Goal: Information Seeking & Learning: Find specific fact

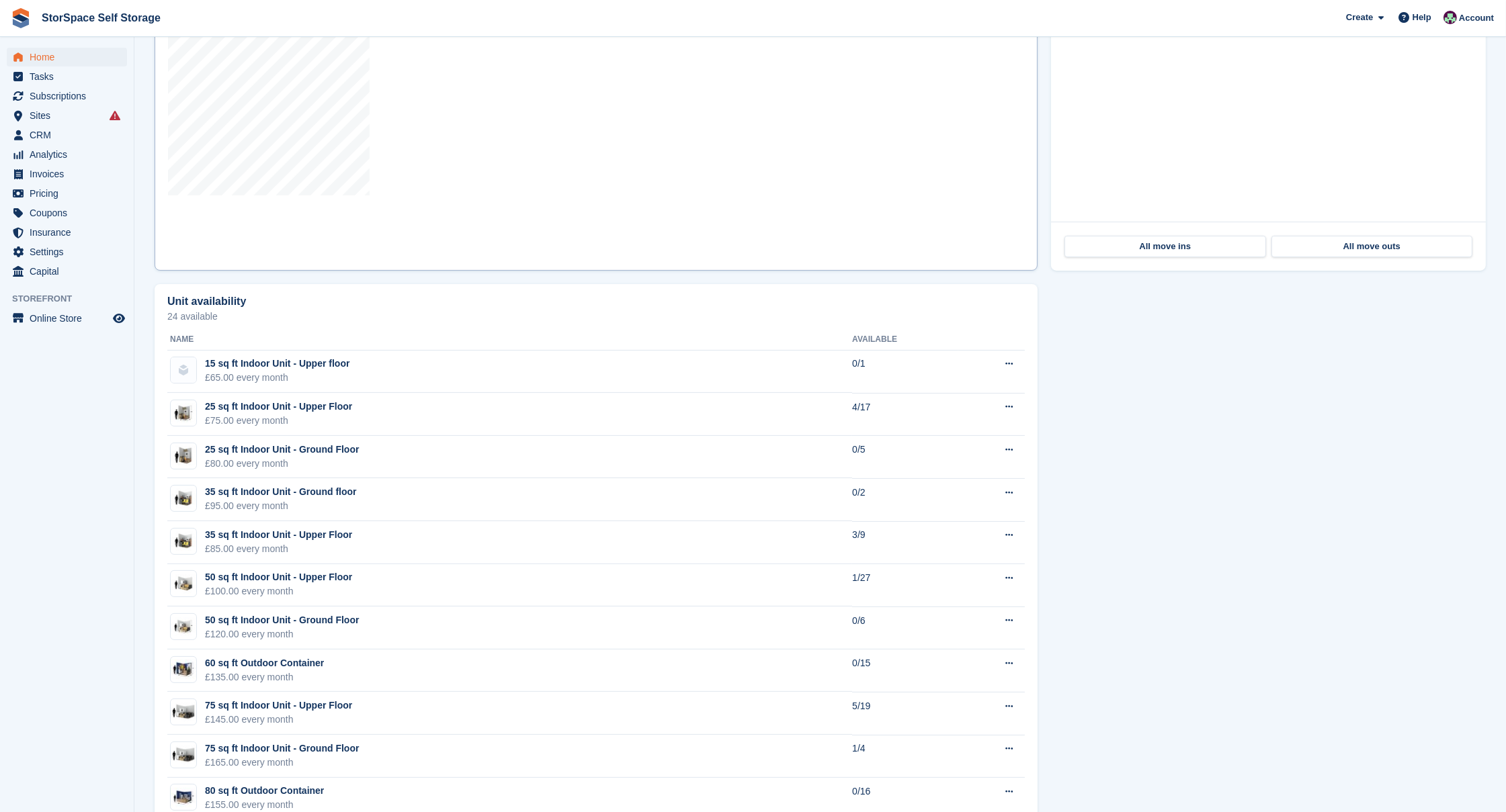
scroll to position [177, 0]
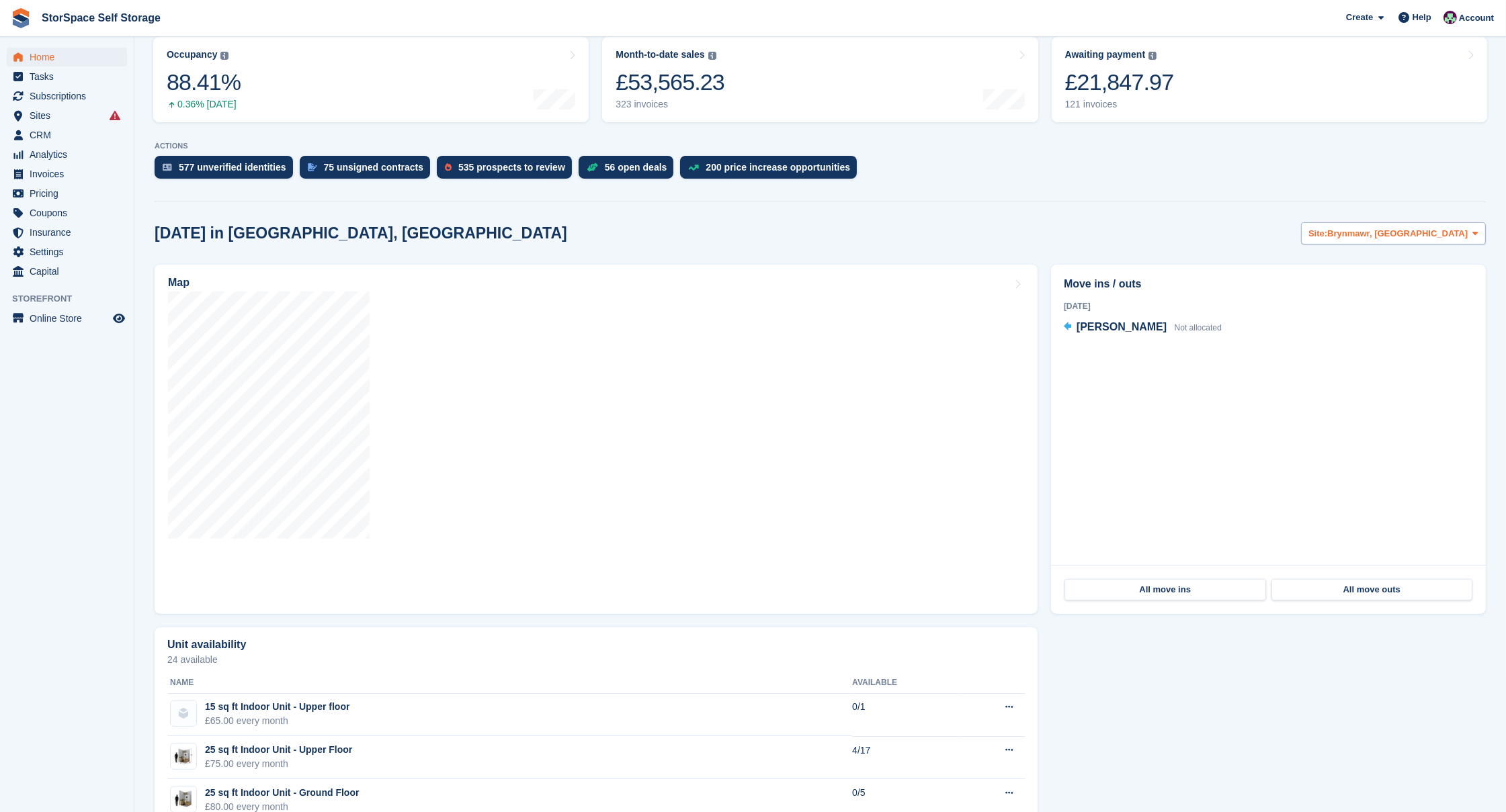
click at [620, 227] on span "Brynmawr, [GEOGRAPHIC_DATA]" at bounding box center [1397, 233] width 141 height 14
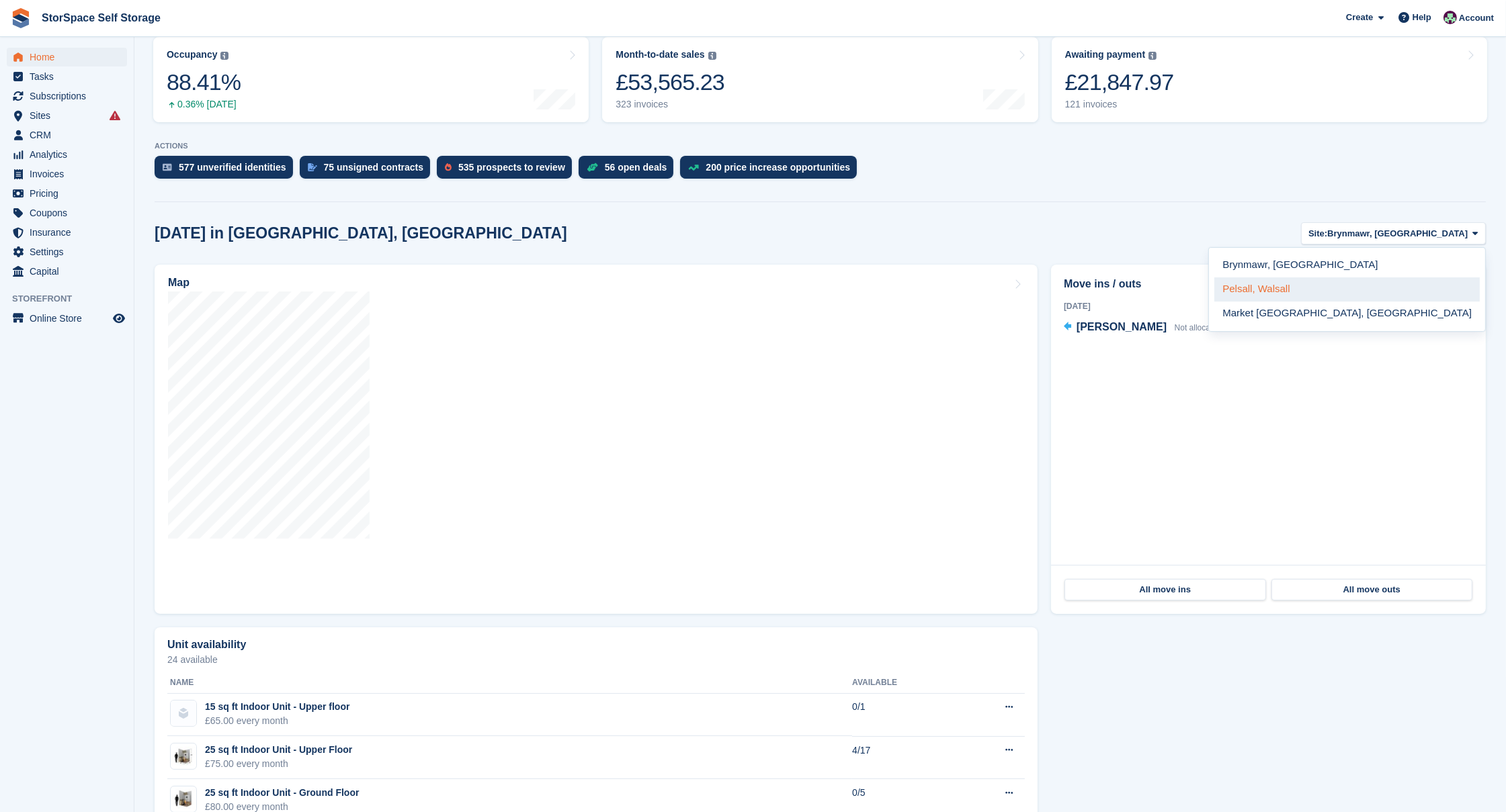
click at [620, 289] on link "Pelsall, Walsall" at bounding box center [1347, 289] width 266 height 24
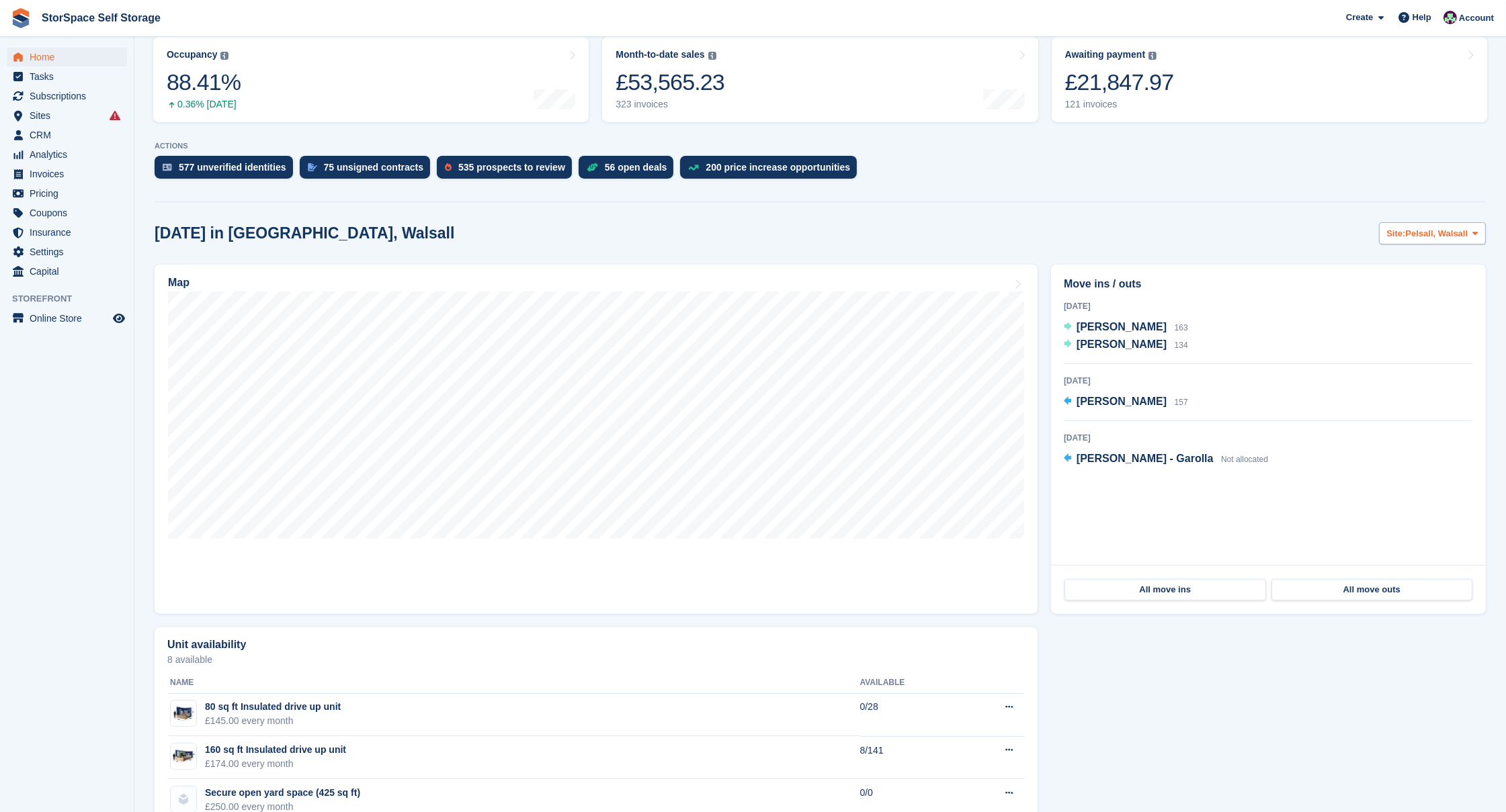
click at [620, 229] on span "Site:" at bounding box center [1396, 233] width 19 height 14
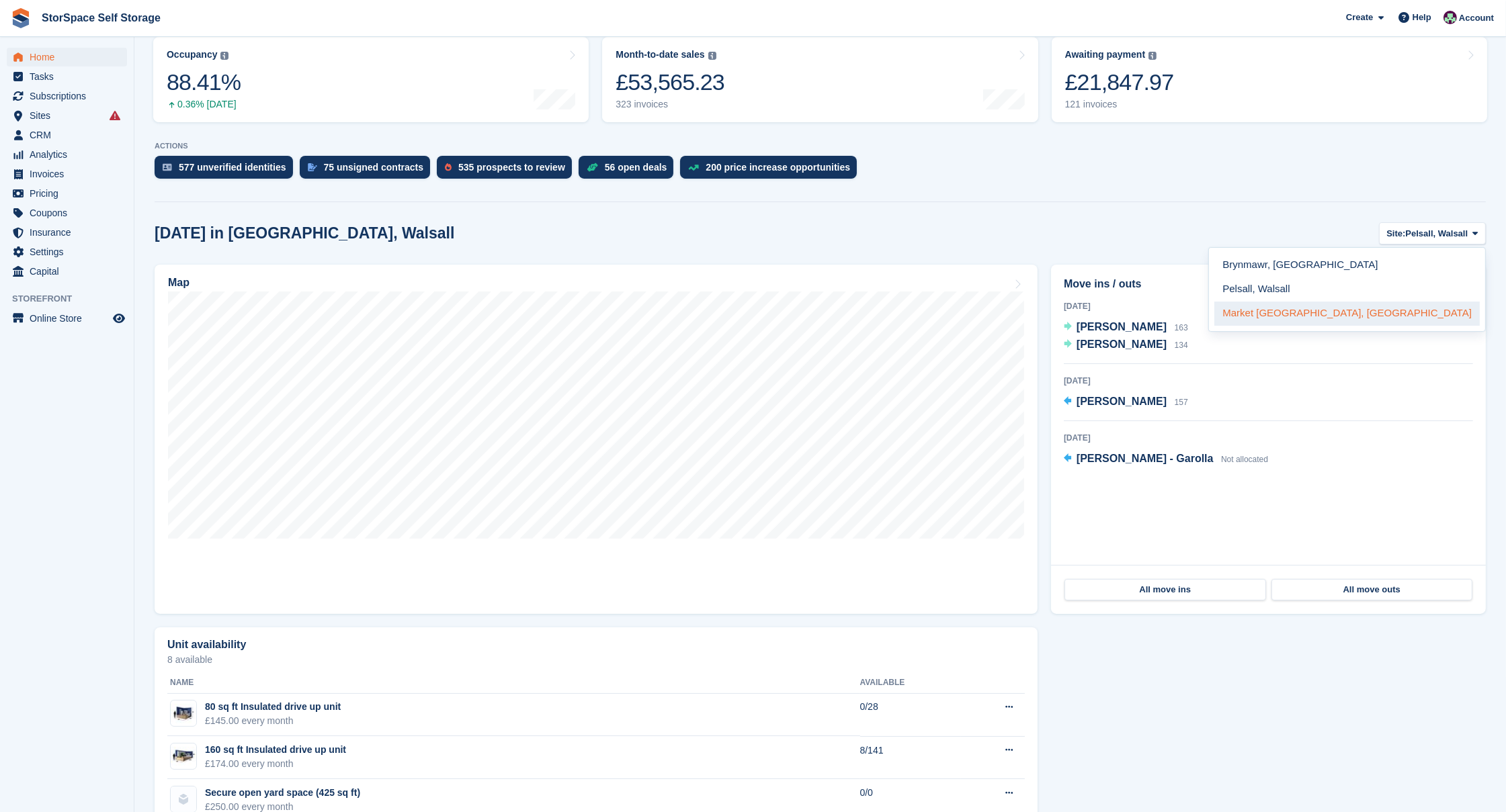
click at [620, 305] on link "Market [GEOGRAPHIC_DATA], [GEOGRAPHIC_DATA]" at bounding box center [1347, 313] width 266 height 24
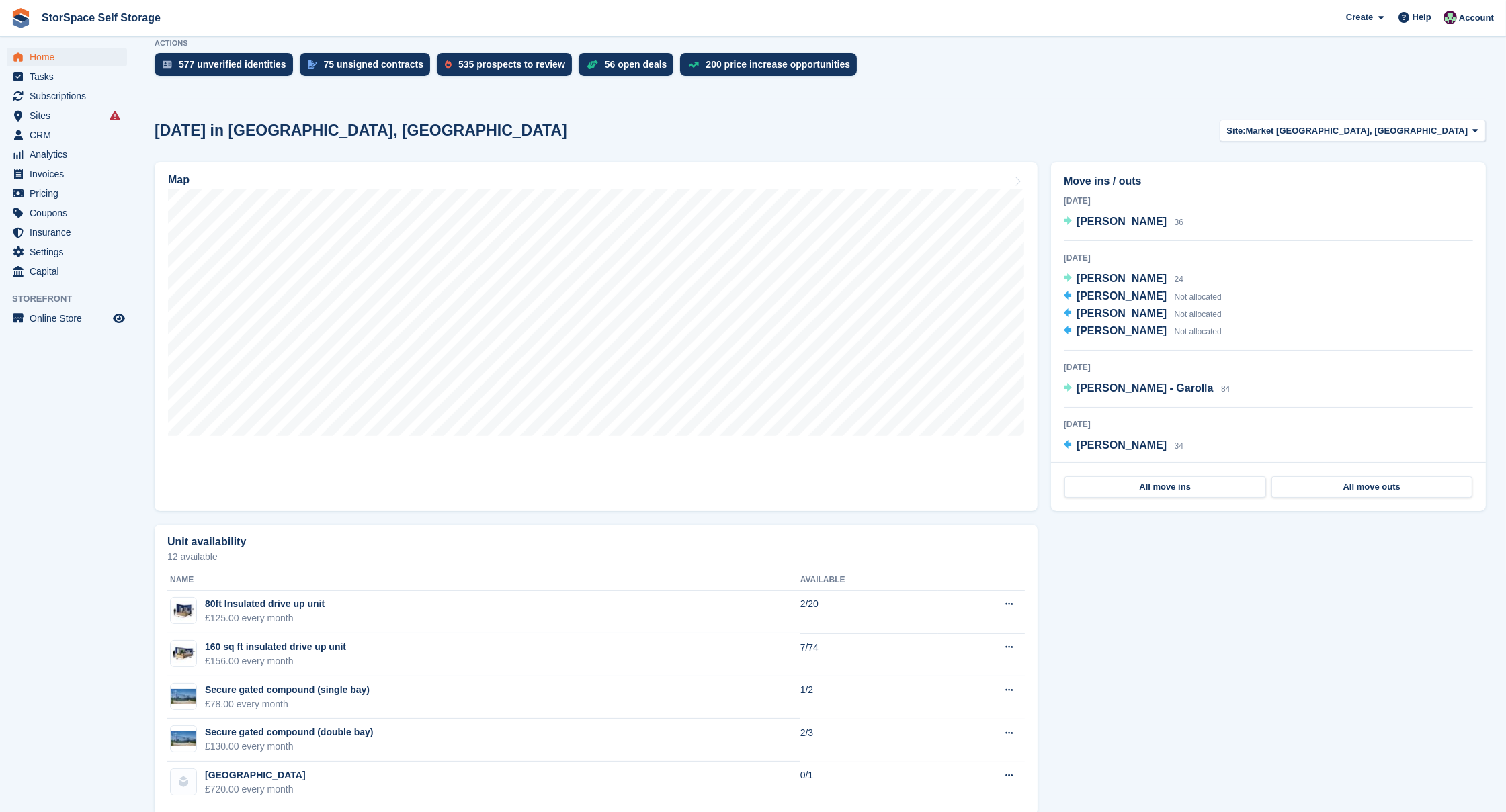
scroll to position [276, 0]
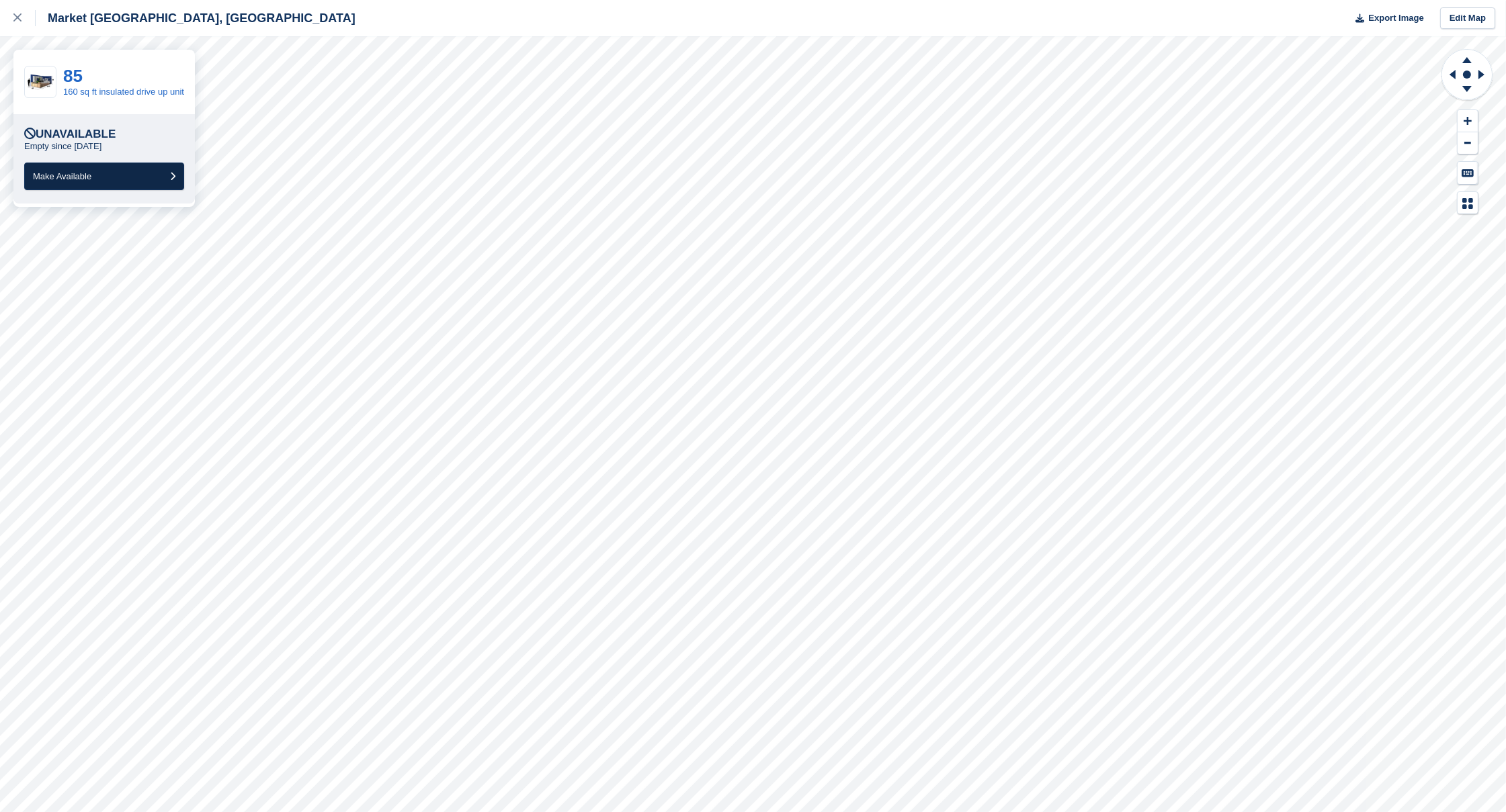
click at [145, 185] on button "Make Available" at bounding box center [103, 176] width 160 height 28
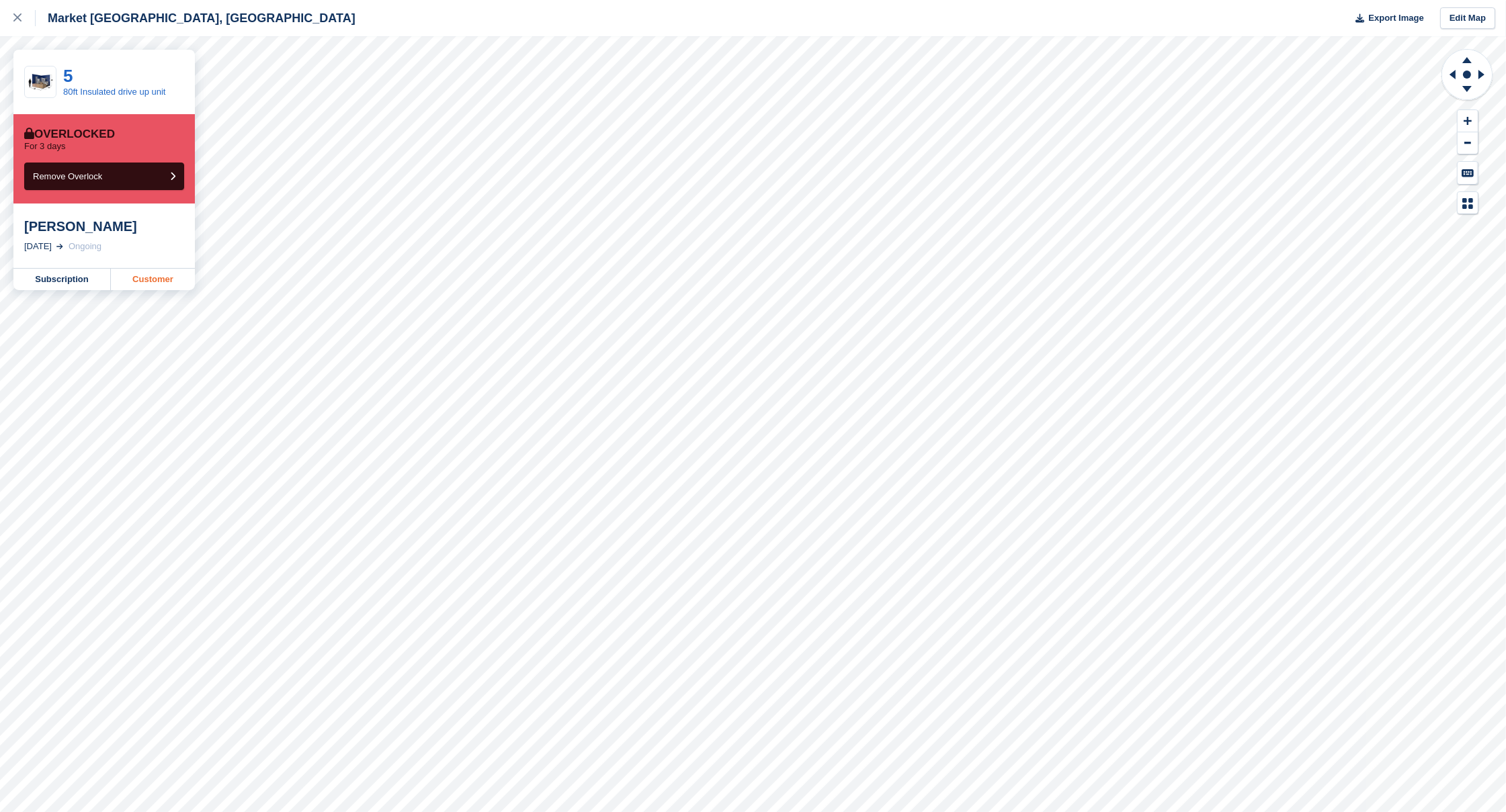
click at [145, 277] on link "Customer" at bounding box center [153, 279] width 84 height 21
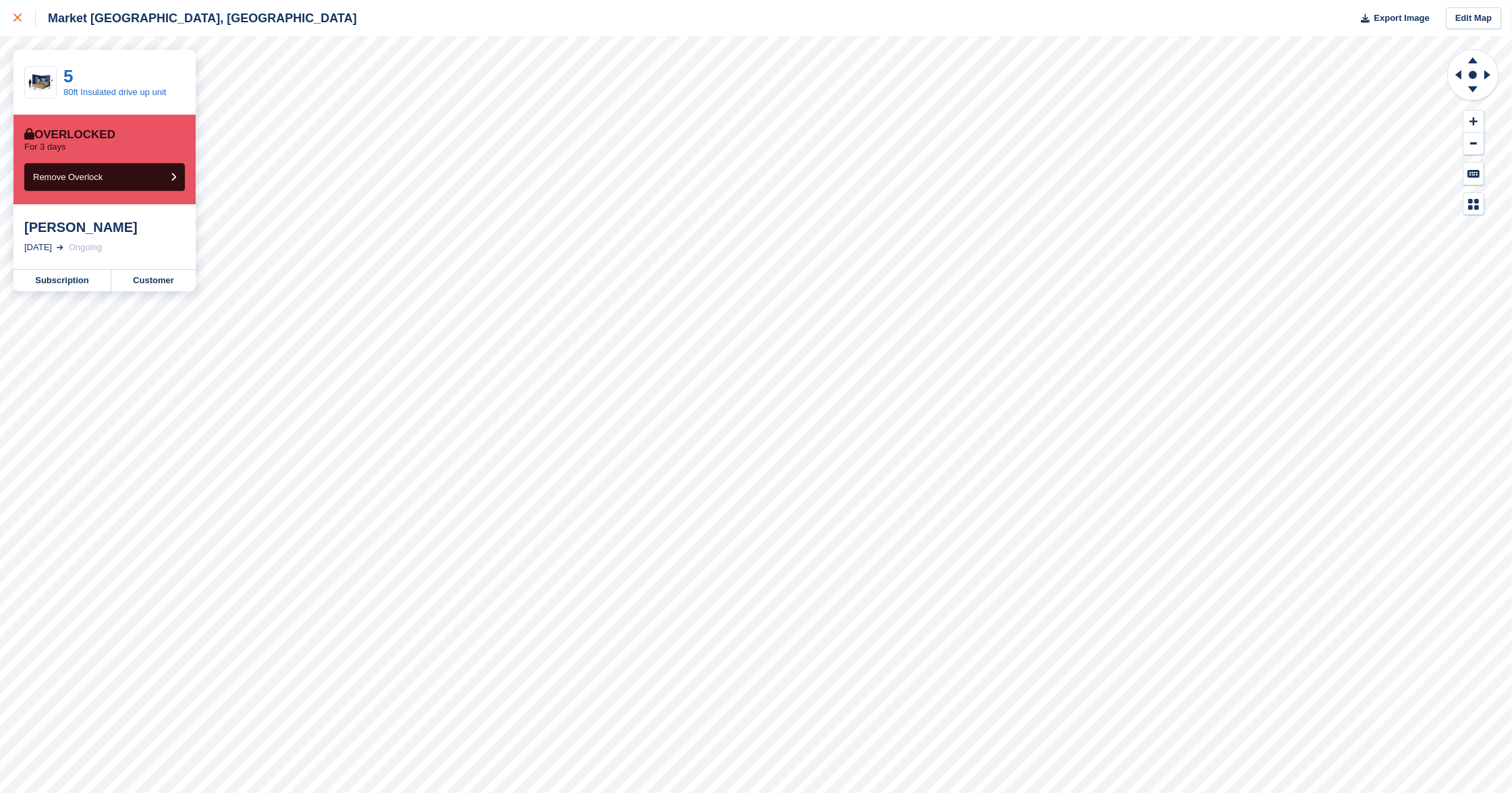
click at [15, 15] on icon at bounding box center [18, 18] width 8 height 8
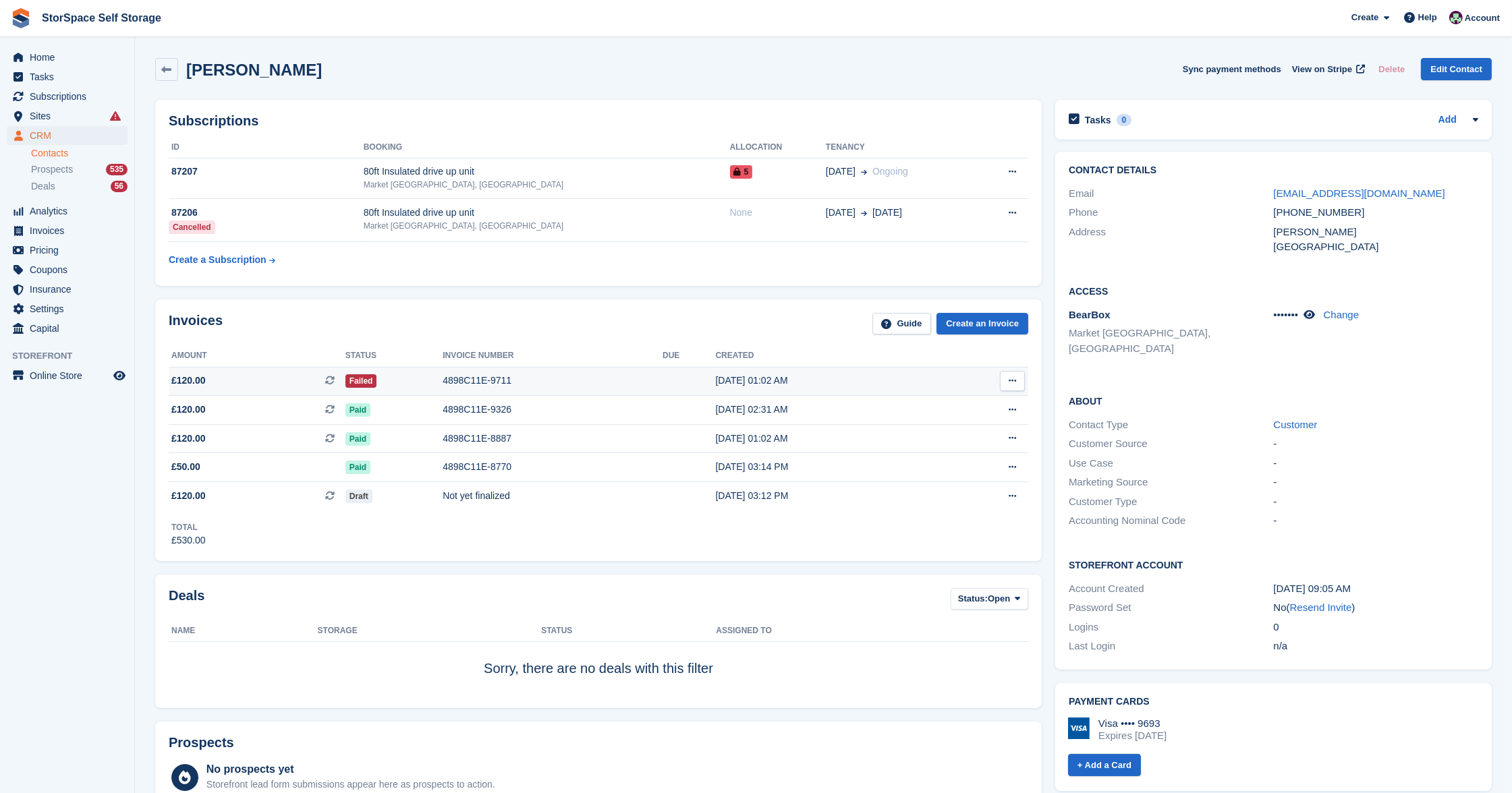
click at [518, 388] on td "4898C11E-9711" at bounding box center [552, 381] width 220 height 29
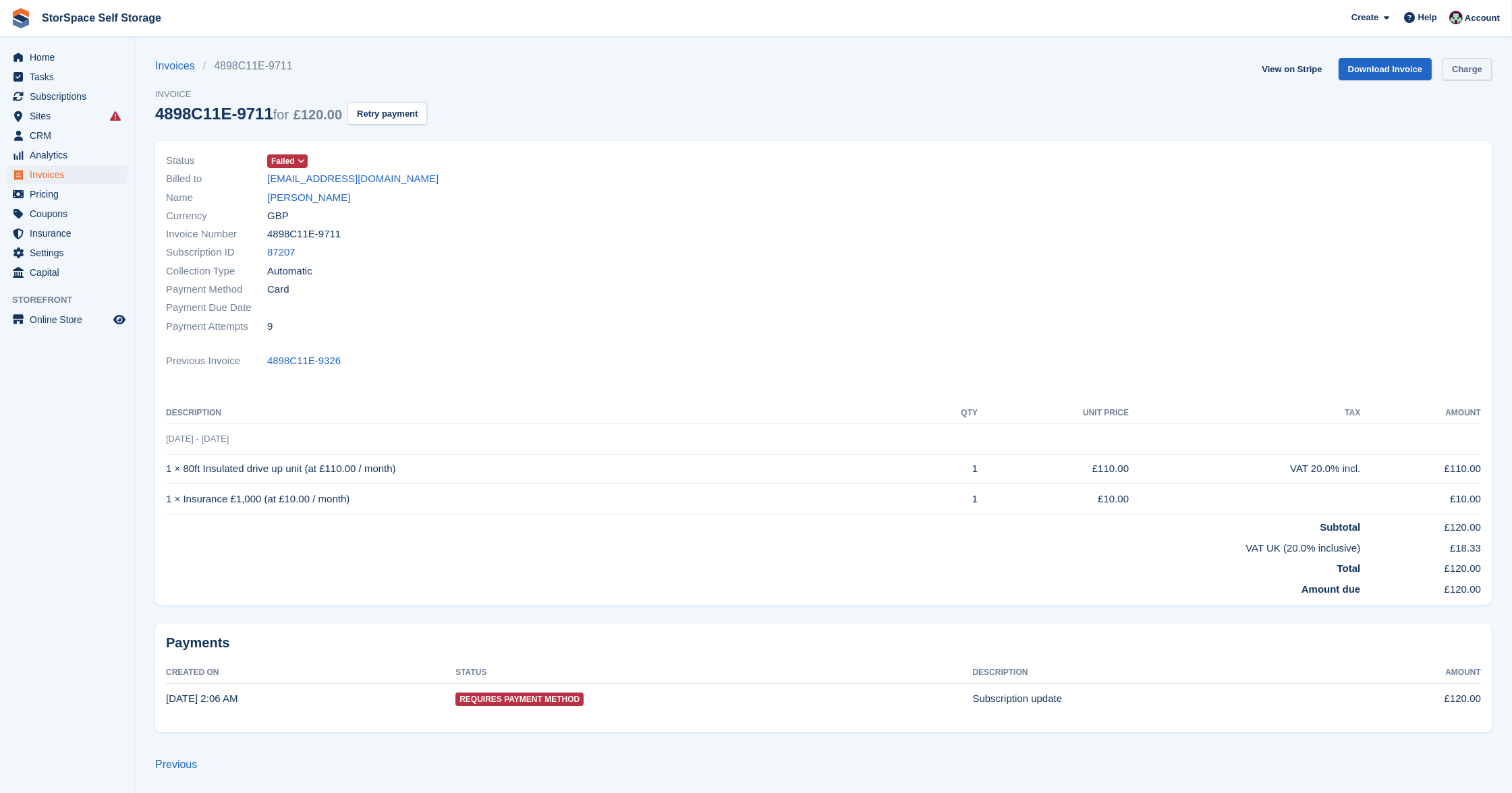
click at [1473, 67] on link "Charge" at bounding box center [1467, 69] width 50 height 22
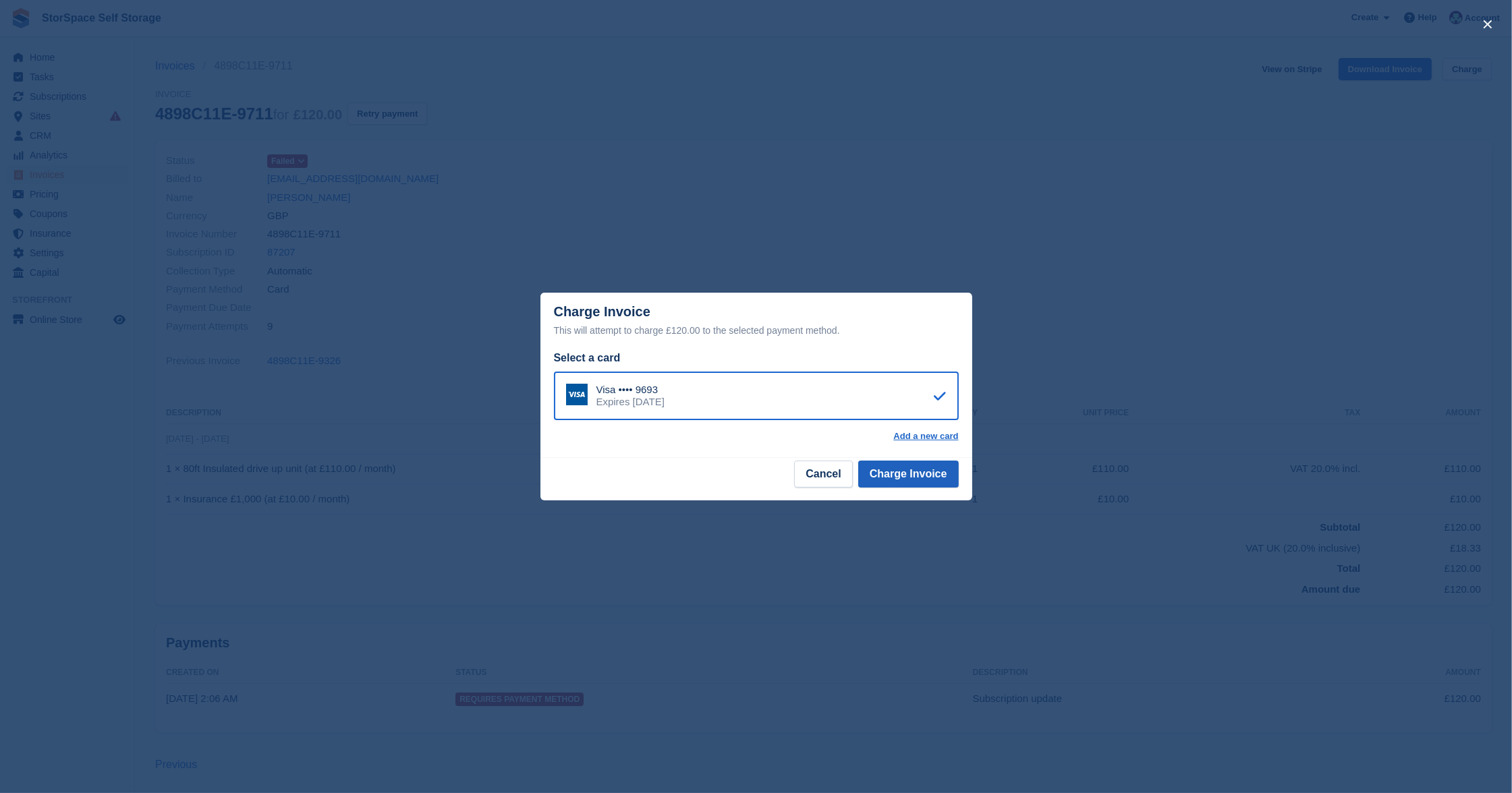
click at [927, 474] on button "Charge Invoice" at bounding box center [908, 474] width 101 height 27
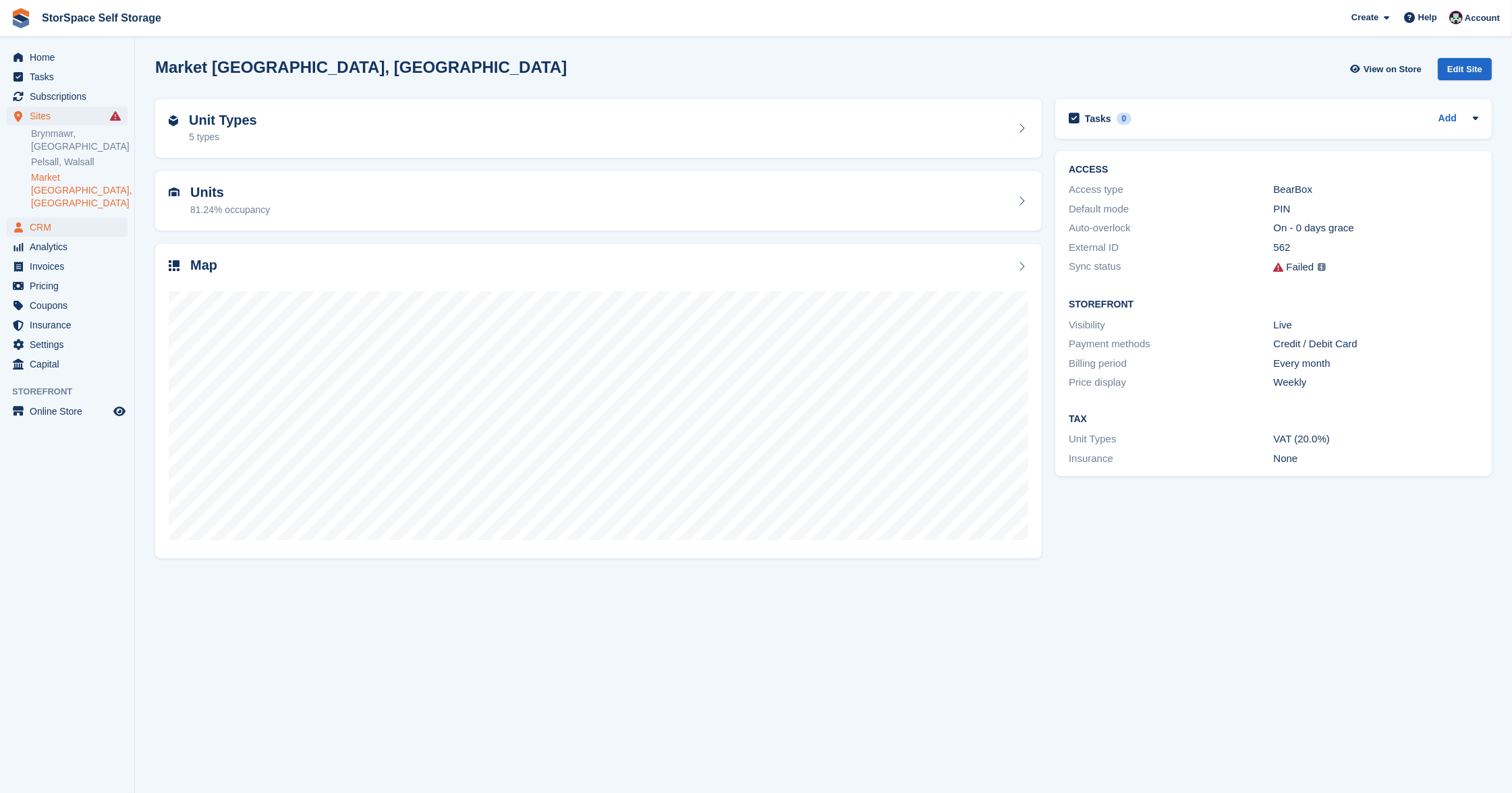
click at [46, 218] on span "CRM" at bounding box center [69, 228] width 81 height 19
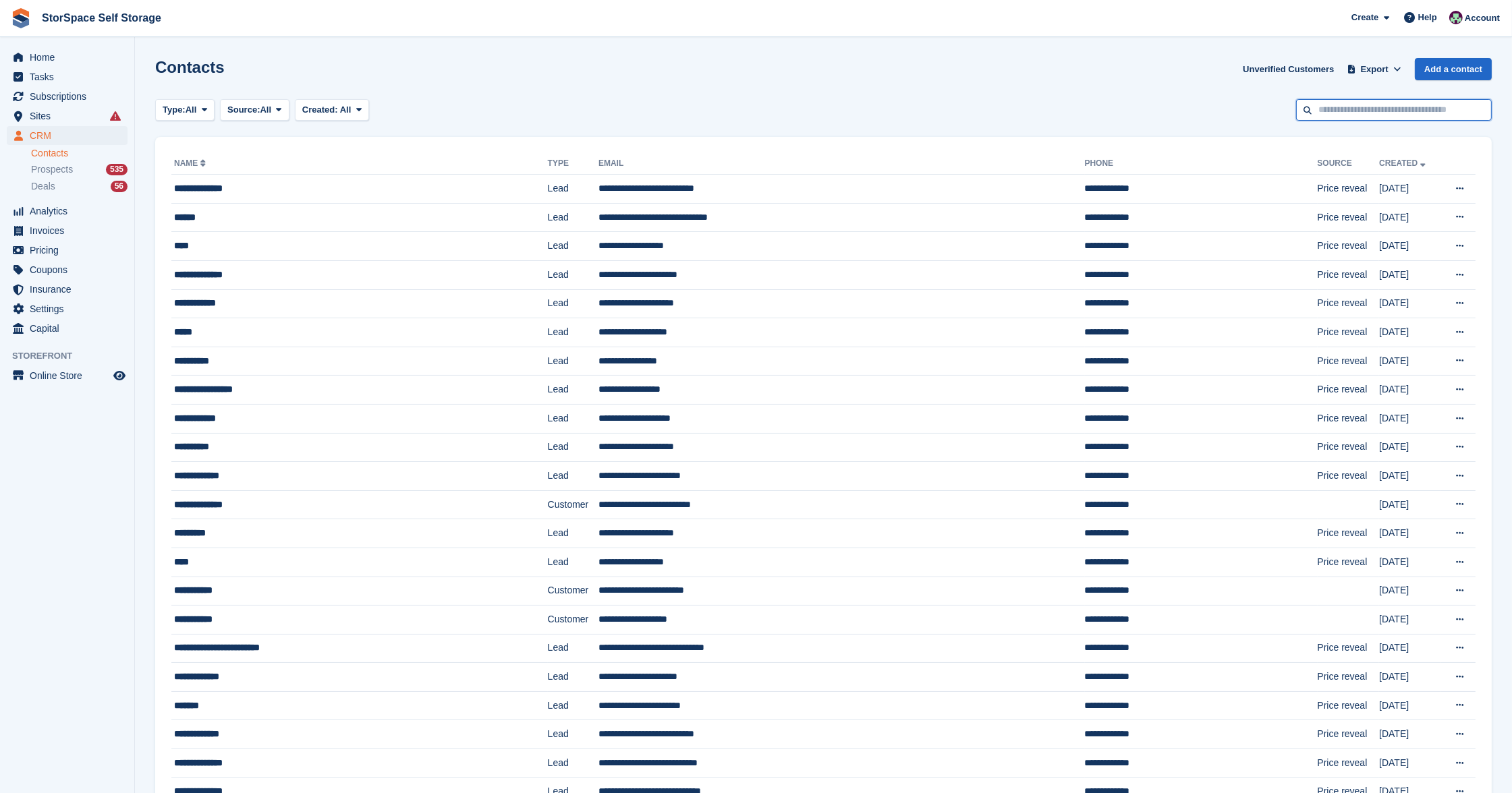
click at [1347, 106] on input "text" at bounding box center [1394, 110] width 196 height 22
type input "******"
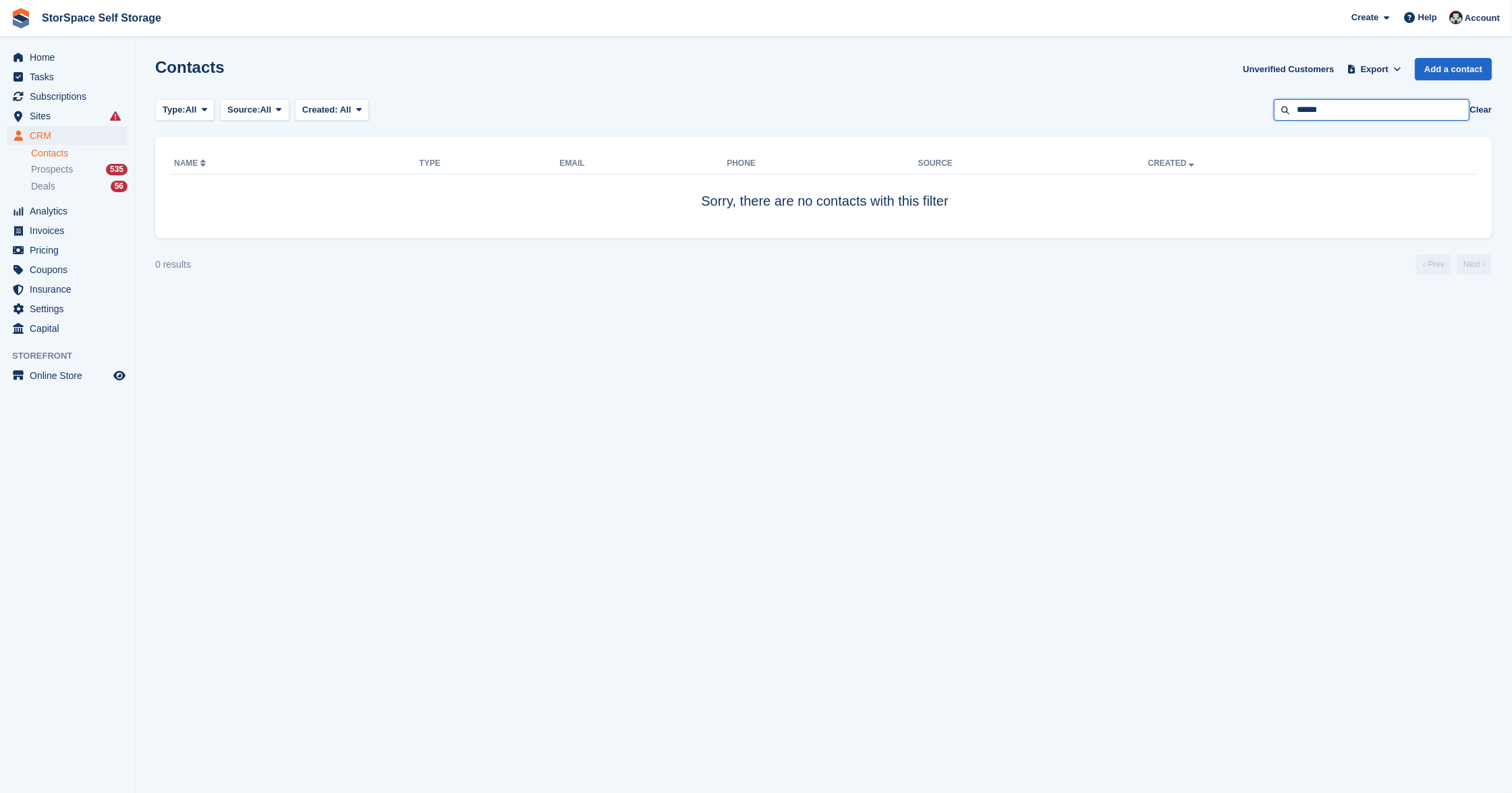
click at [1350, 104] on input "******" at bounding box center [1371, 110] width 196 height 22
type input "*"
type input "******"
click at [1347, 105] on input "******" at bounding box center [1371, 110] width 196 height 22
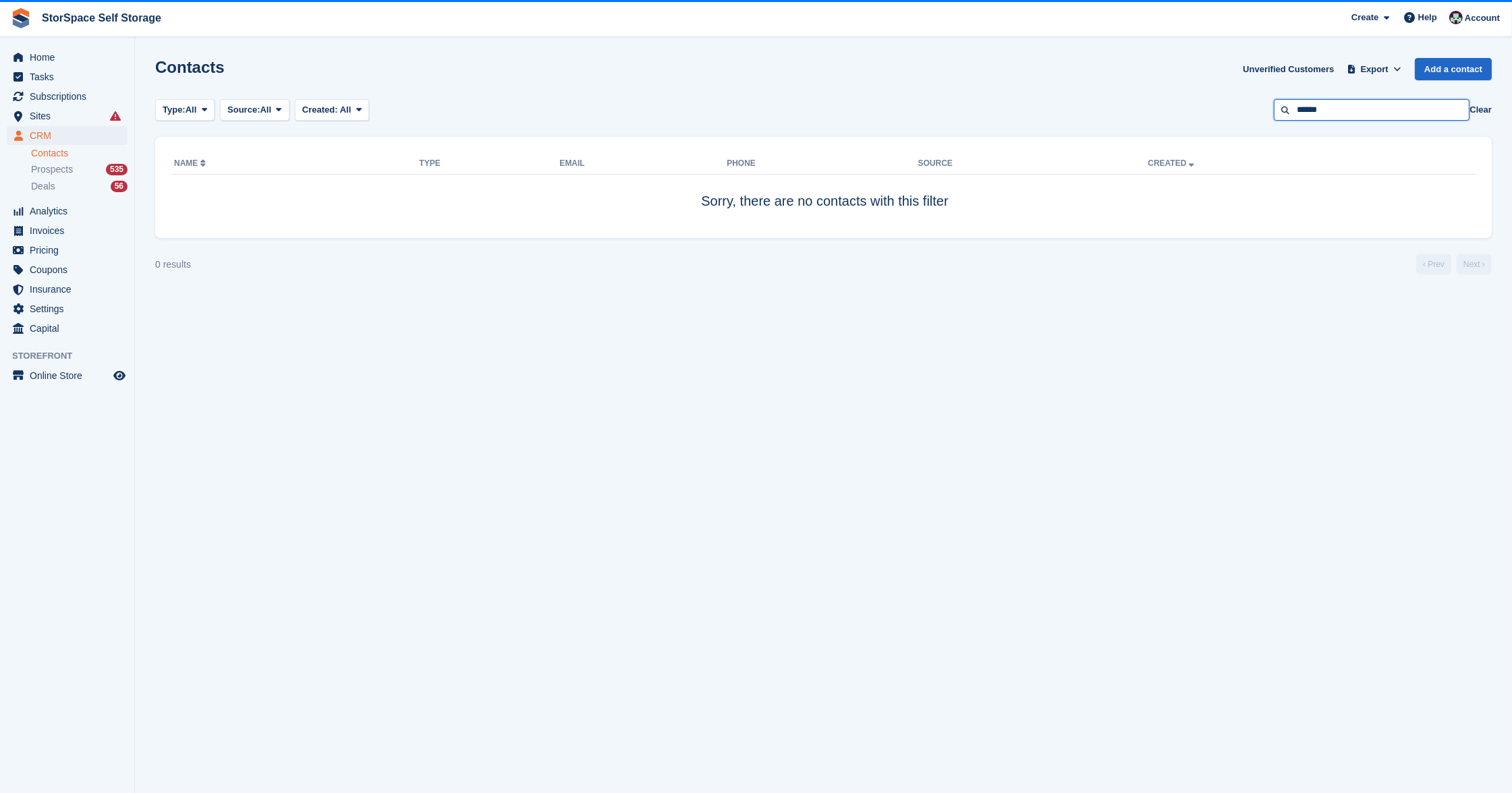
click at [1347, 106] on input "******" at bounding box center [1371, 110] width 196 height 22
type input "*"
type input "******"
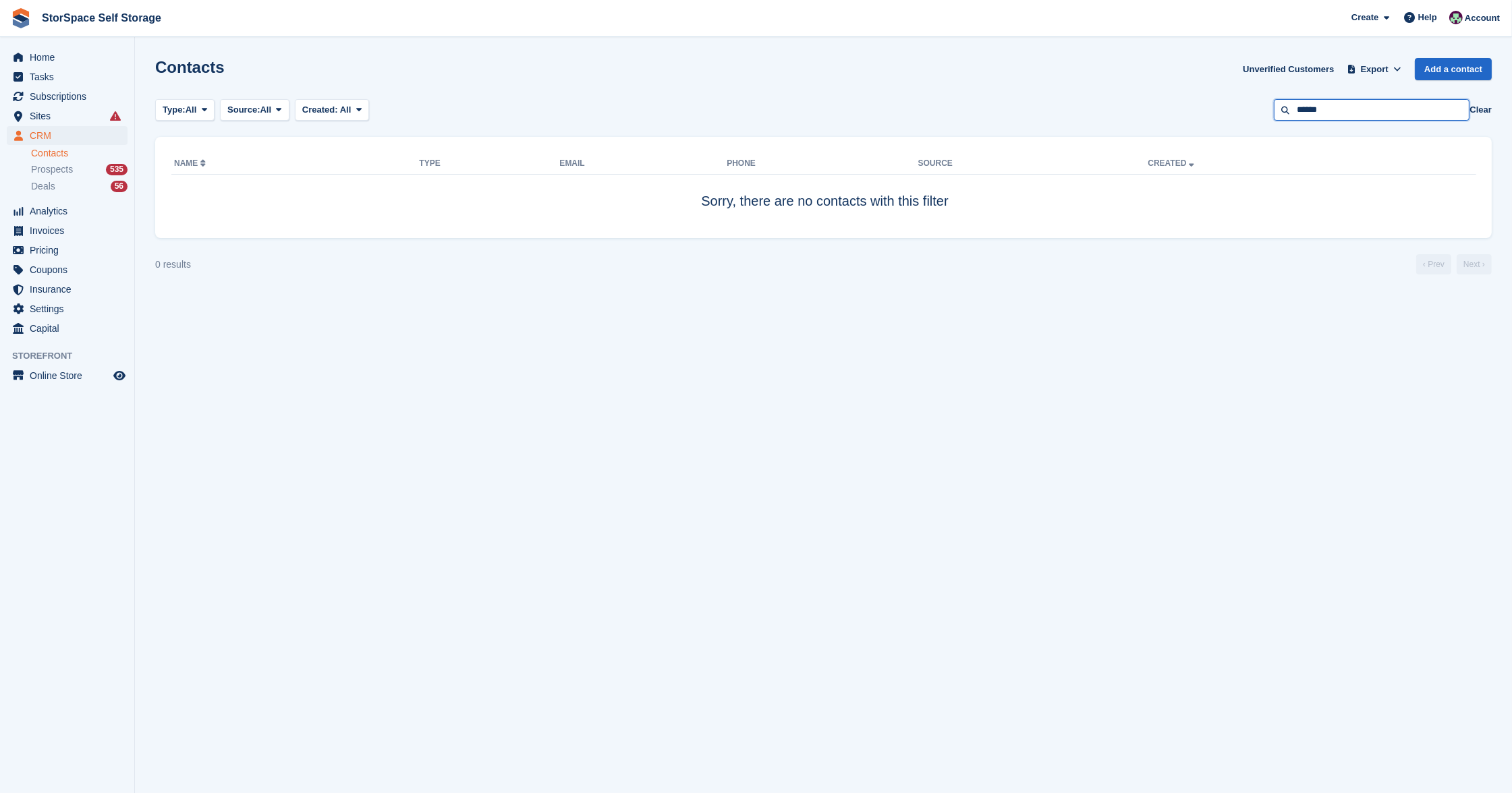
click at [1353, 105] on input "******" at bounding box center [1371, 110] width 196 height 22
click at [1345, 109] on input "******" at bounding box center [1371, 110] width 196 height 22
click at [1340, 113] on input "******" at bounding box center [1371, 110] width 196 height 22
type input "*"
type input "*****"
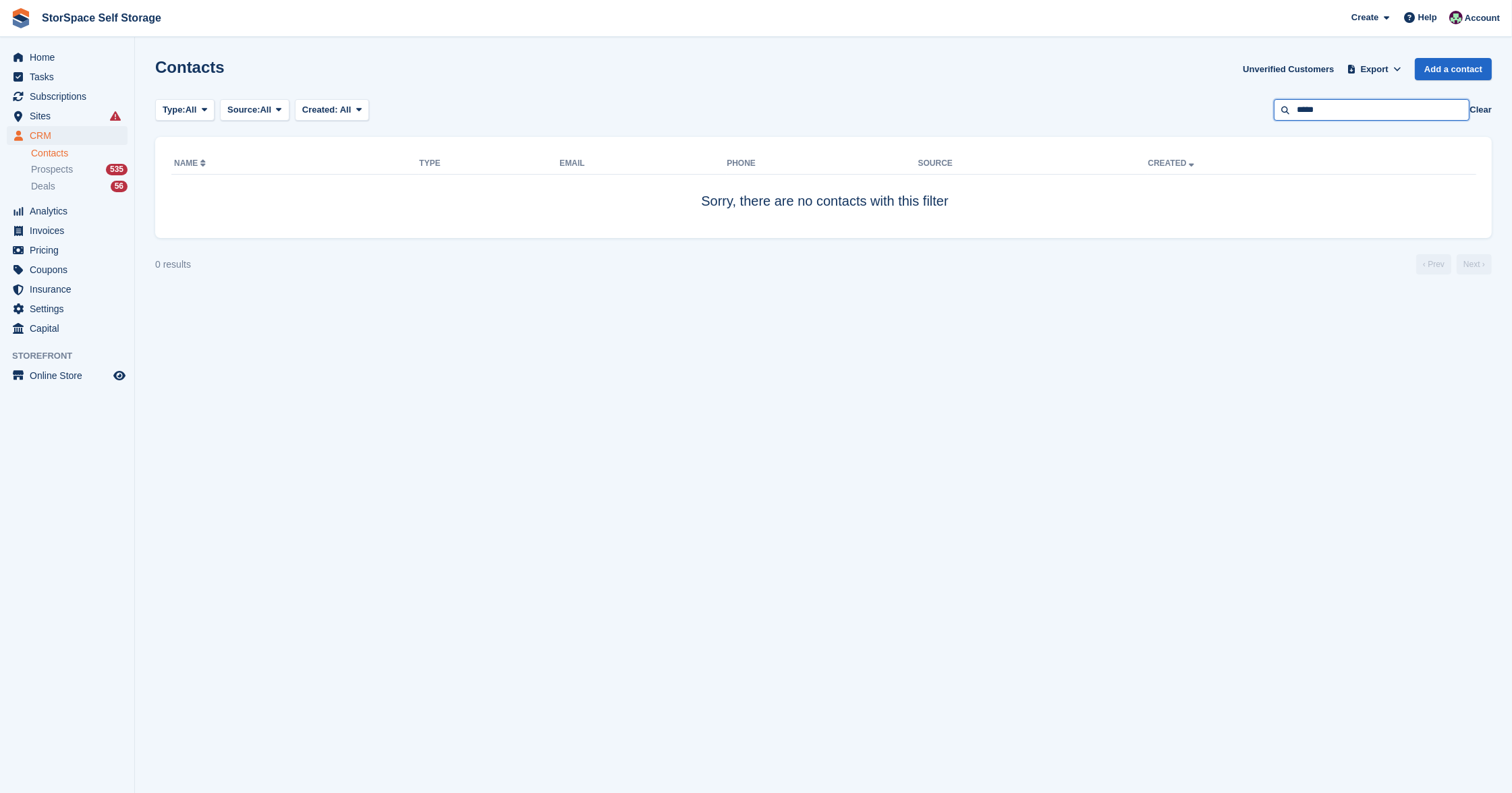
click at [1377, 104] on input "*****" at bounding box center [1371, 110] width 196 height 22
click at [1352, 117] on input "*****" at bounding box center [1371, 110] width 196 height 22
type input "******"
click at [59, 154] on link "Contacts" at bounding box center [79, 153] width 97 height 13
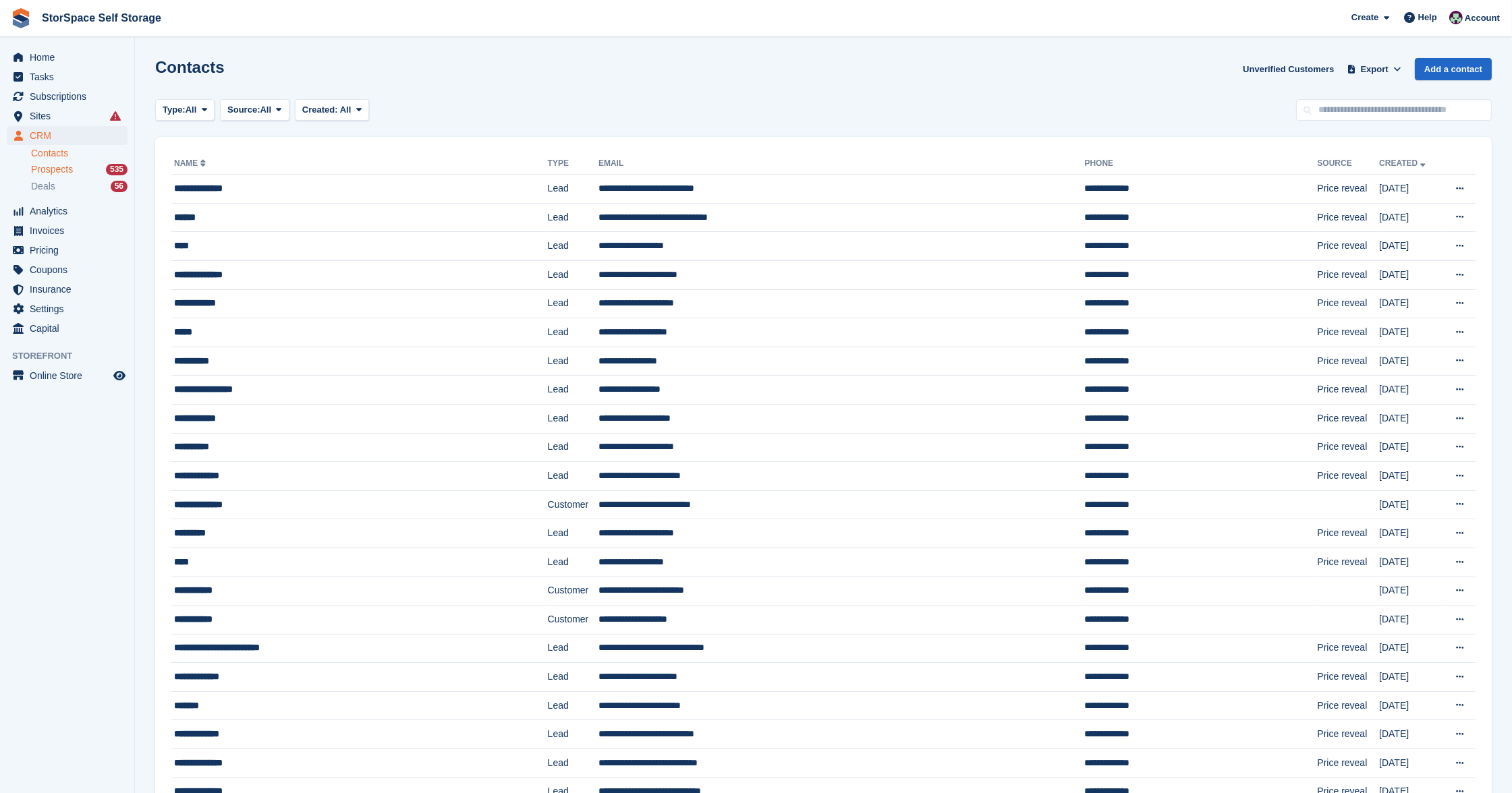
click at [46, 172] on span "Prospects" at bounding box center [52, 169] width 42 height 13
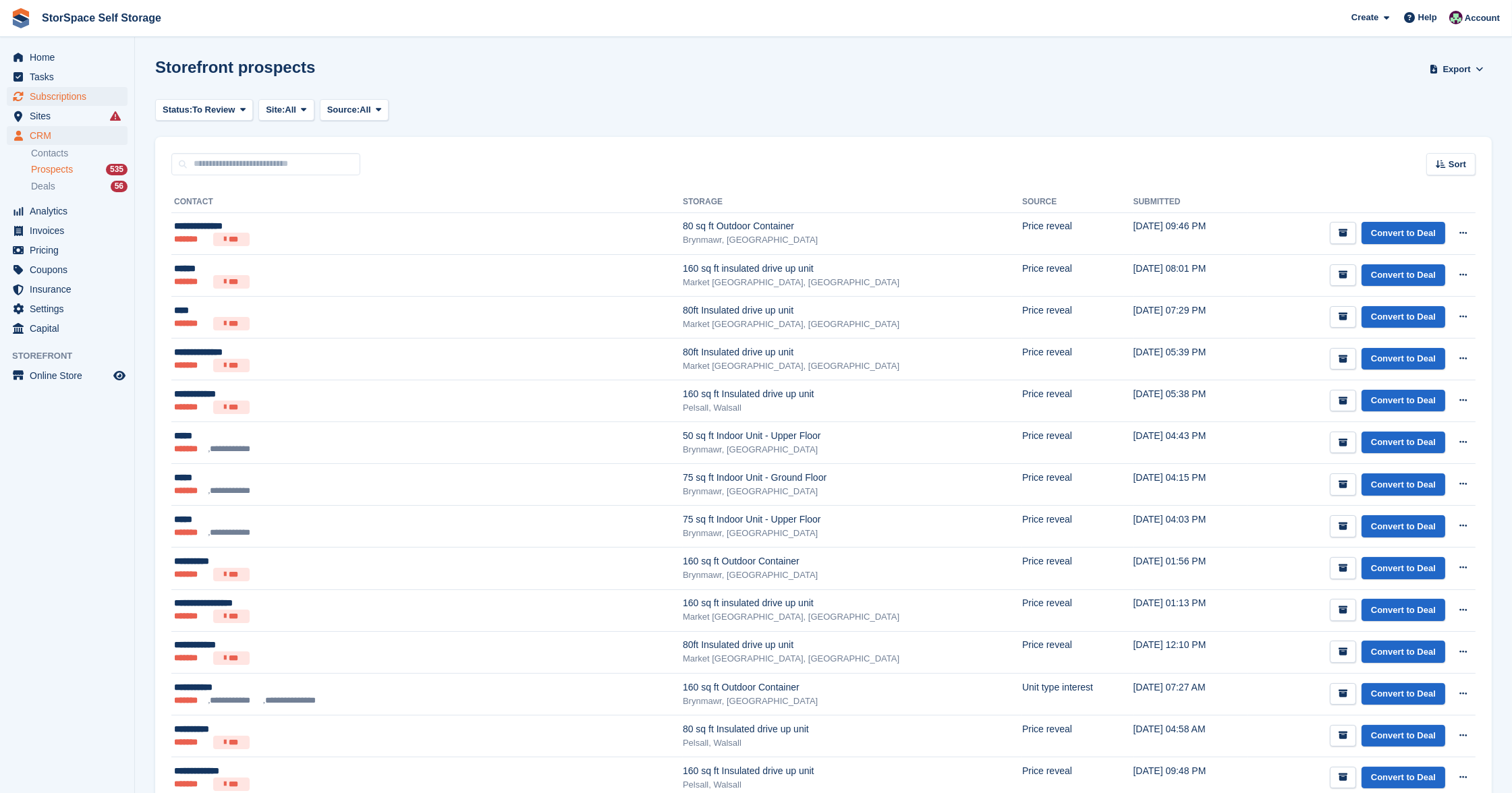
click at [72, 97] on span "Subscriptions" at bounding box center [69, 97] width 81 height 19
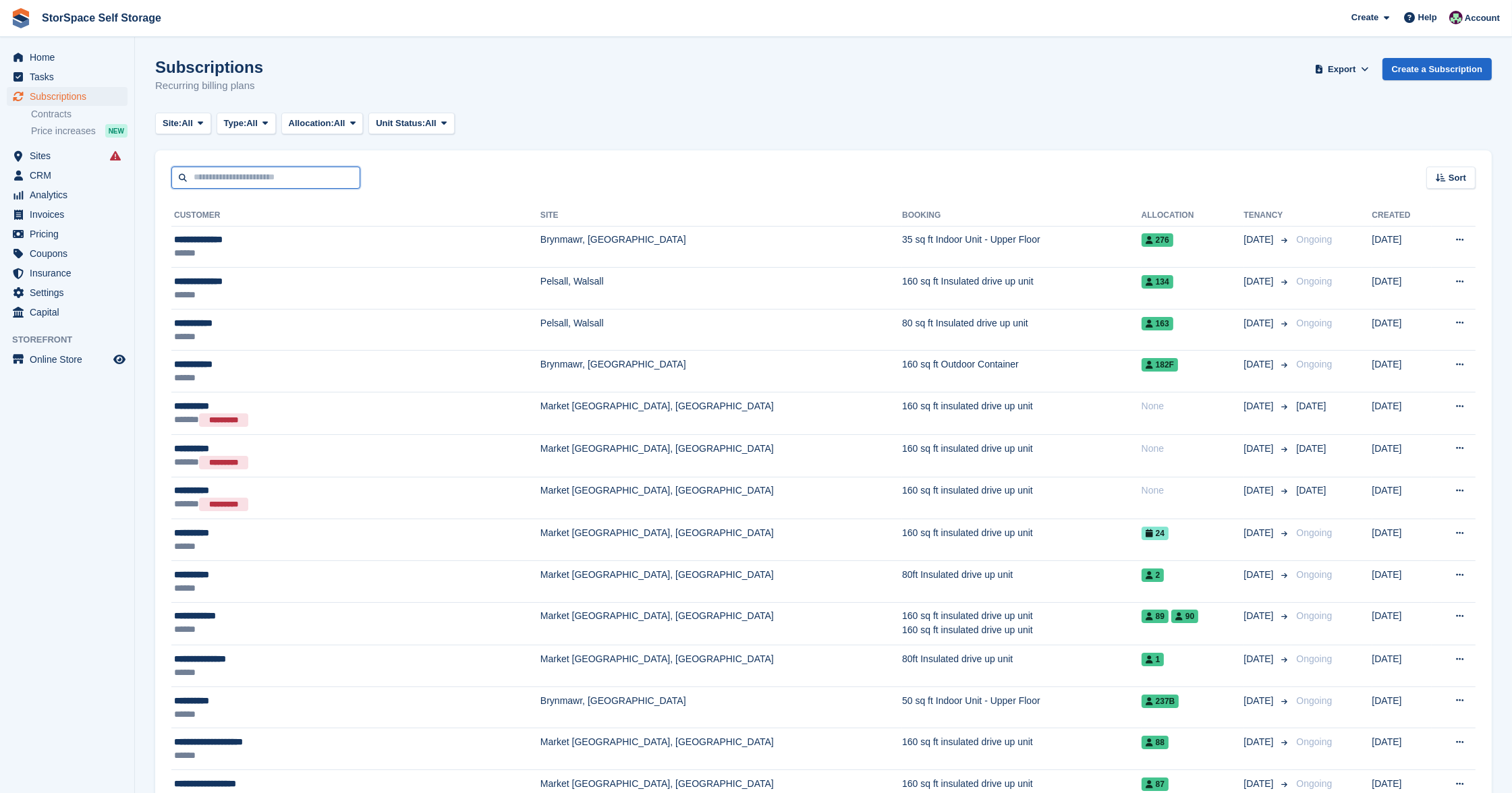
click at [308, 180] on input "text" at bounding box center [266, 178] width 189 height 22
type input "******"
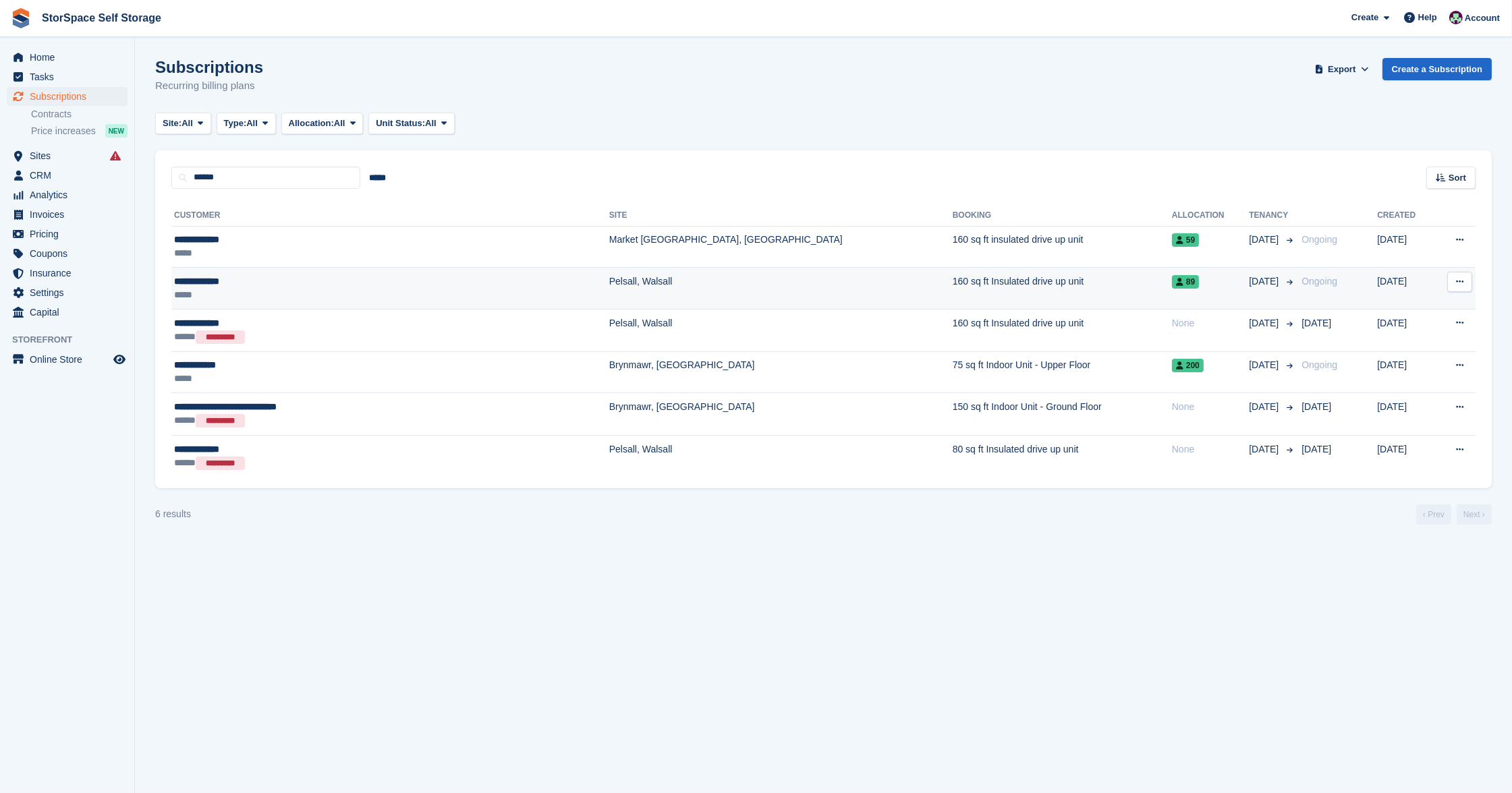
click at [361, 276] on div "**********" at bounding box center [321, 281] width 295 height 14
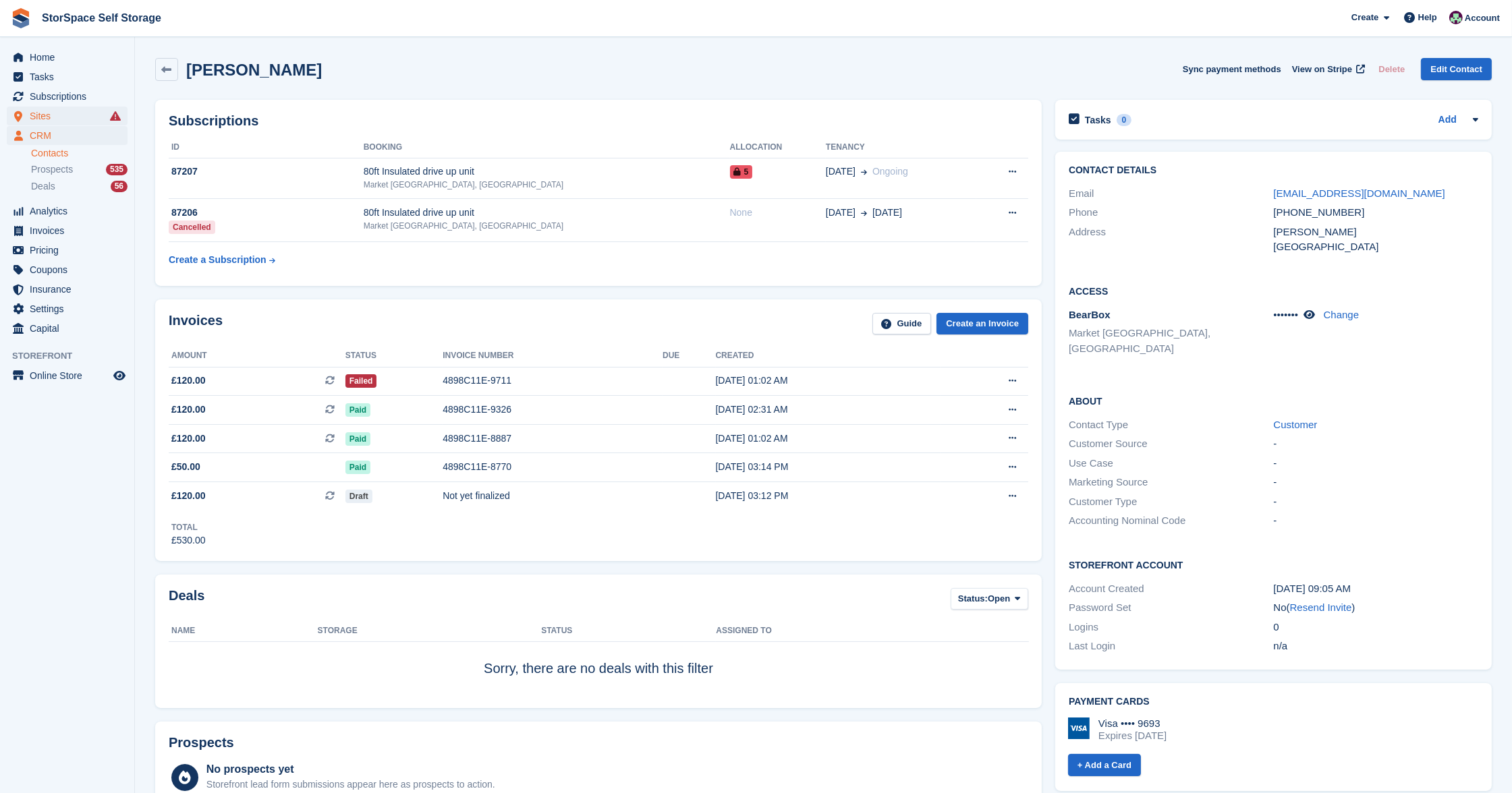
click at [59, 116] on span "Sites" at bounding box center [69, 116] width 81 height 19
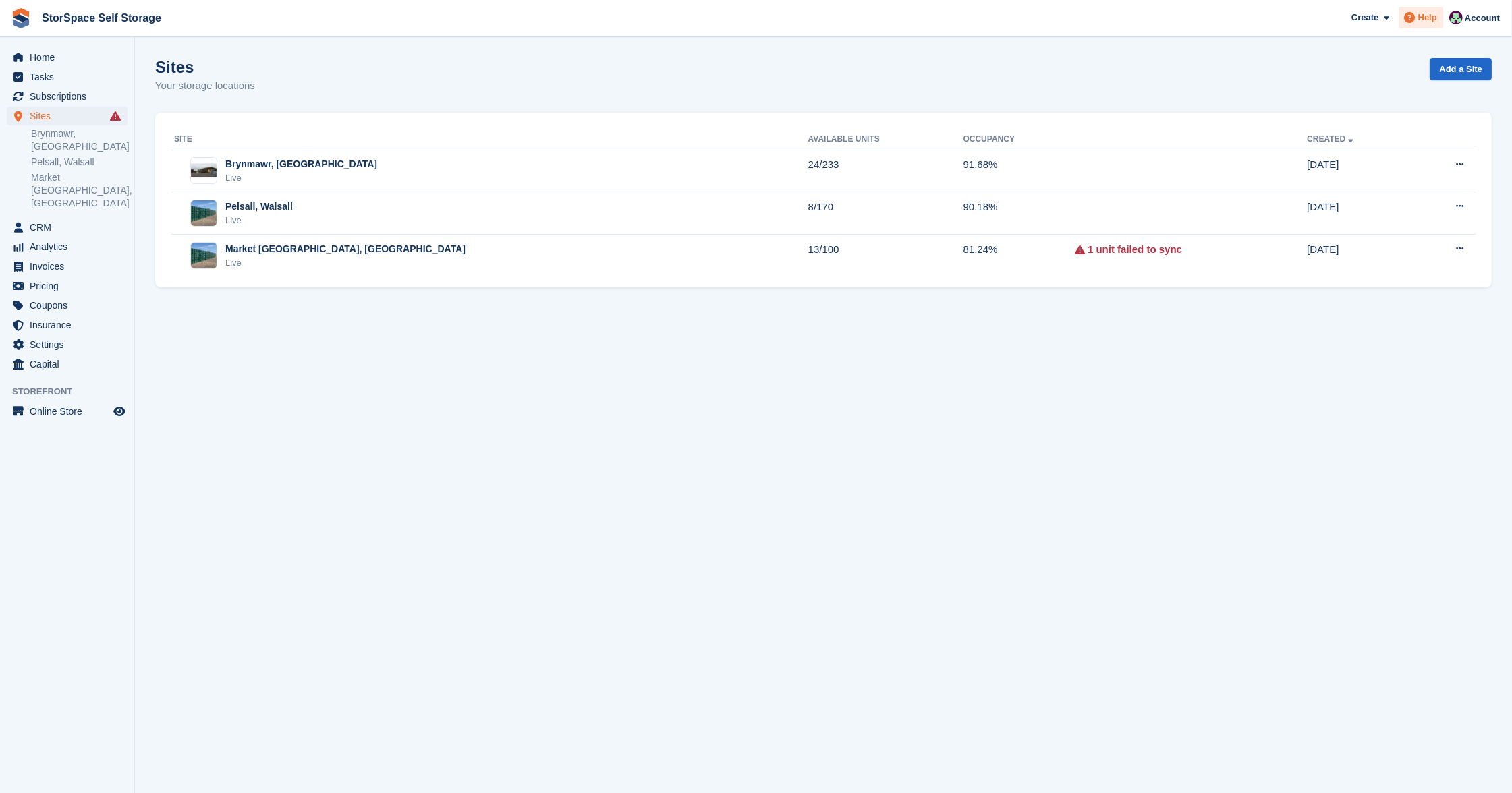
click at [1410, 18] on icon at bounding box center [1411, 18] width 11 height 11
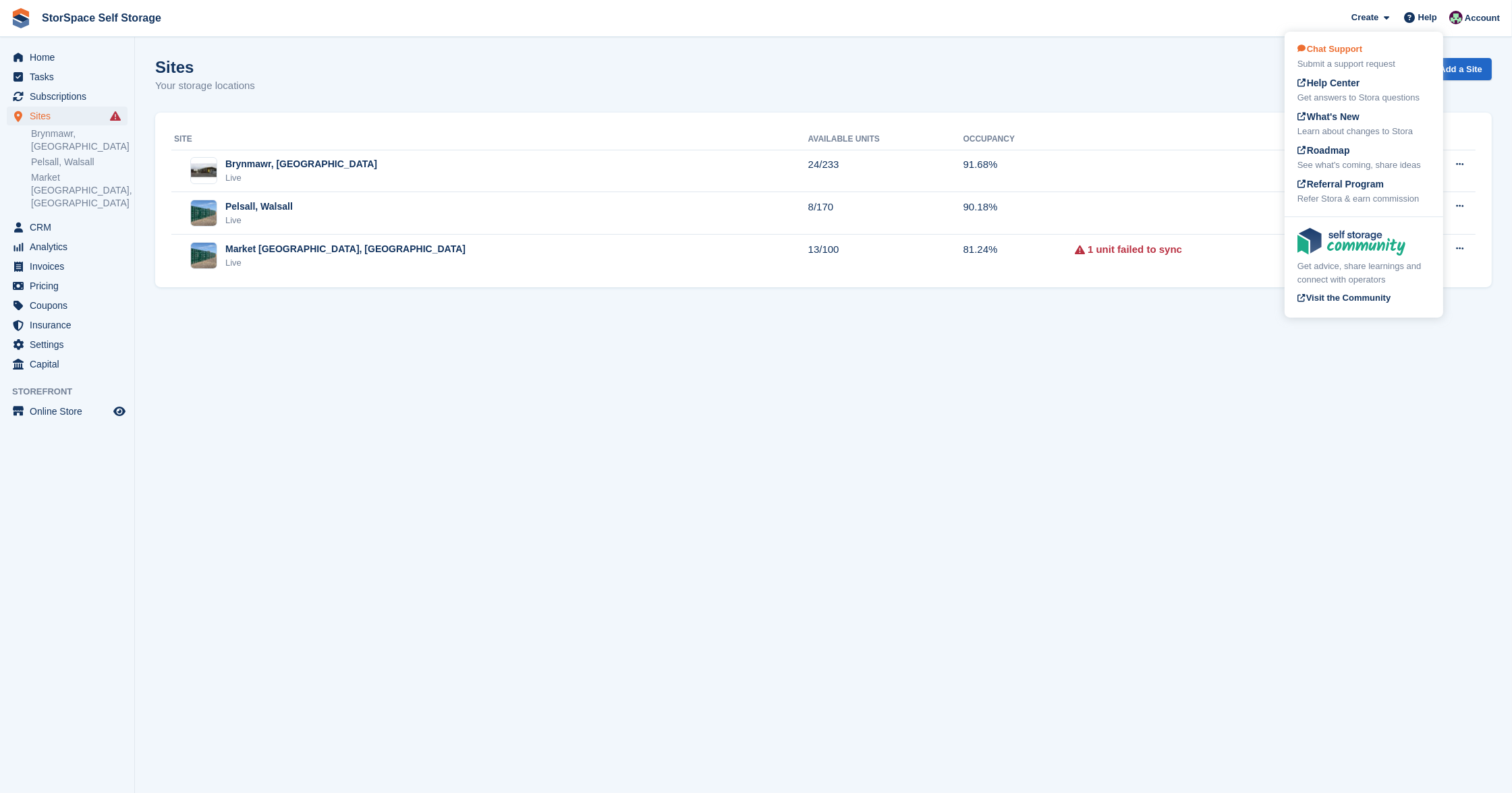
click at [1344, 49] on span "Chat Support" at bounding box center [1329, 49] width 65 height 10
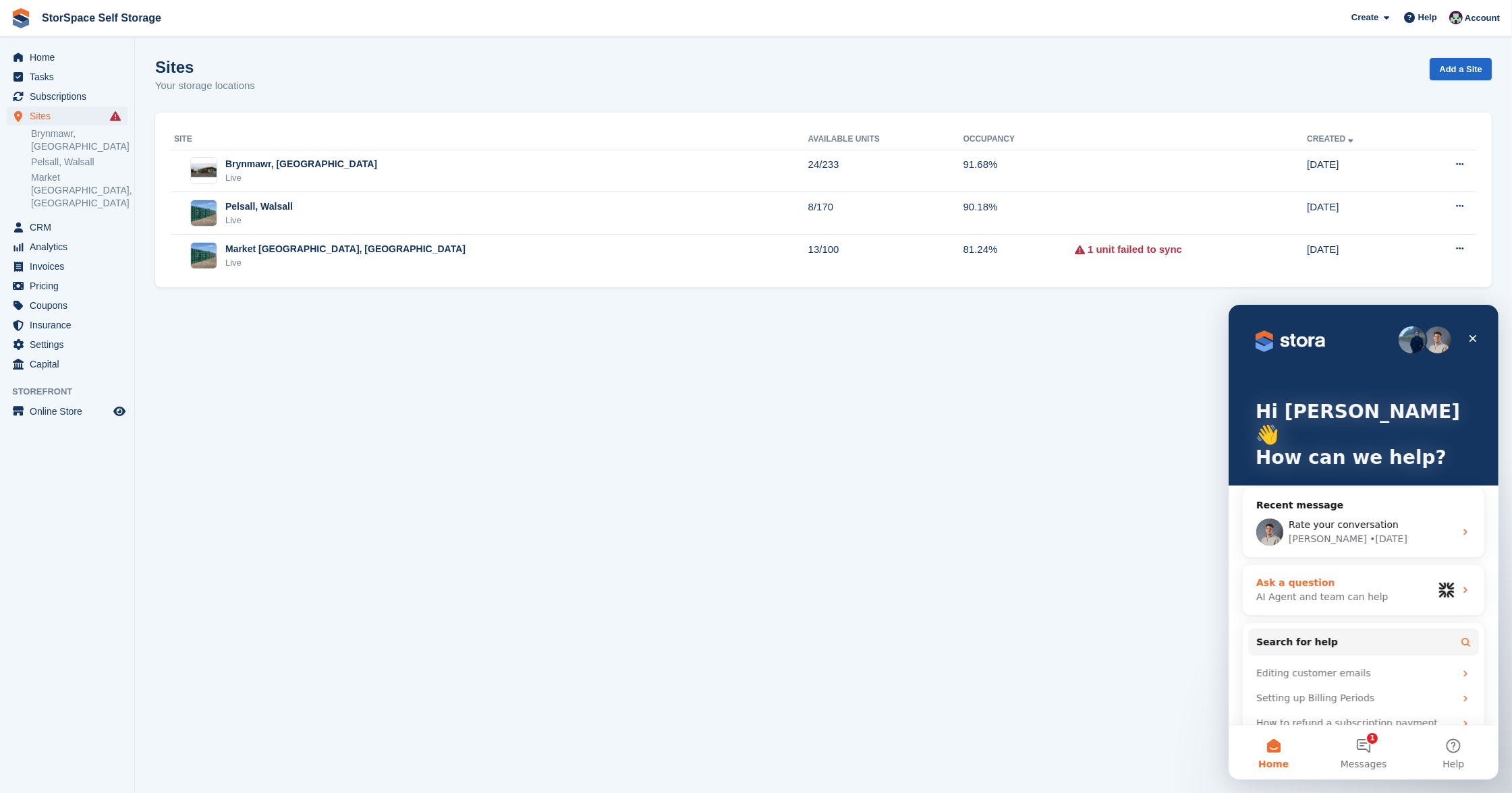
click at [1343, 575] on div "Ask a question" at bounding box center [1343, 582] width 177 height 14
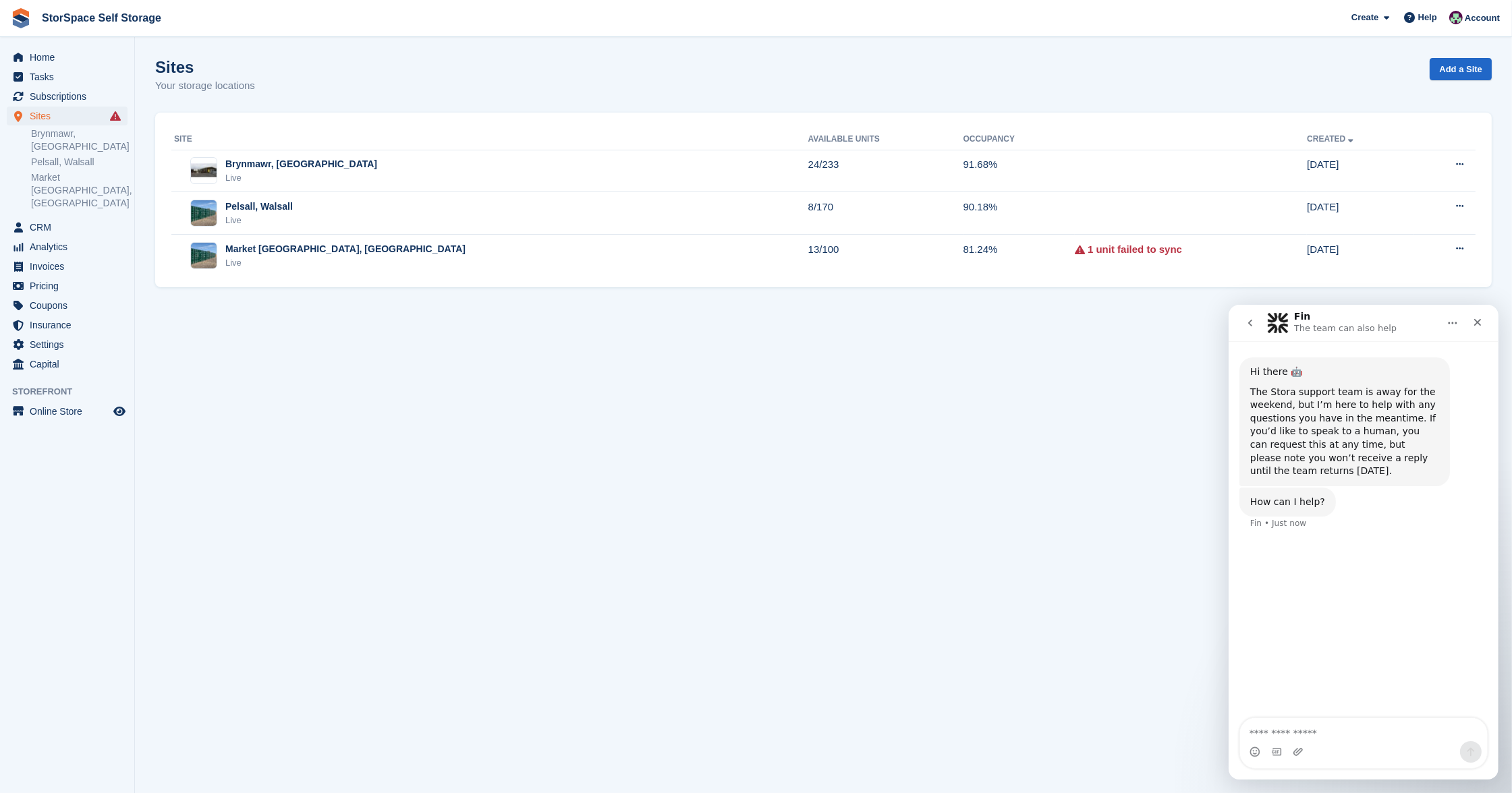
click at [1371, 736] on textarea "Ask a question…" at bounding box center [1363, 729] width 247 height 23
type textarea "**********"
click at [1361, 735] on textarea "Ask a question…" at bounding box center [1363, 729] width 247 height 23
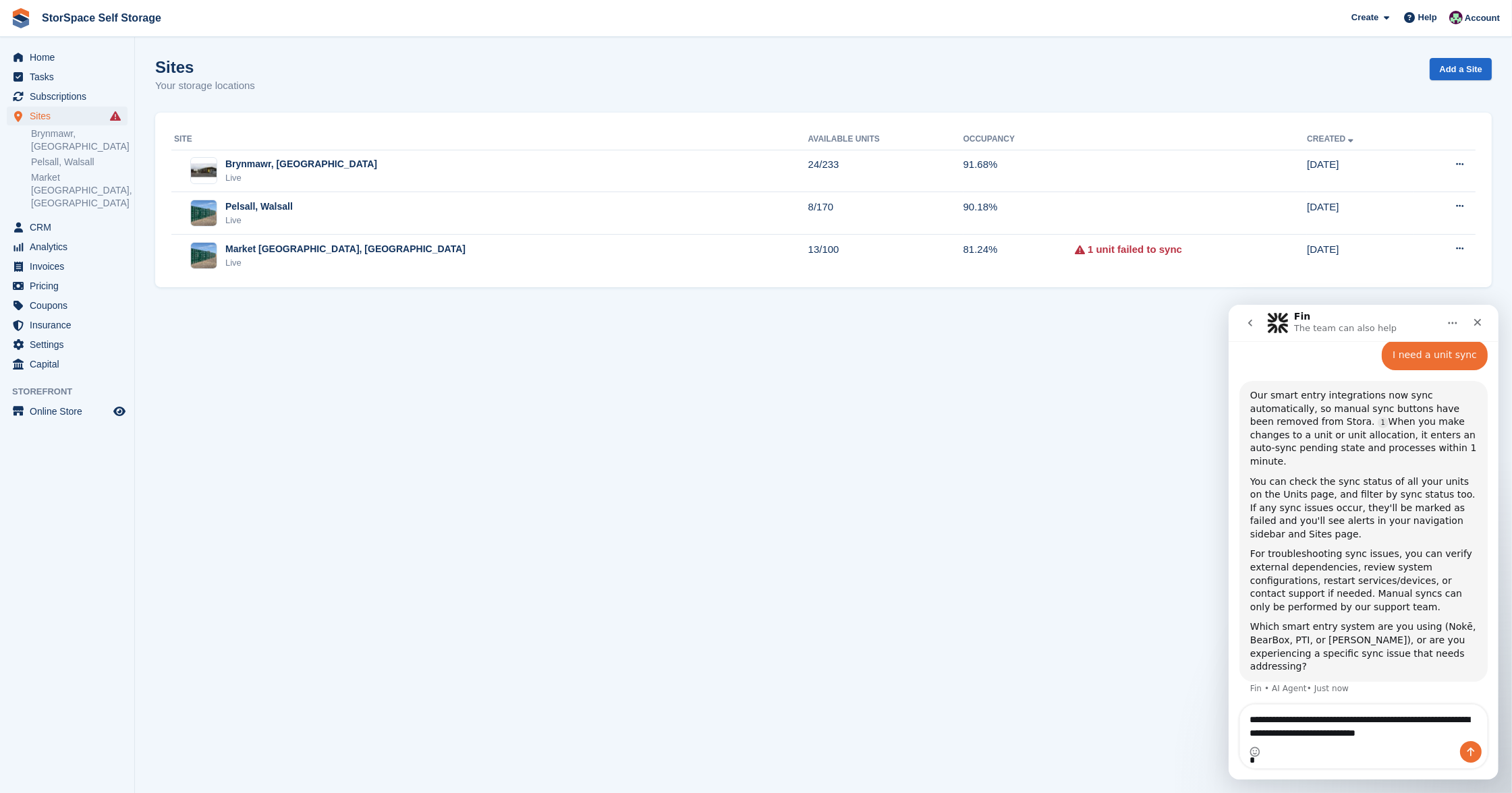
scroll to position [2, 0]
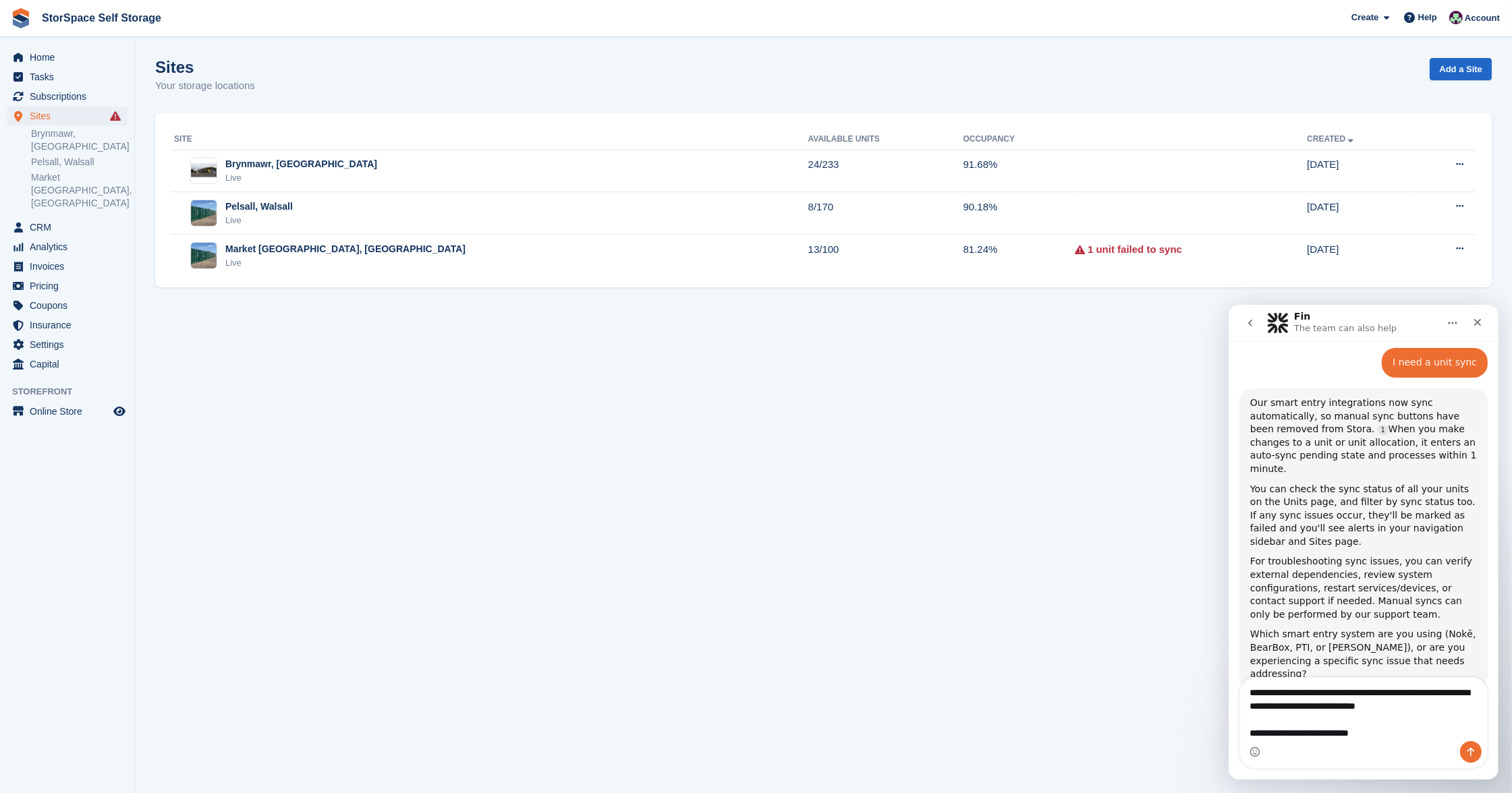
type textarea "**********"
click at [1470, 747] on icon "Send a message…" at bounding box center [1470, 751] width 7 height 9
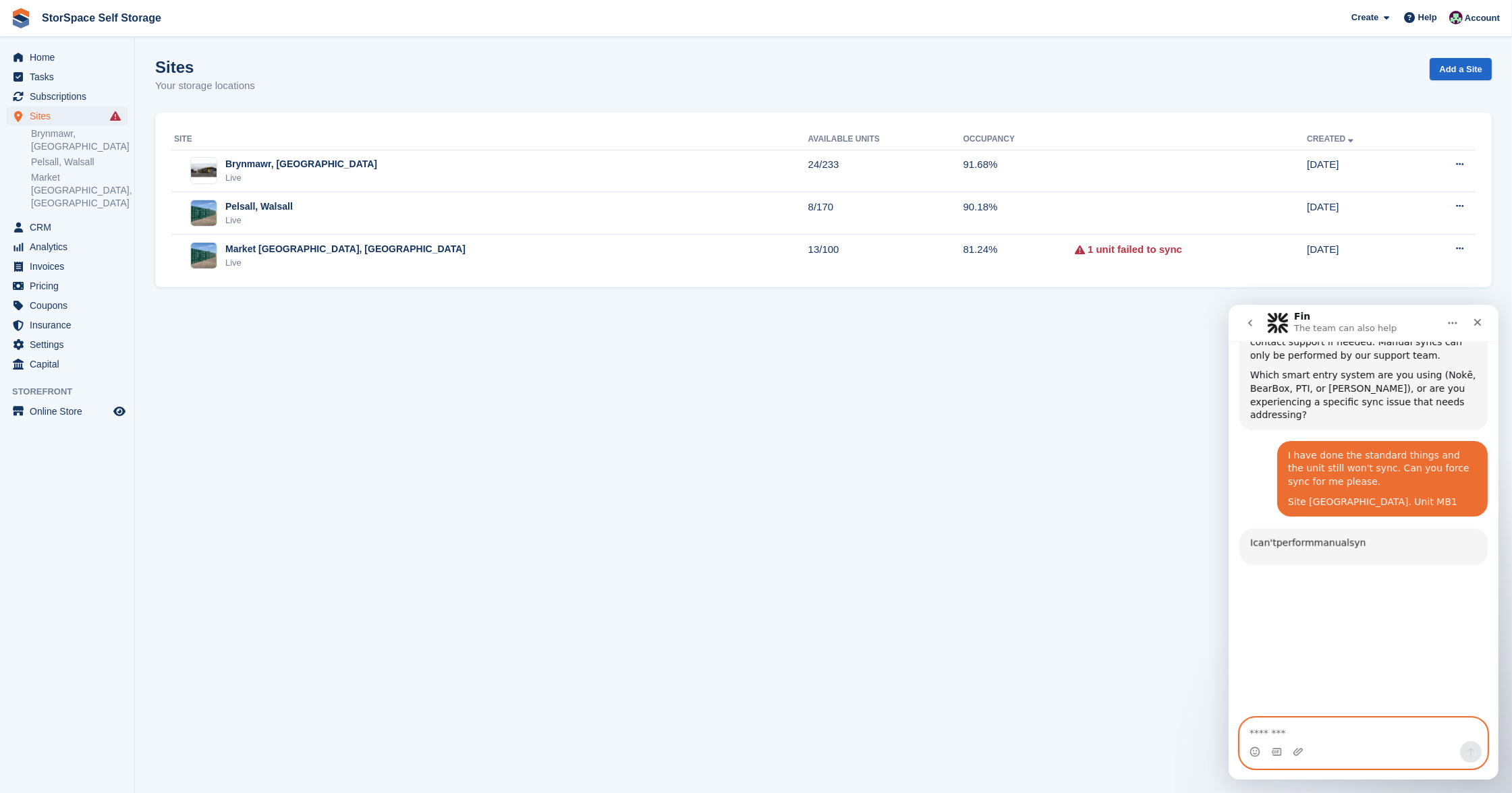
scroll to position [501, 0]
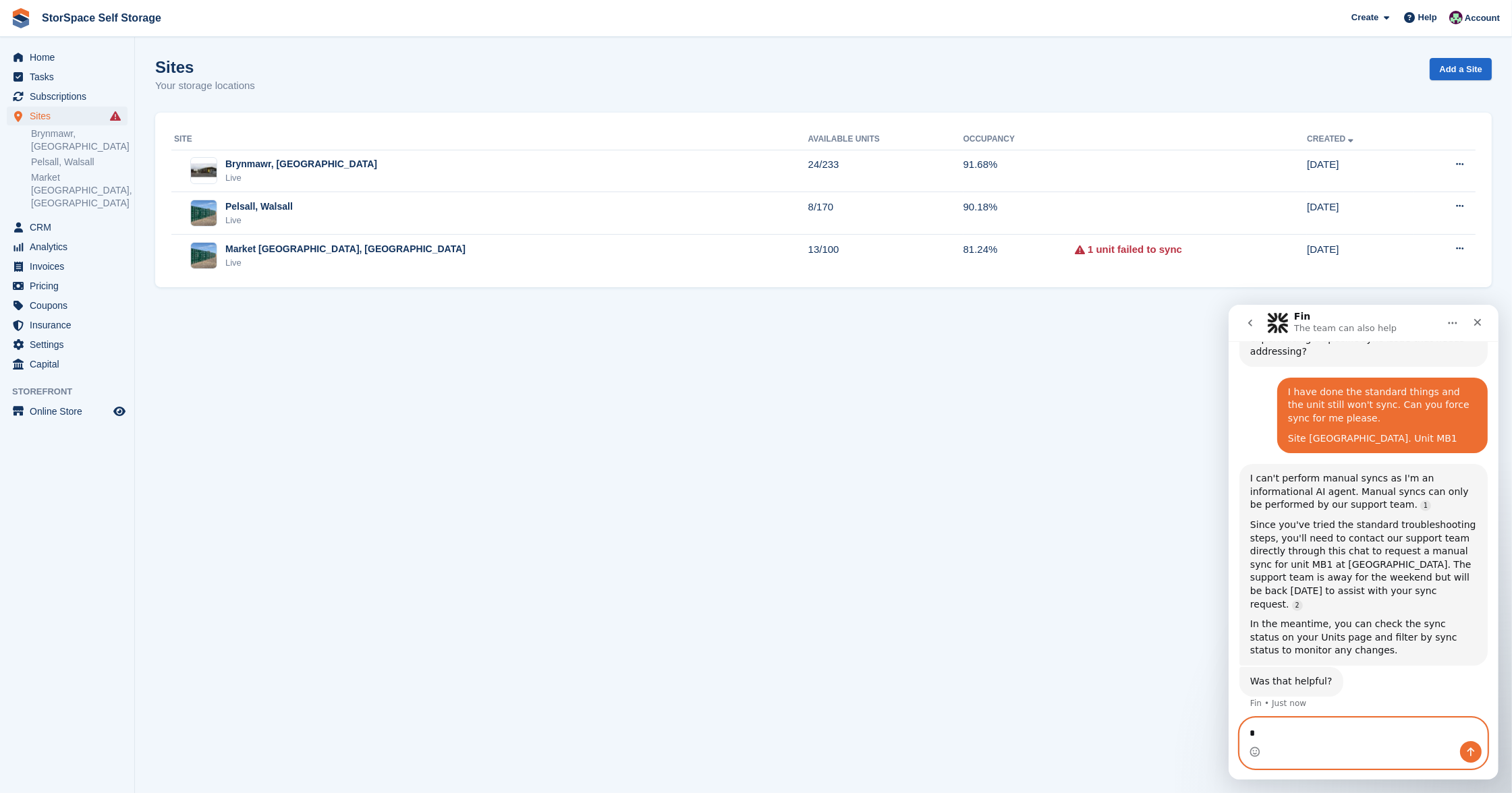
type textarea "**"
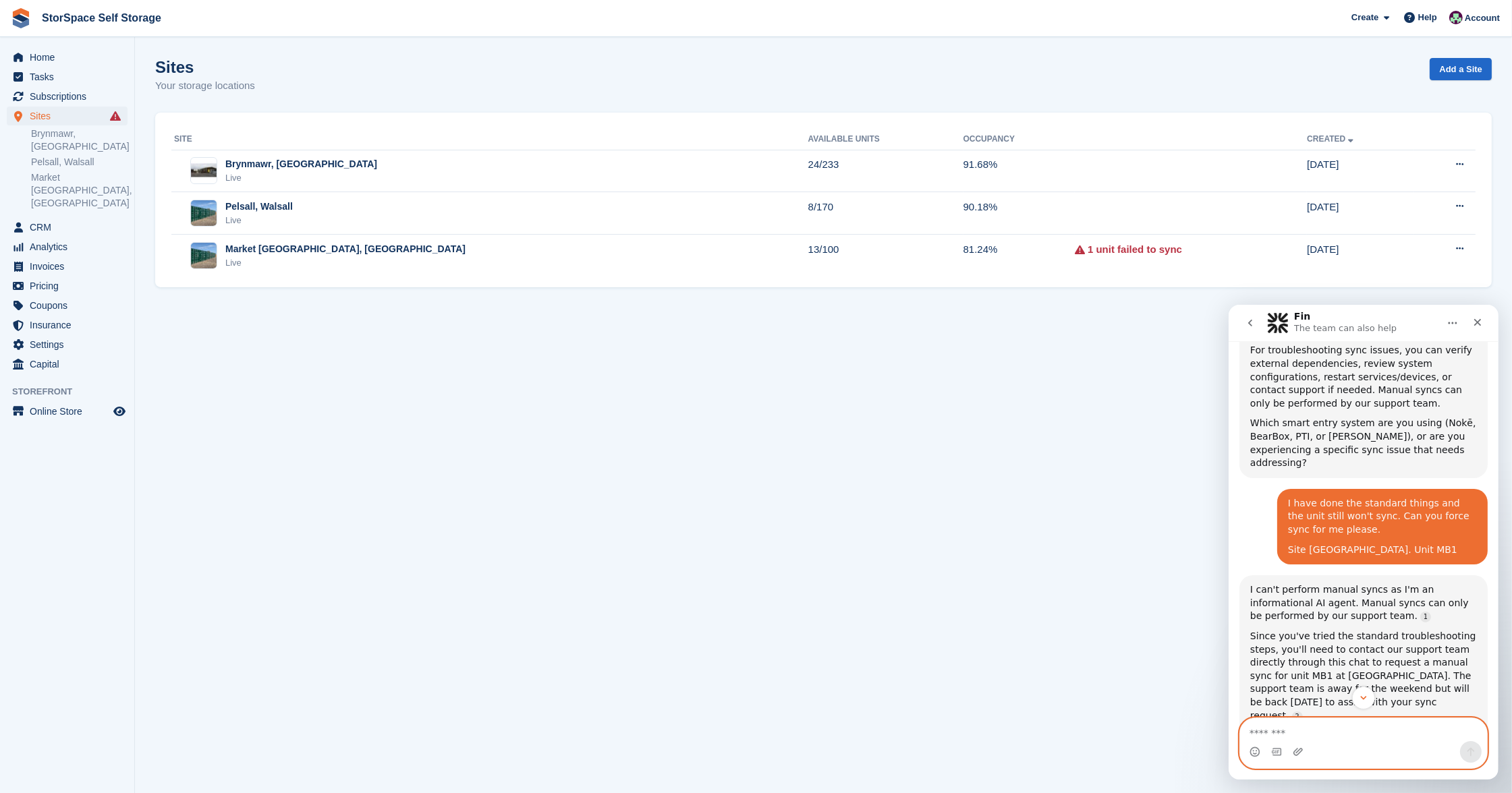
scroll to position [360, 0]
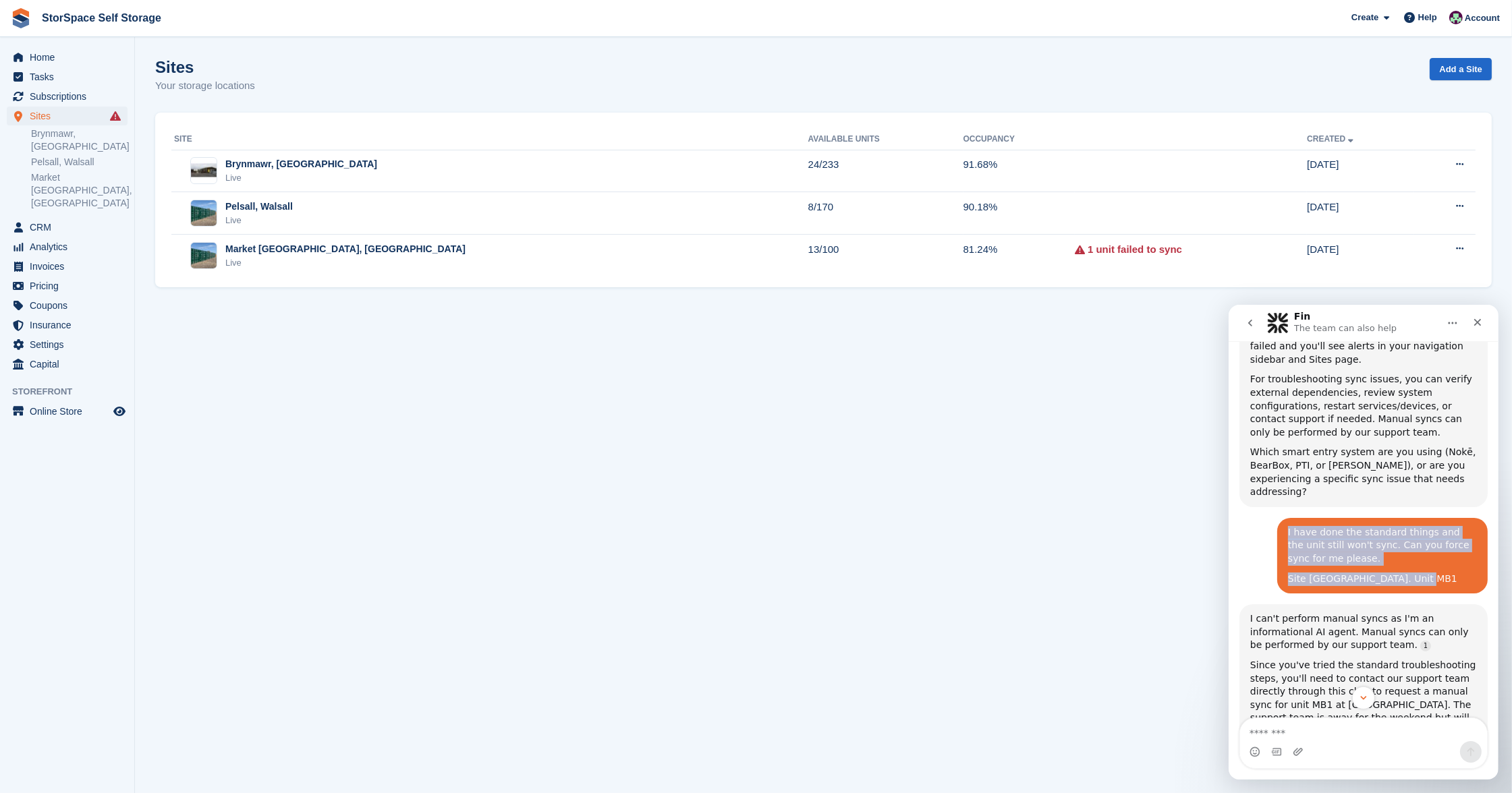
drag, startPoint x: 1284, startPoint y: 490, endPoint x: 1431, endPoint y: 540, distance: 155.3
click at [1430, 540] on div "I have done the standard things and the unit still won't sync. Can you force sy…" at bounding box center [1382, 555] width 189 height 59
copy div "I have done the standard things and the unit still won't sync. Can you force sy…"
click at [1476, 321] on icon "Close" at bounding box center [1477, 322] width 7 height 7
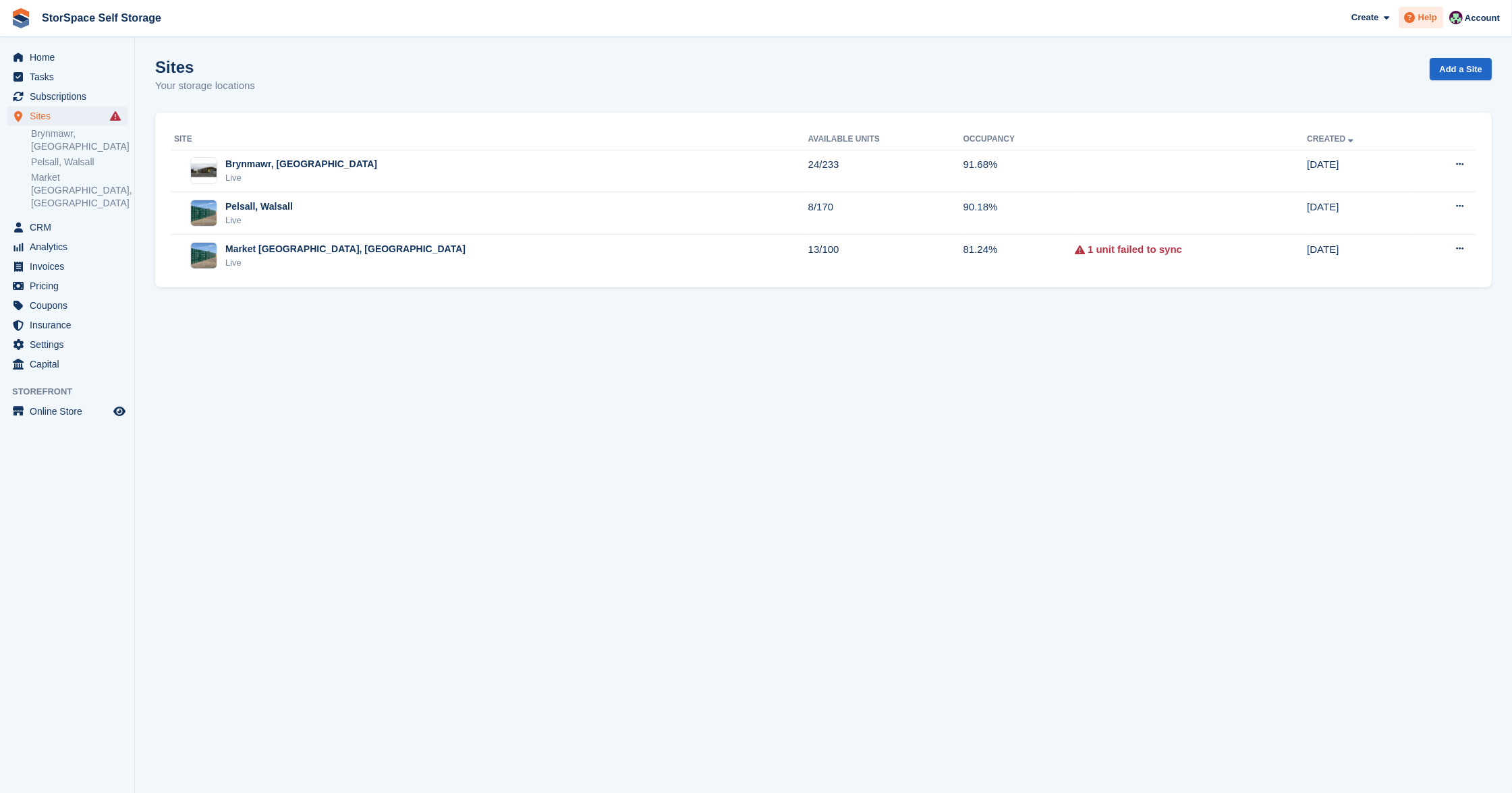
click at [1424, 23] on span "Help" at bounding box center [1427, 18] width 19 height 14
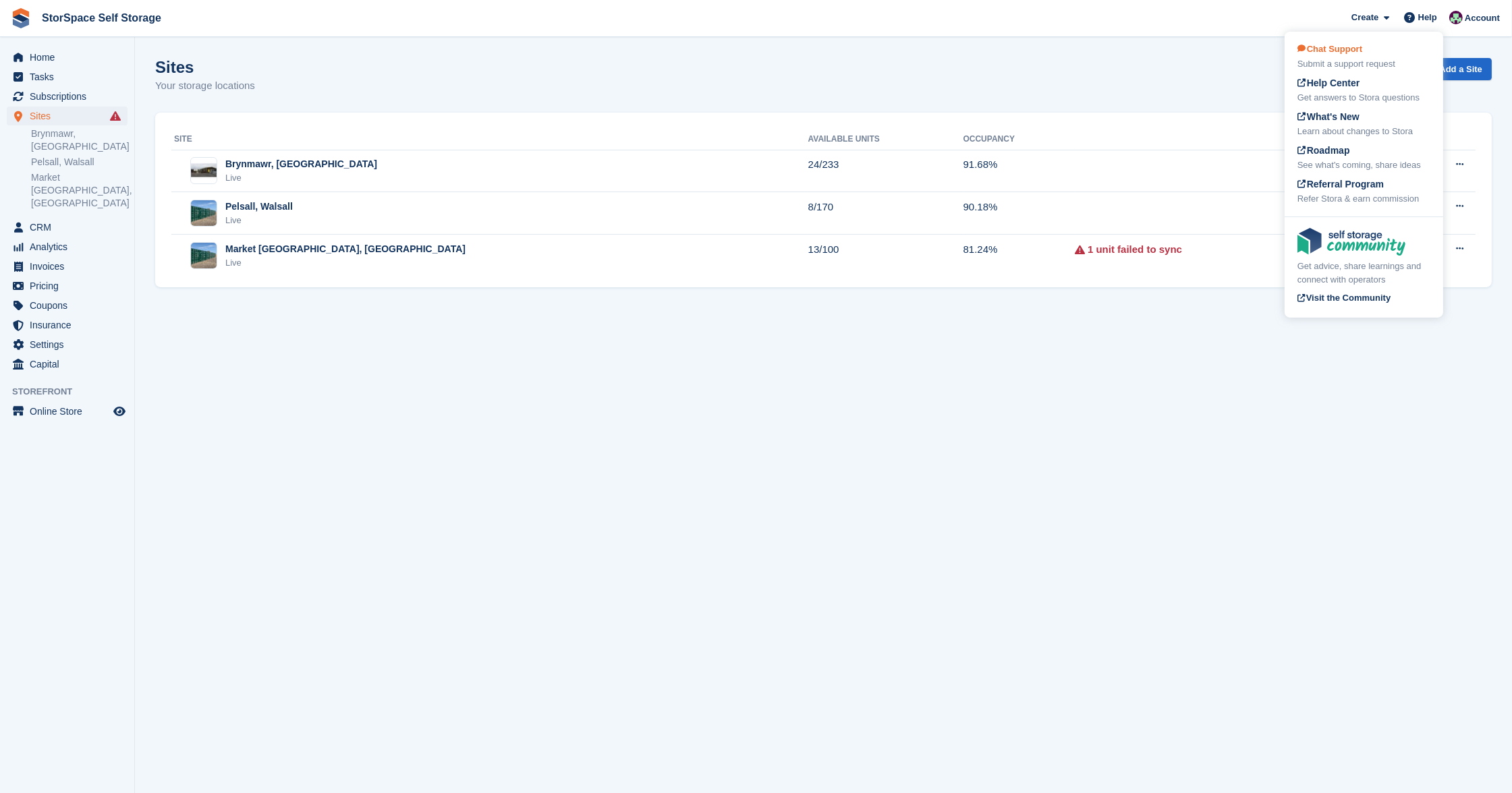
click at [1341, 50] on span "Chat Support" at bounding box center [1329, 49] width 65 height 10
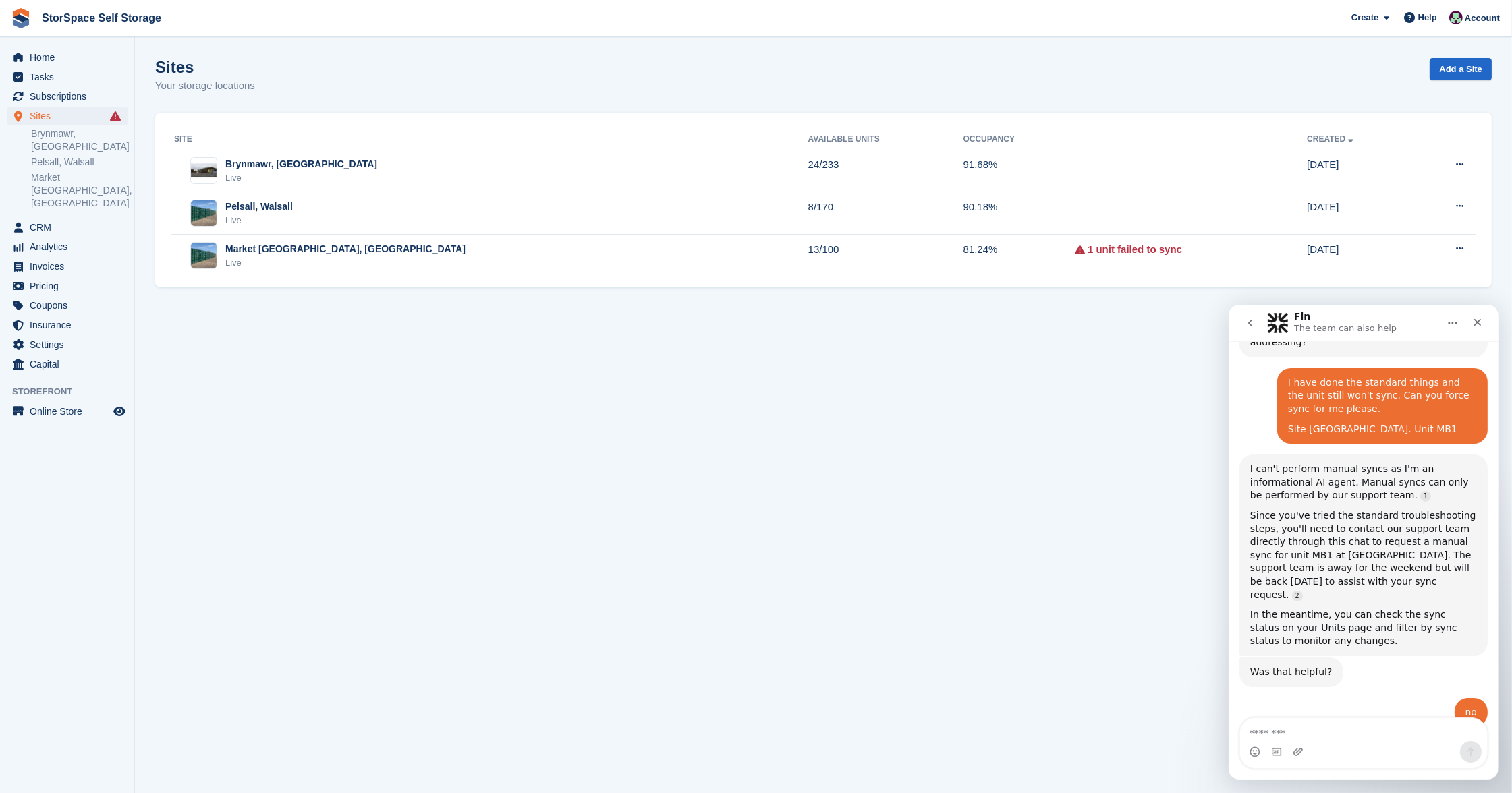
scroll to position [537, 0]
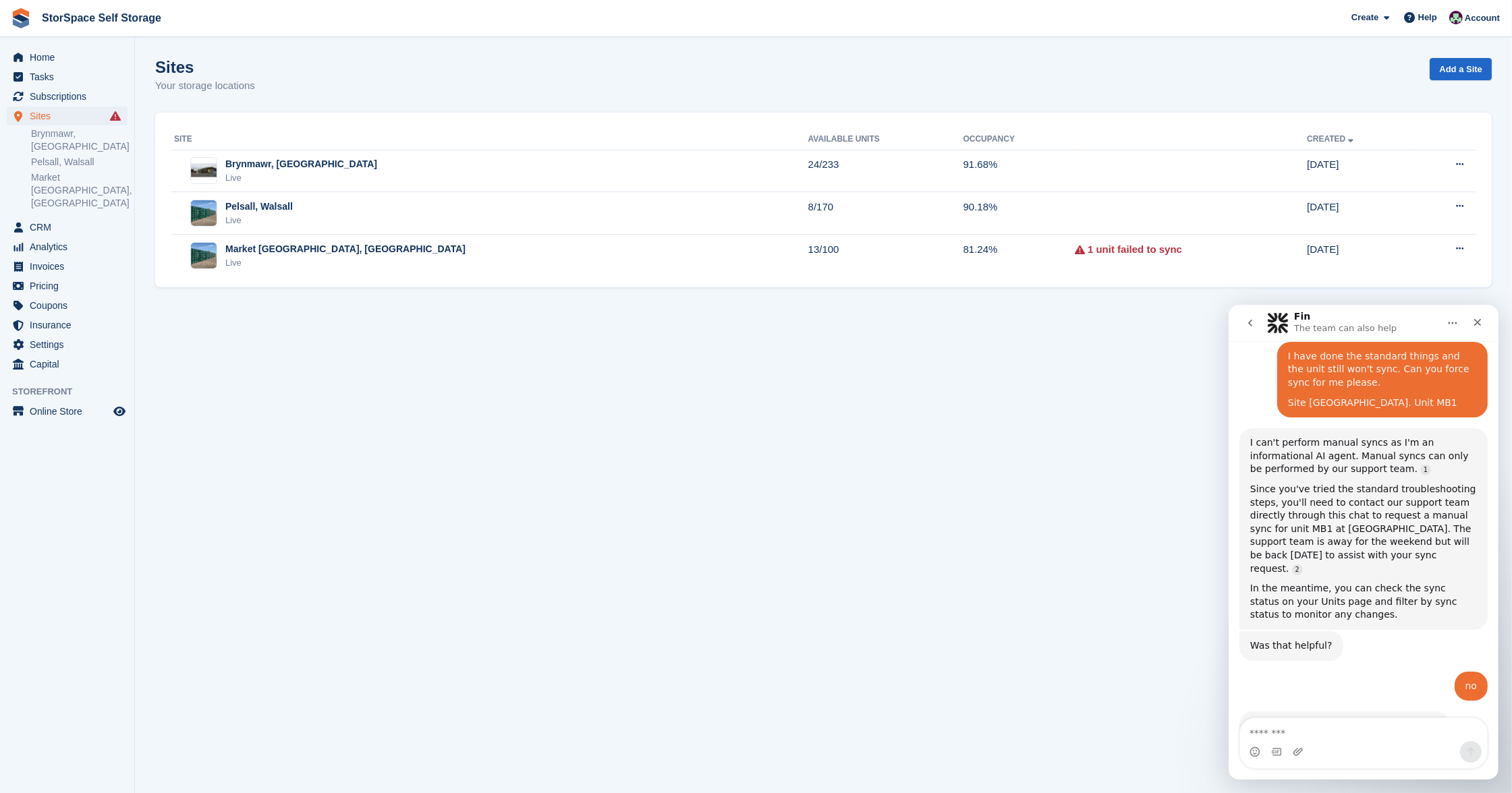
click at [1443, 315] on button "Home" at bounding box center [1452, 323] width 26 height 26
click at [1474, 319] on icon "Close" at bounding box center [1477, 322] width 11 height 11
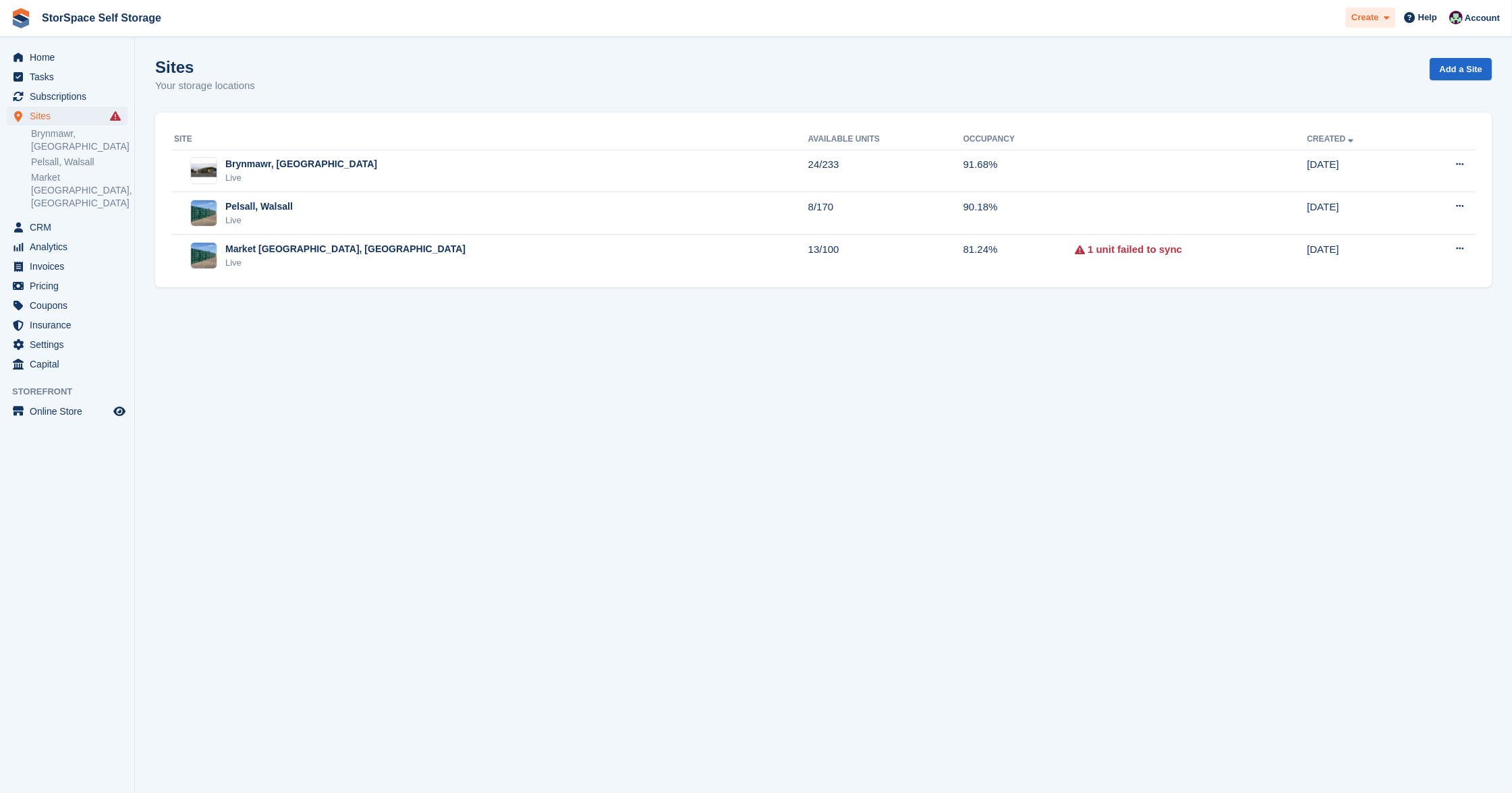
click at [1381, 18] on span at bounding box center [1384, 18] width 11 height 15
click at [1425, 16] on span "Help" at bounding box center [1427, 18] width 19 height 14
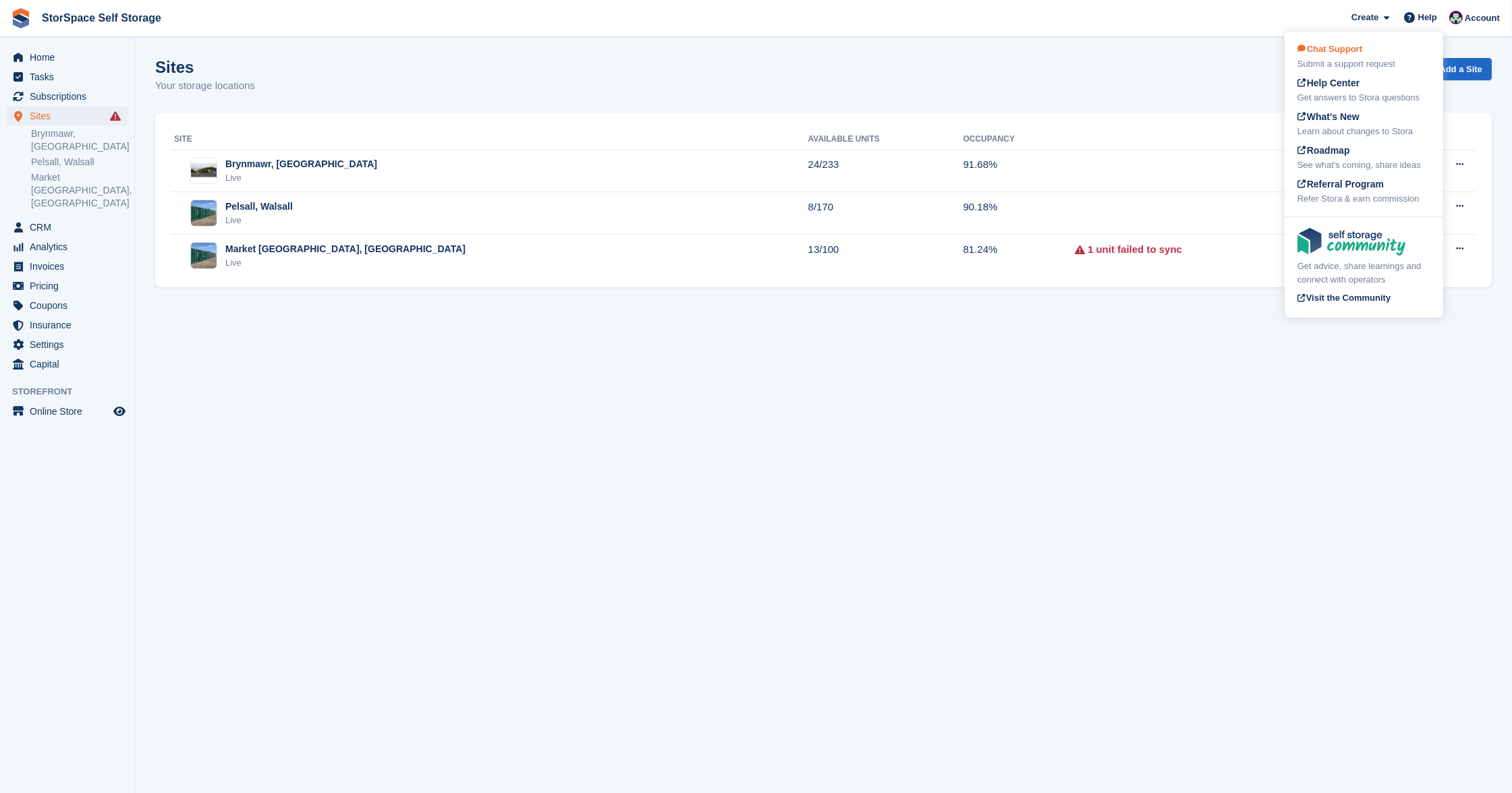
click at [1347, 57] on div "Submit a support request" at bounding box center [1363, 64] width 133 height 14
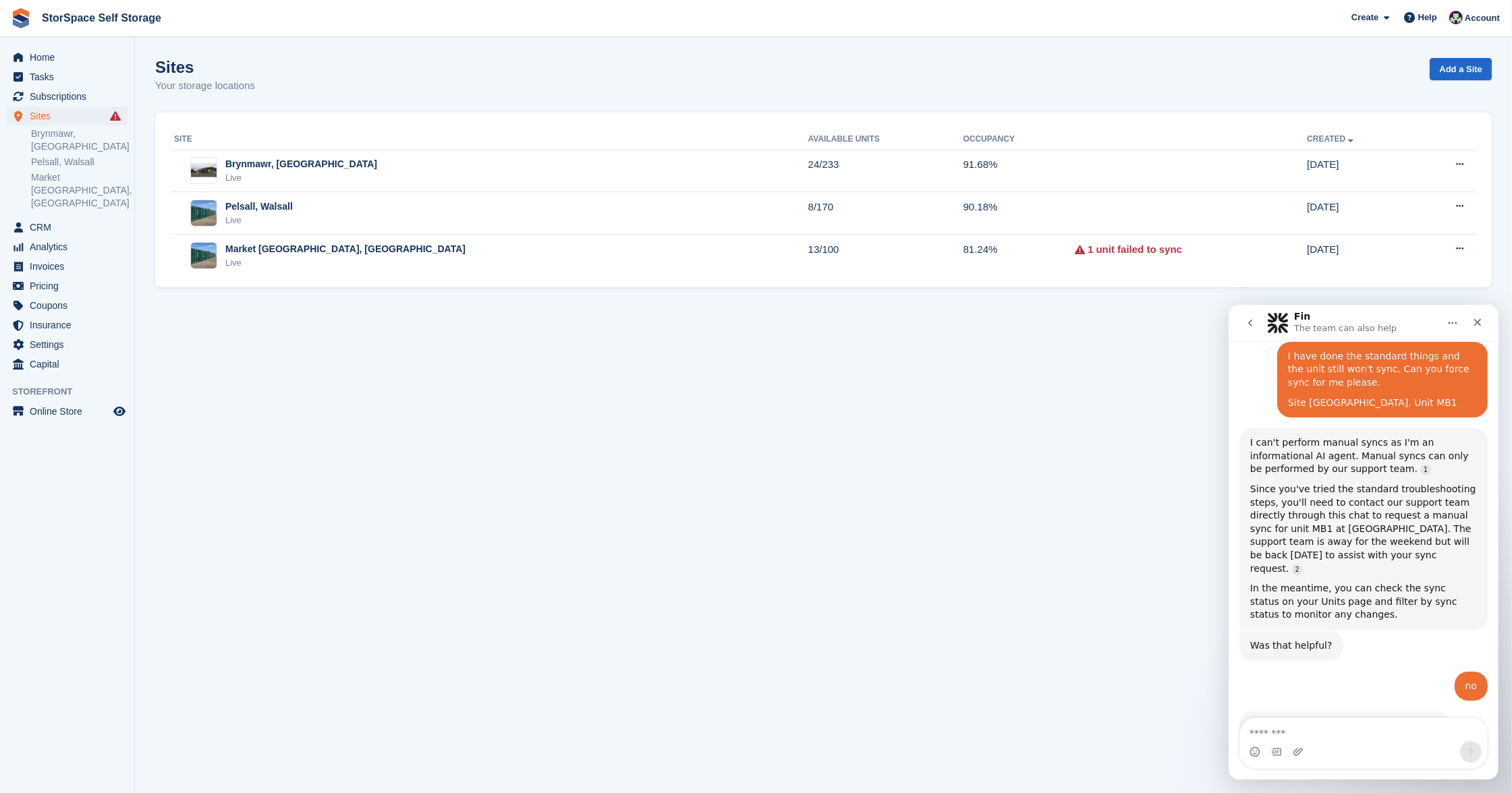
click at [1248, 327] on button "go back" at bounding box center [1249, 323] width 26 height 26
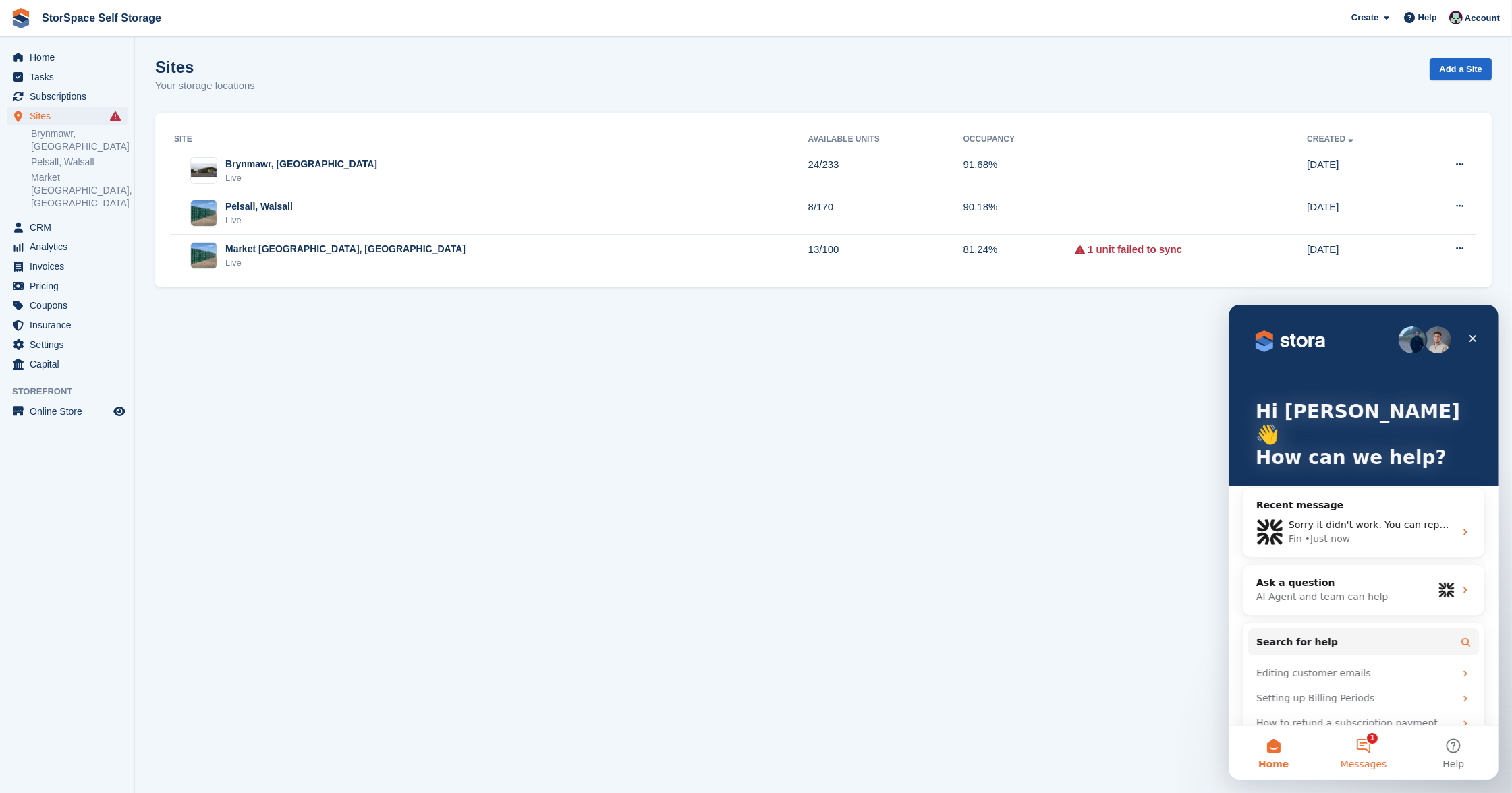
click at [1363, 744] on button "1 Messages" at bounding box center [1363, 752] width 89 height 54
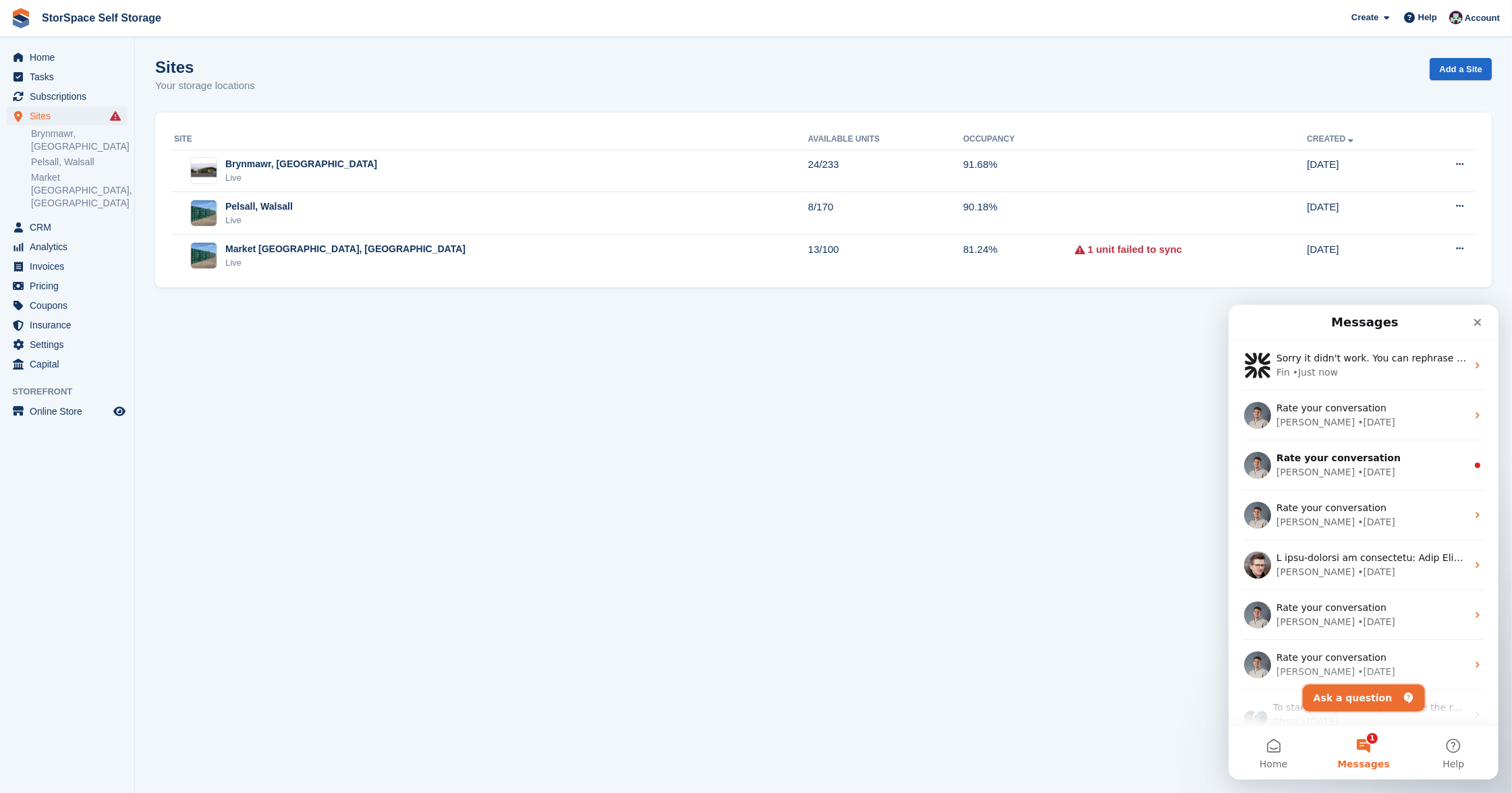
click at [1370, 695] on button "Ask a question" at bounding box center [1363, 697] width 122 height 27
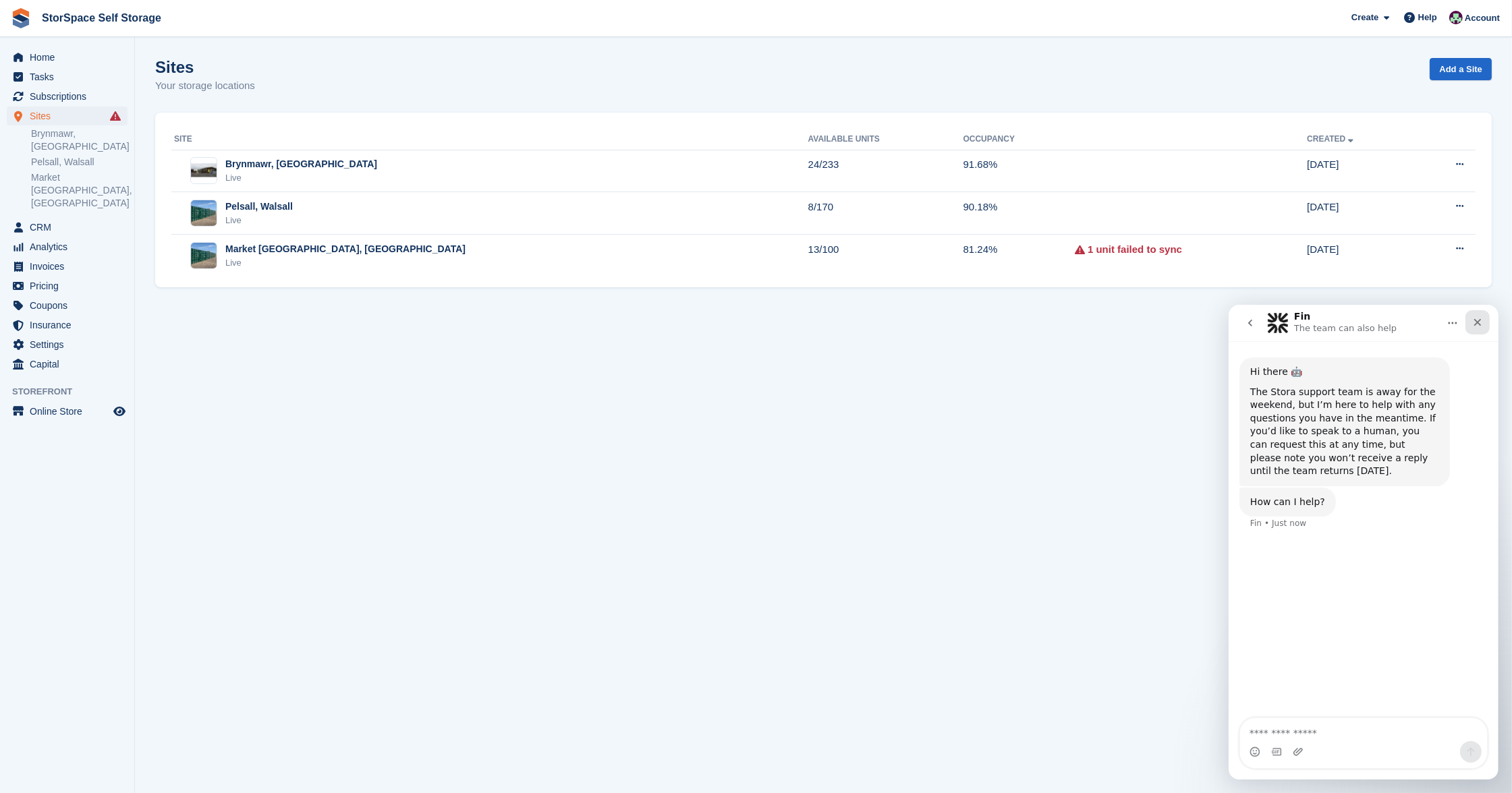
click at [1477, 316] on icon "Close" at bounding box center [1477, 322] width 11 height 11
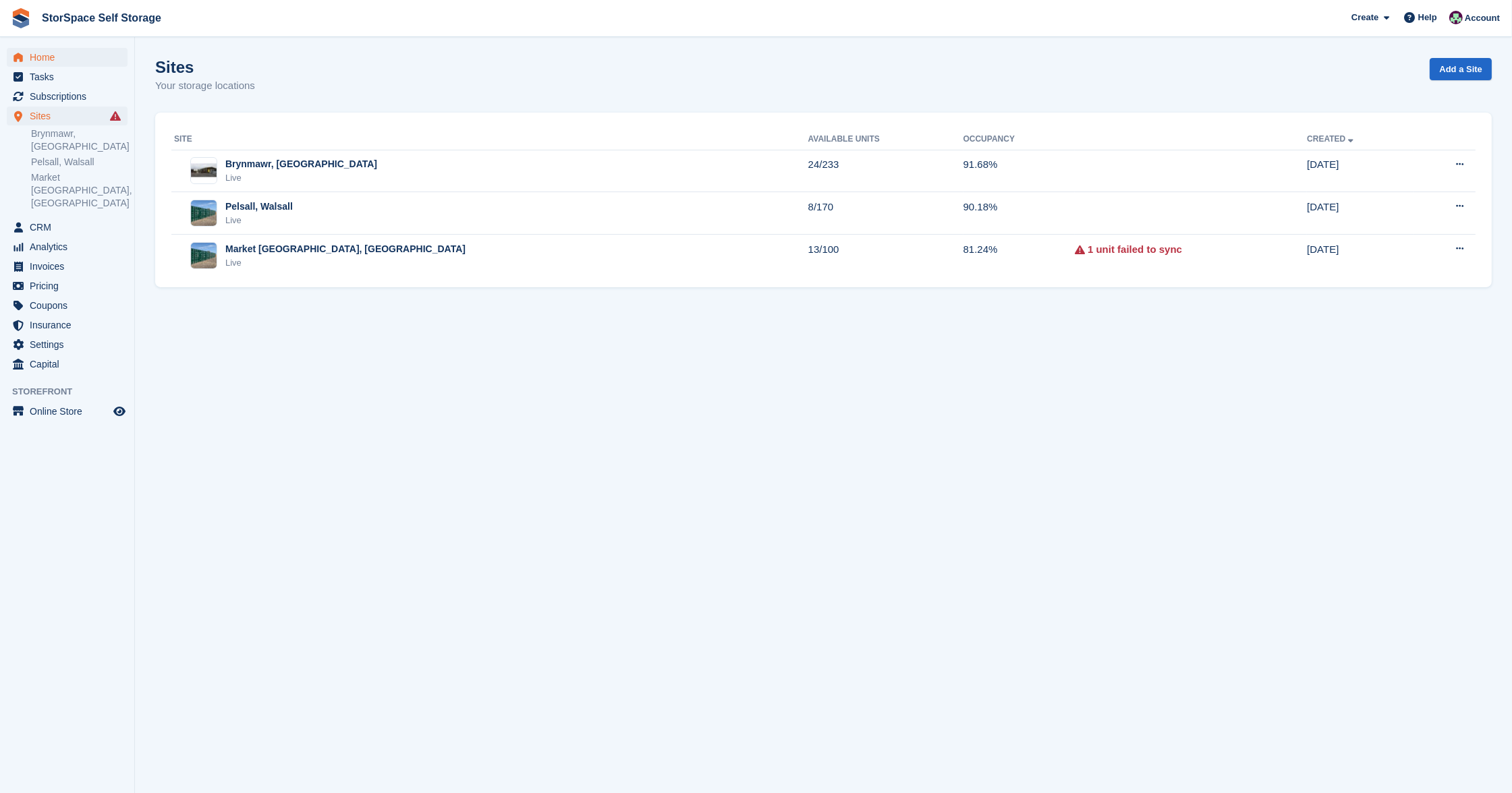
click at [67, 52] on span "Home" at bounding box center [69, 57] width 81 height 19
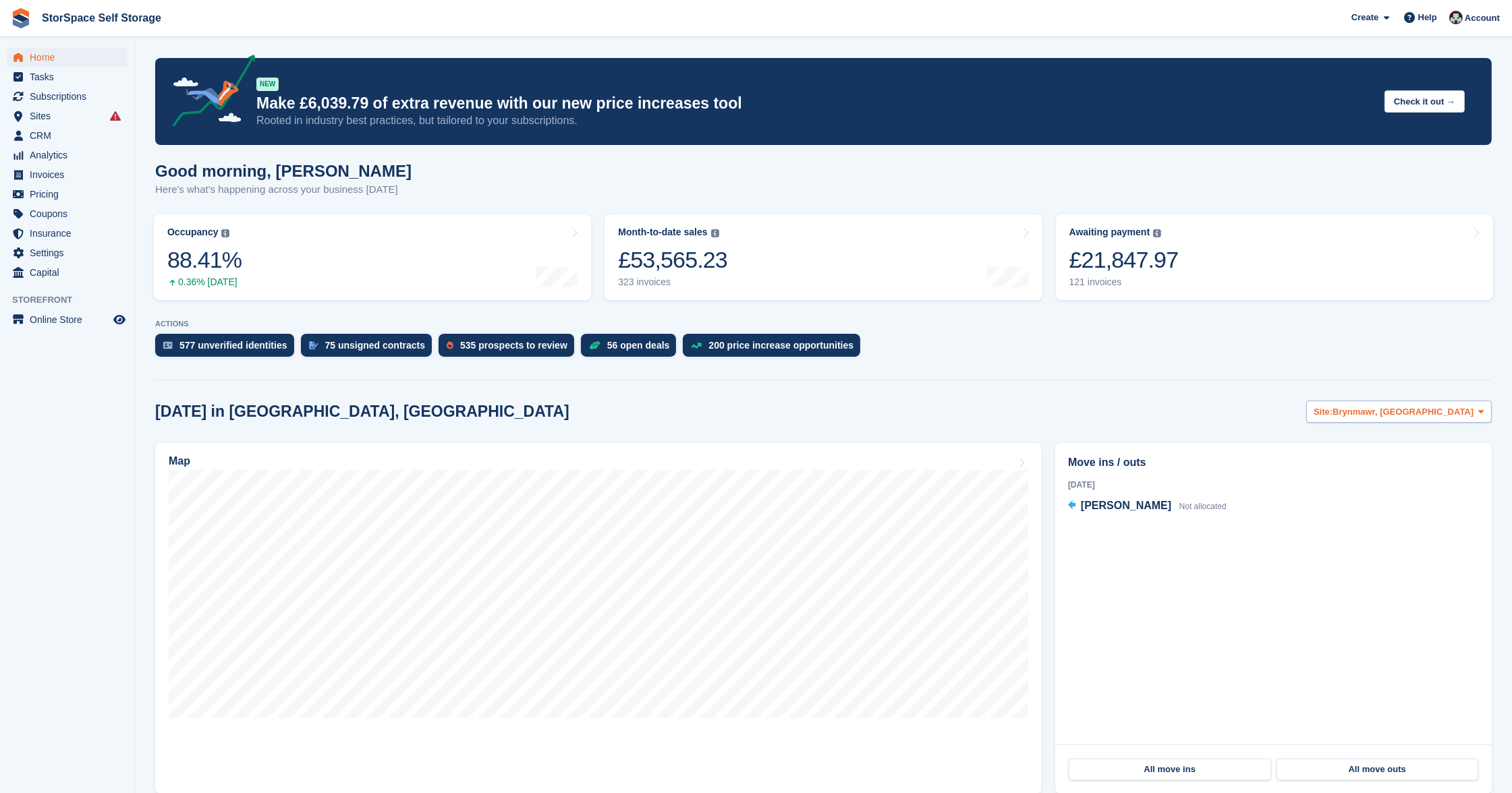
click at [1379, 401] on button "Site: Brynmawr, South Wales" at bounding box center [1399, 412] width 185 height 22
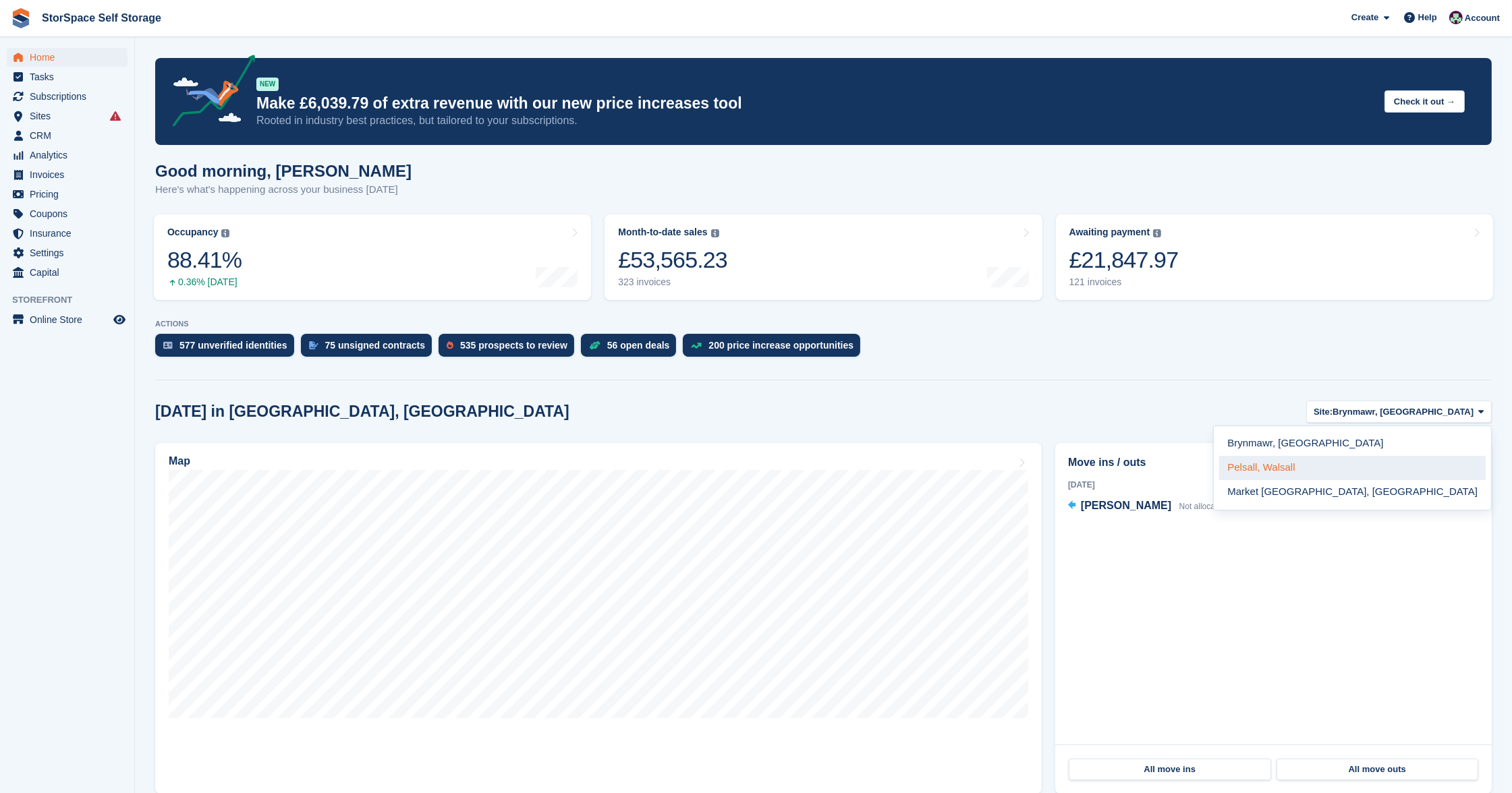
click at [1373, 460] on link "Pelsall, Walsall" at bounding box center [1352, 468] width 267 height 24
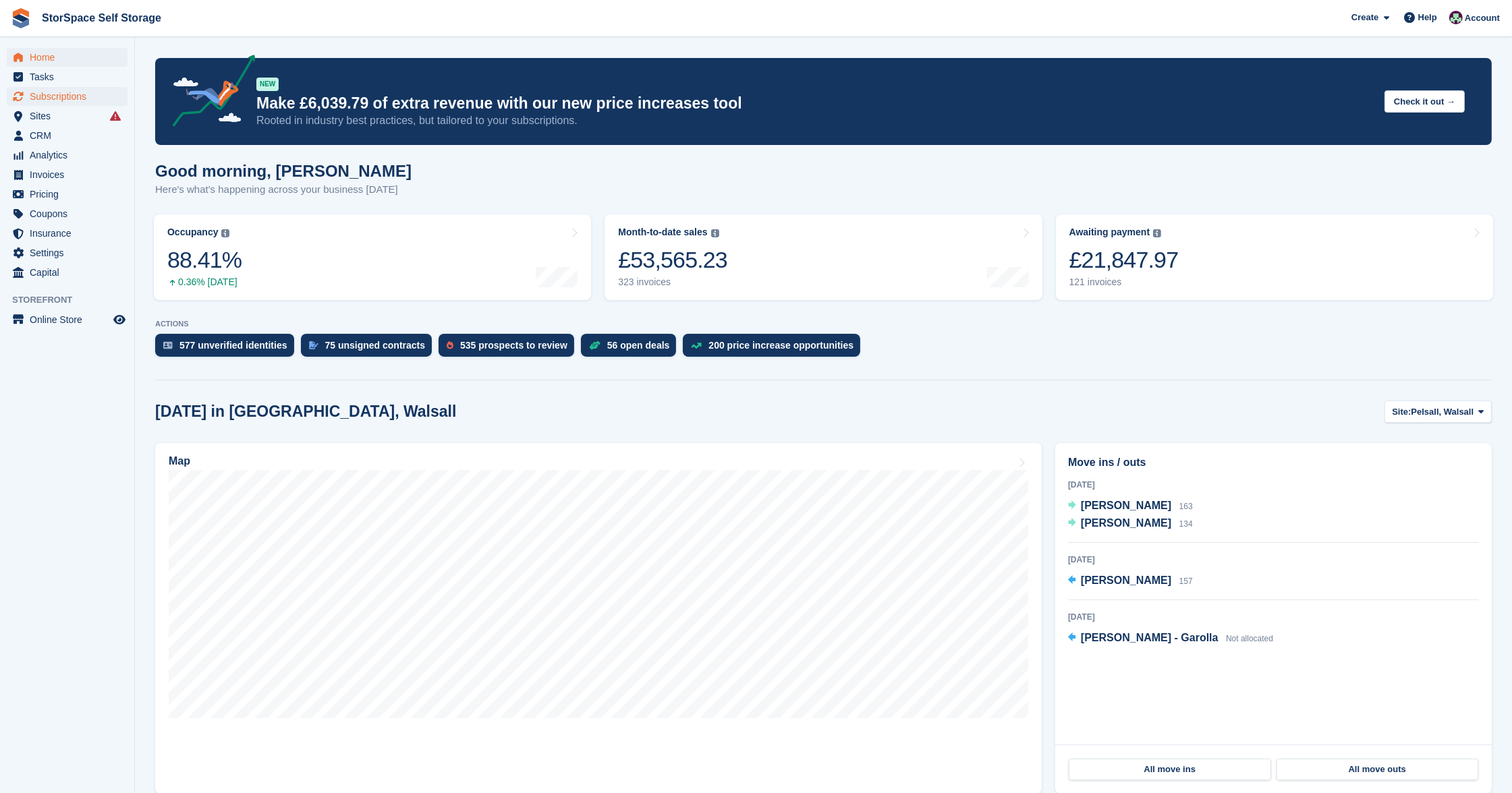
click at [73, 95] on span "Subscriptions" at bounding box center [69, 97] width 81 height 19
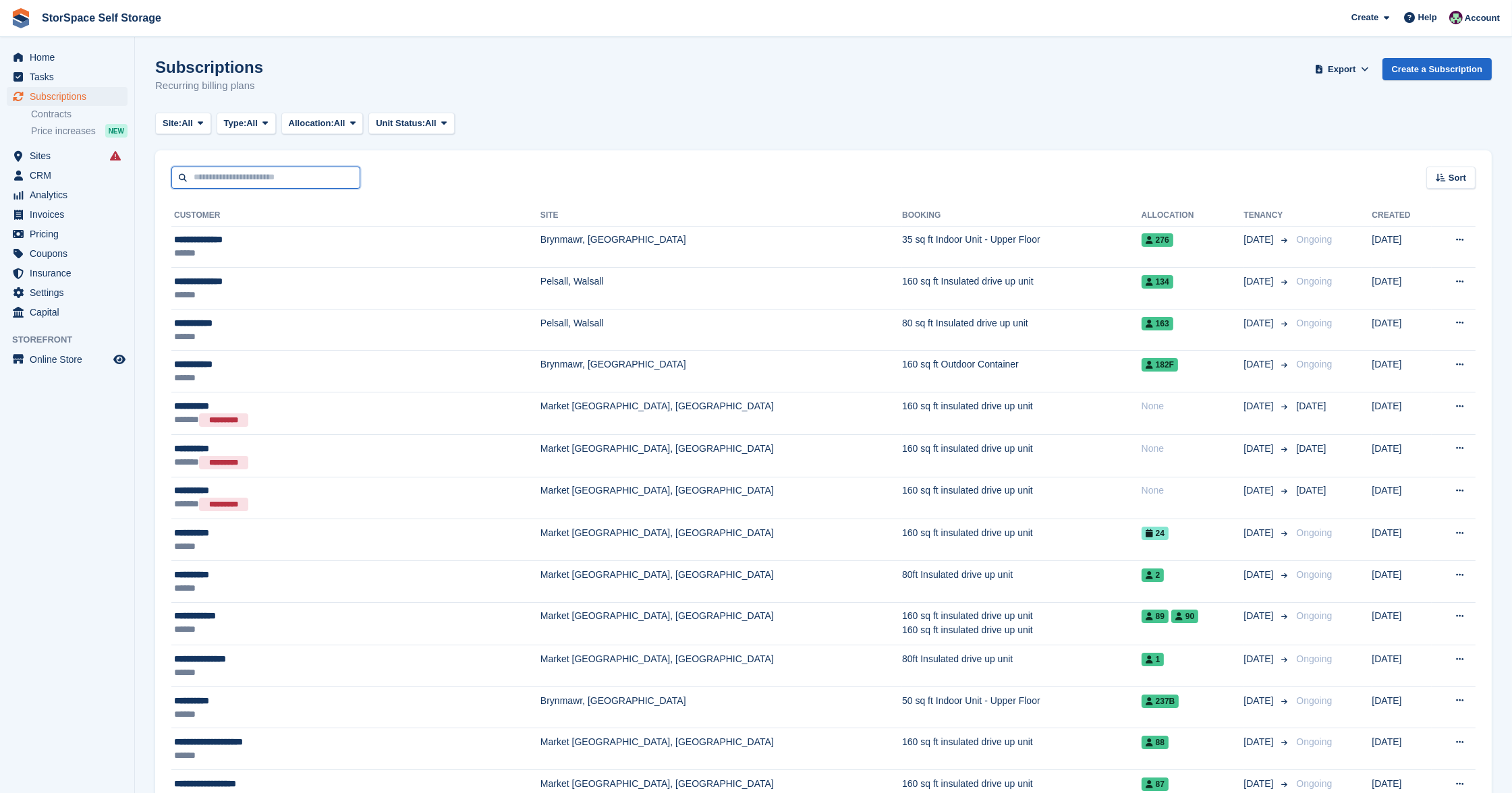
click at [325, 175] on input "text" at bounding box center [266, 178] width 189 height 22
type input "******"
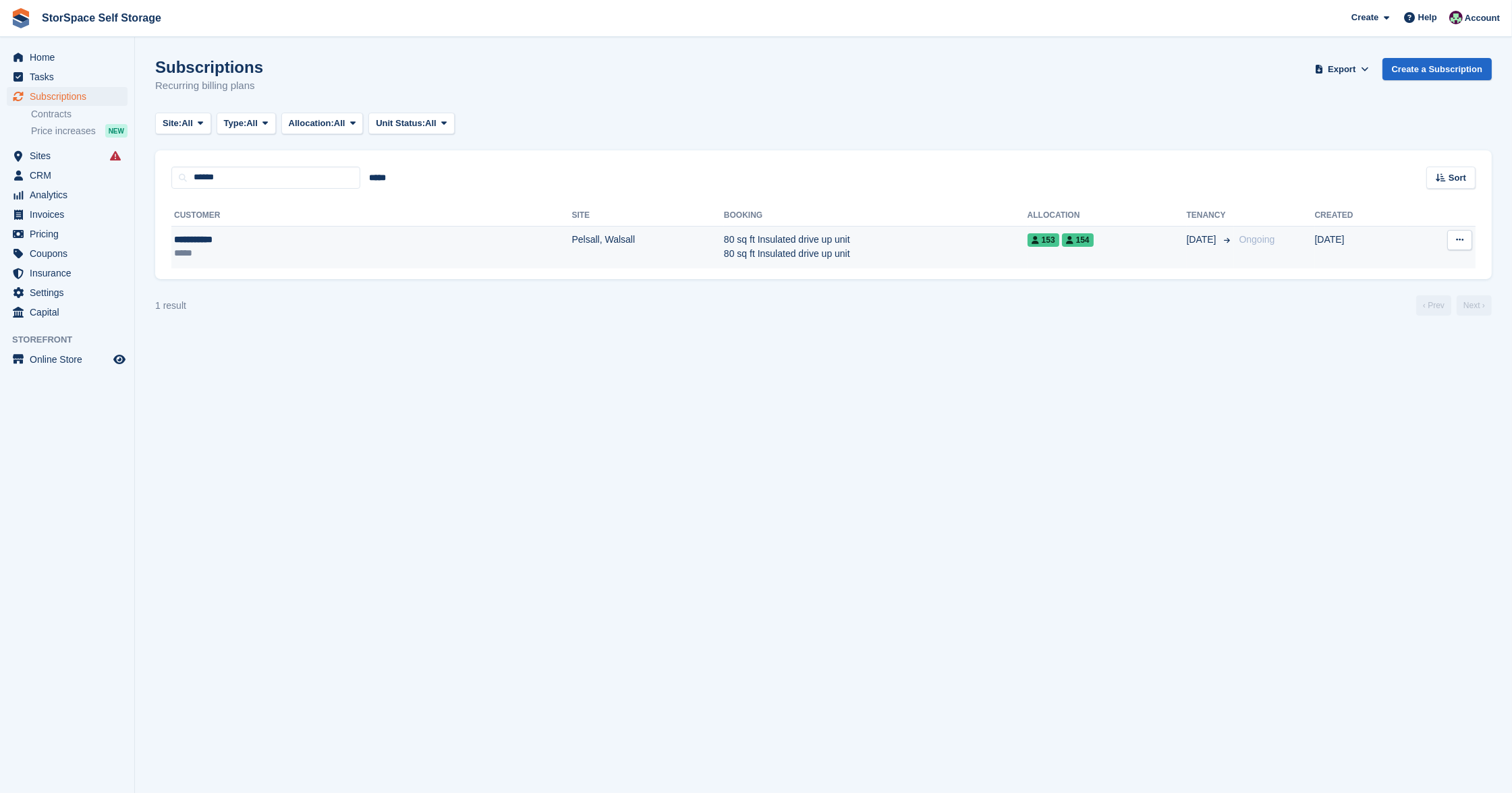
click at [289, 234] on div "**********" at bounding box center [256, 239] width 164 height 14
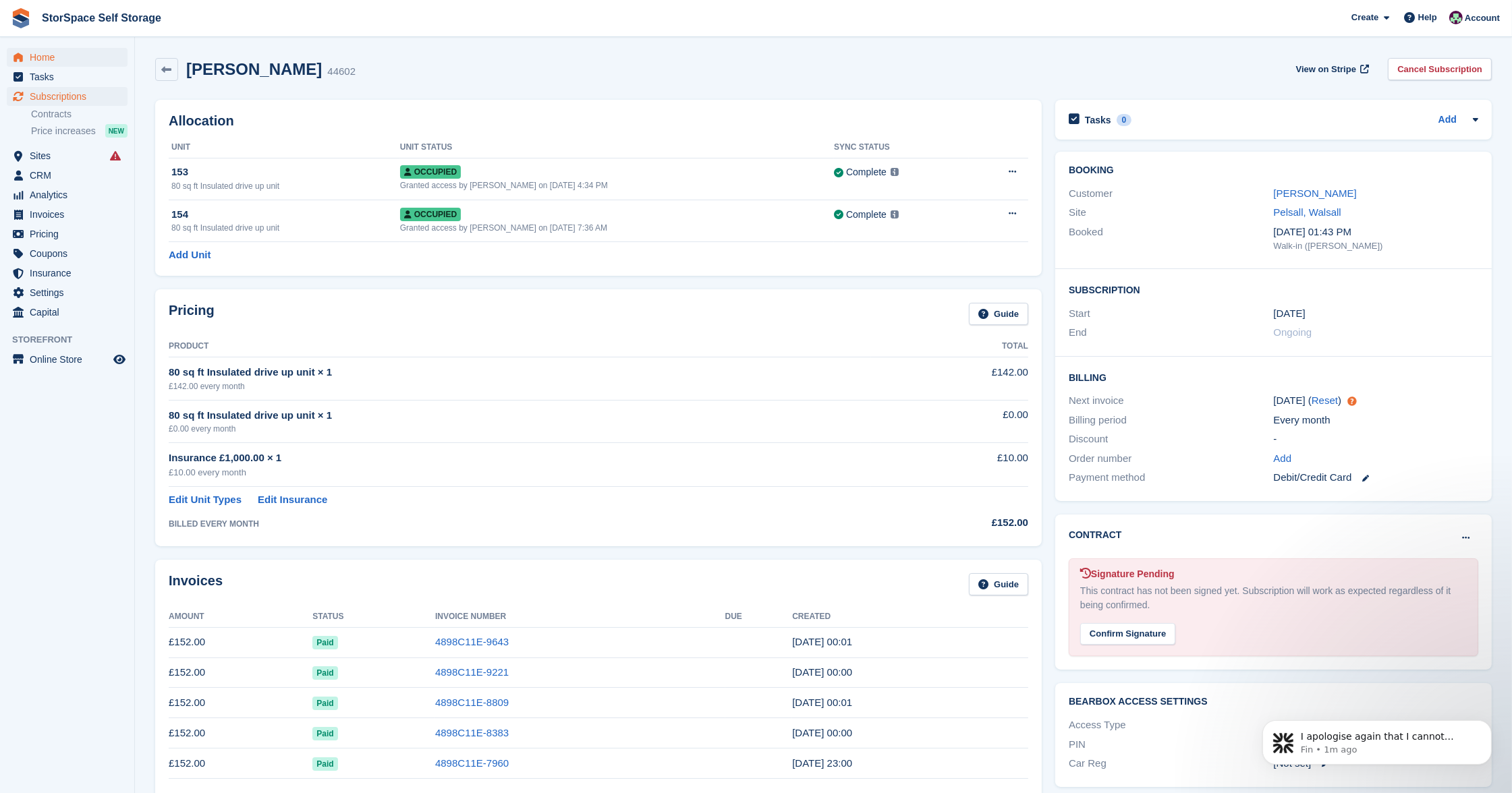
click at [51, 57] on span "Home" at bounding box center [69, 57] width 81 height 19
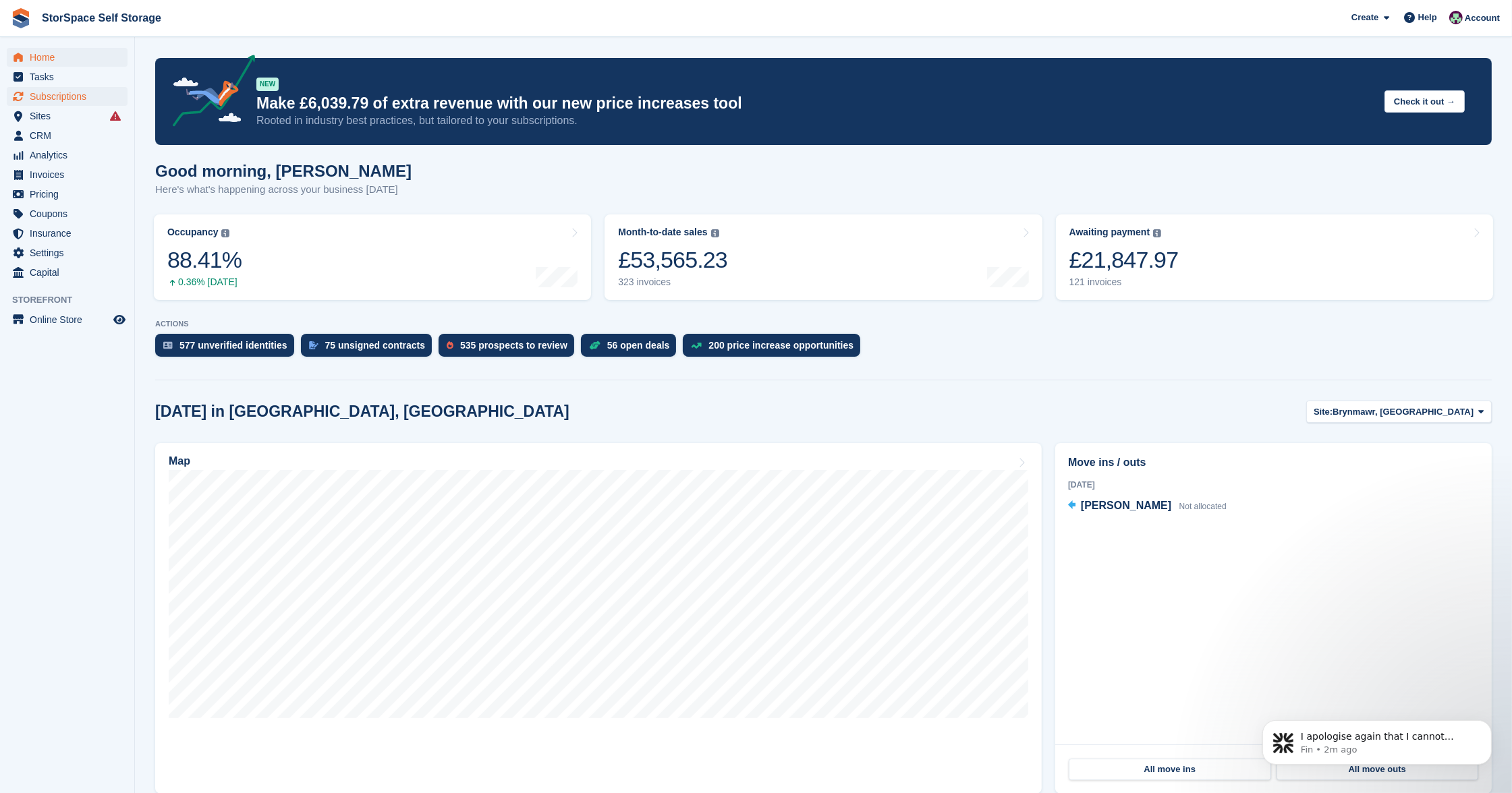
click at [74, 97] on span "Subscriptions" at bounding box center [69, 97] width 81 height 19
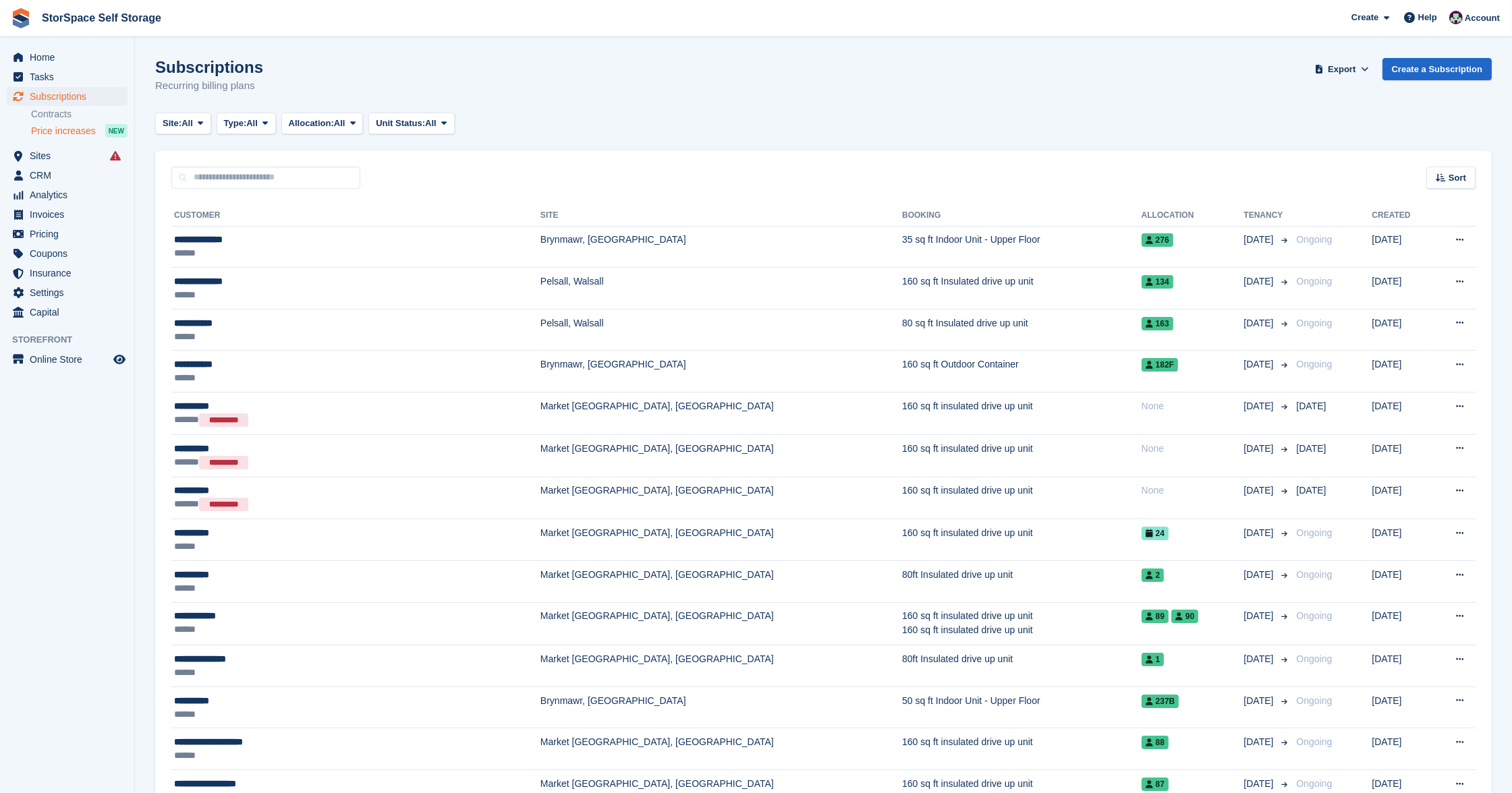
click at [65, 131] on span "Price increases" at bounding box center [63, 131] width 65 height 13
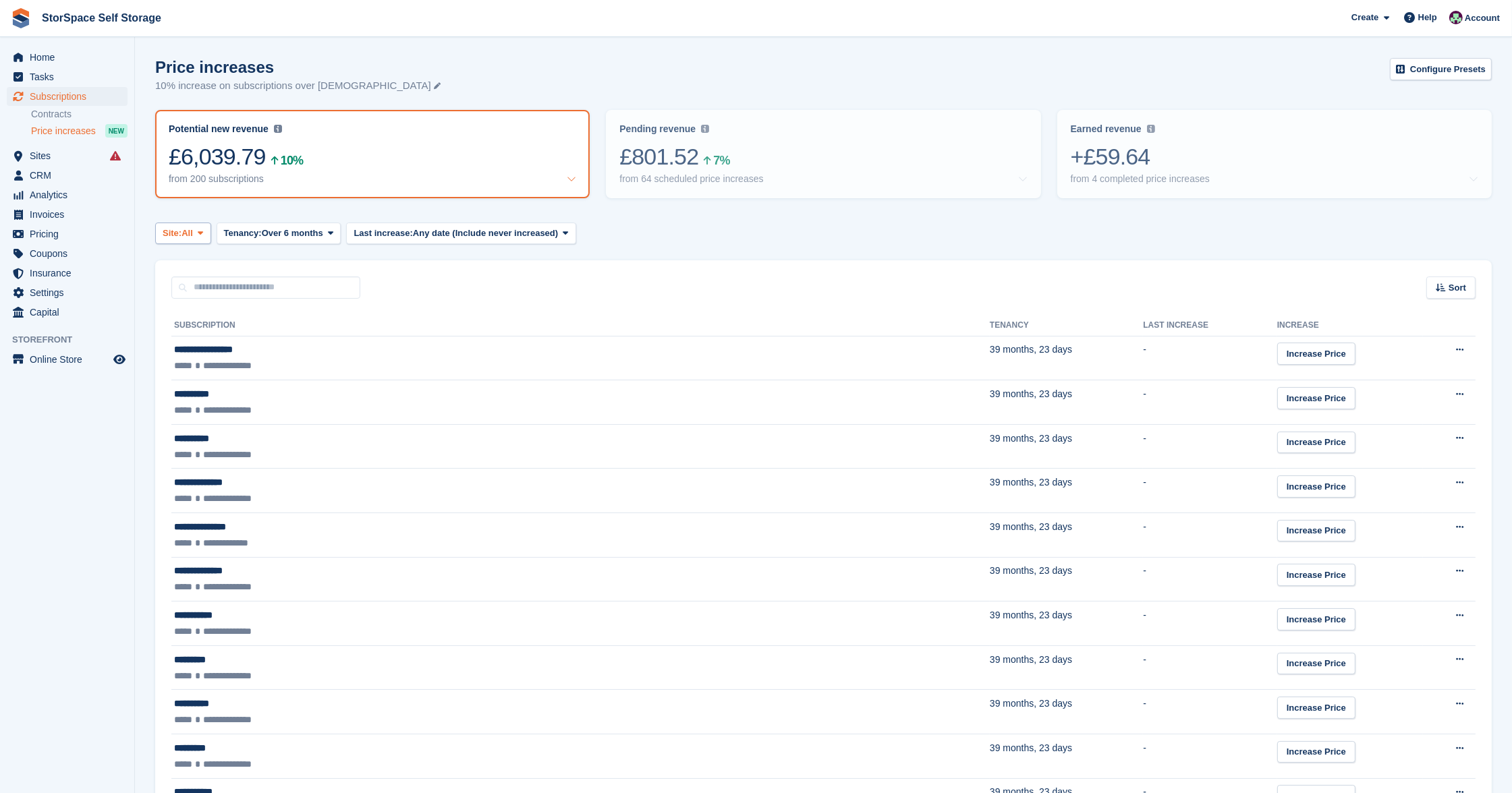
click at [192, 232] on span "All" at bounding box center [187, 233] width 11 height 14
click at [202, 306] on link "Pelsall, Walsall" at bounding box center [295, 314] width 267 height 24
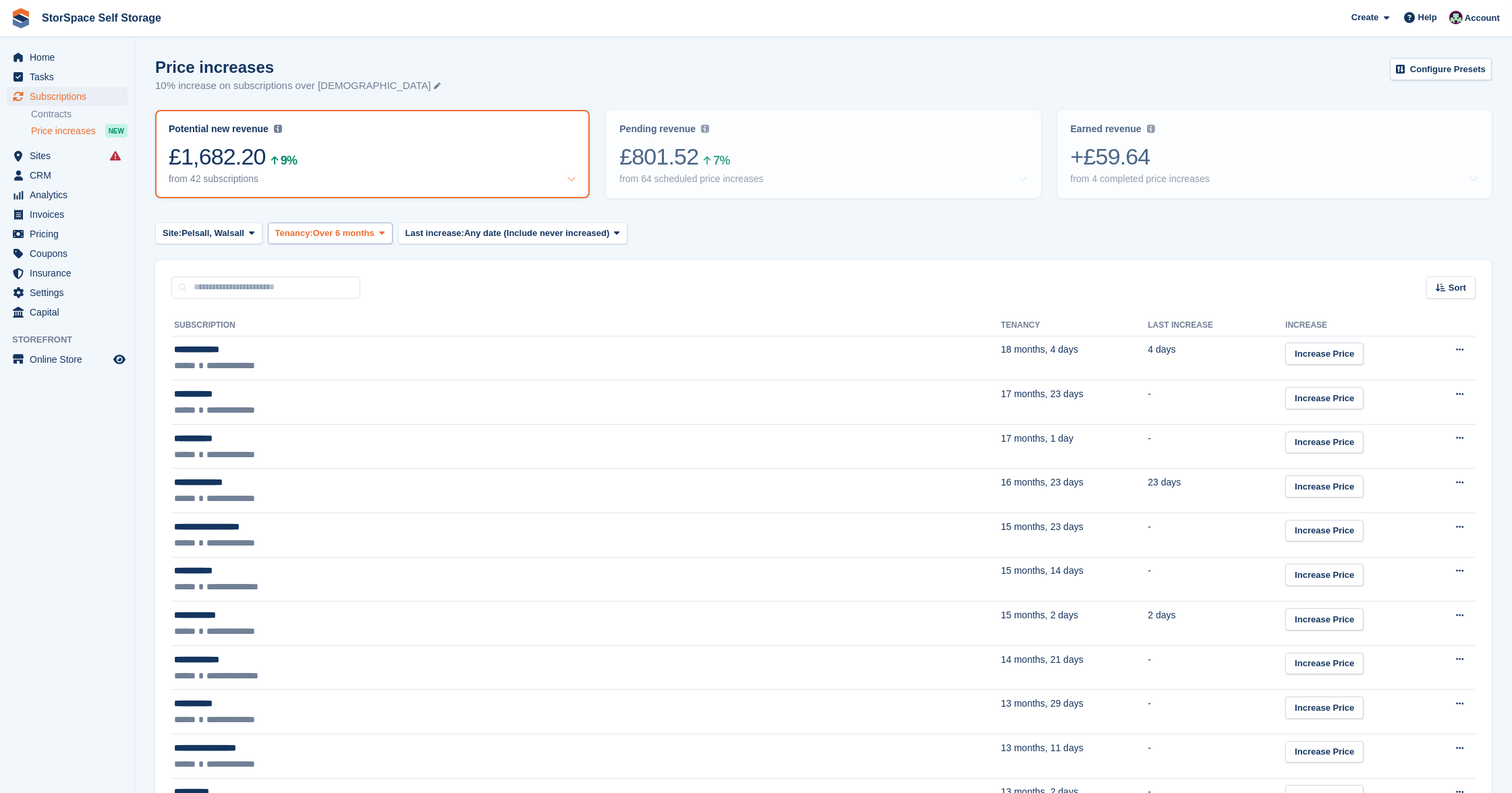
click at [311, 228] on span "Tenancy:" at bounding box center [294, 233] width 38 height 14
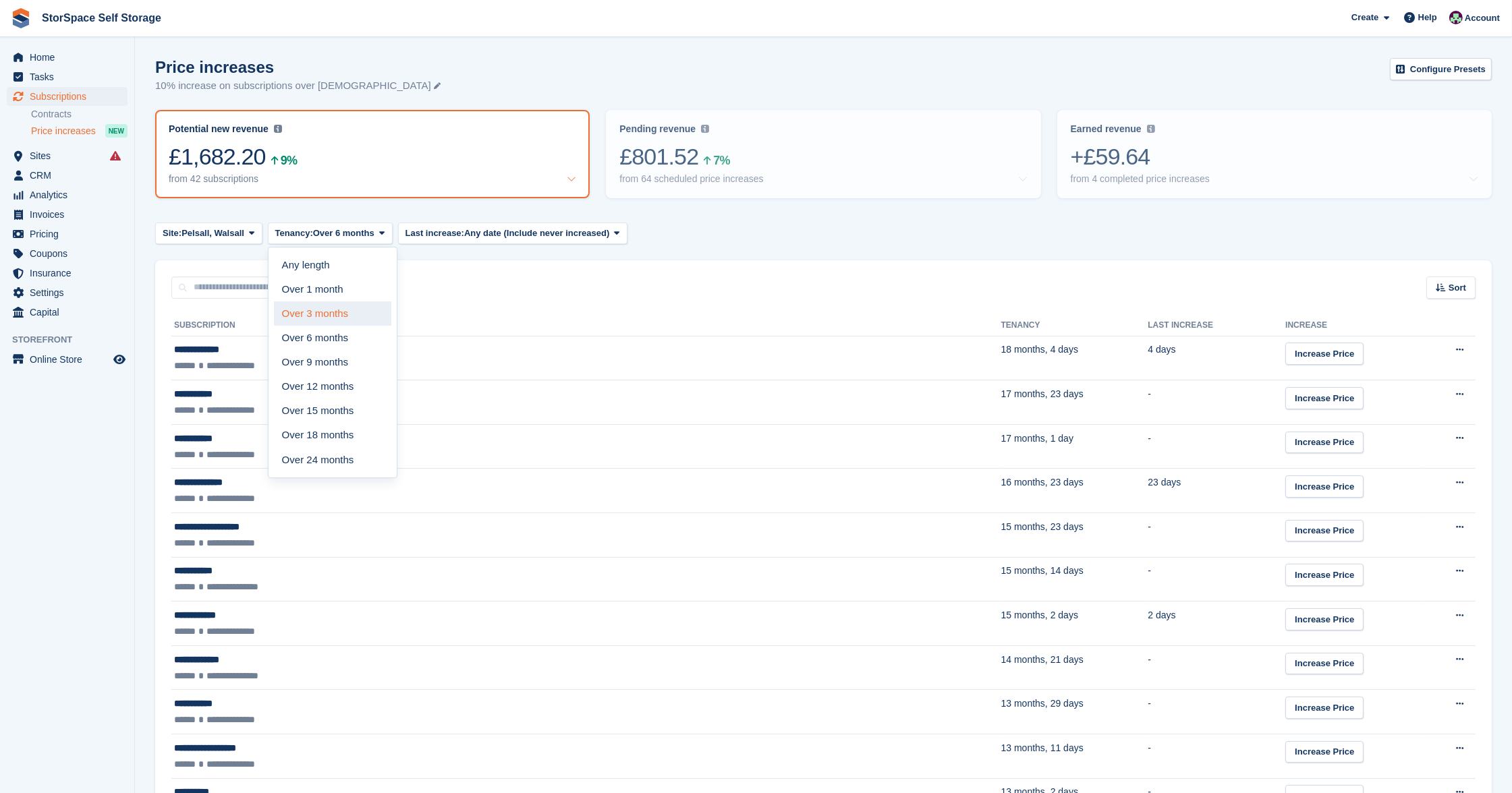
click at [336, 314] on link "Over 3 months" at bounding box center [332, 314] width 117 height 24
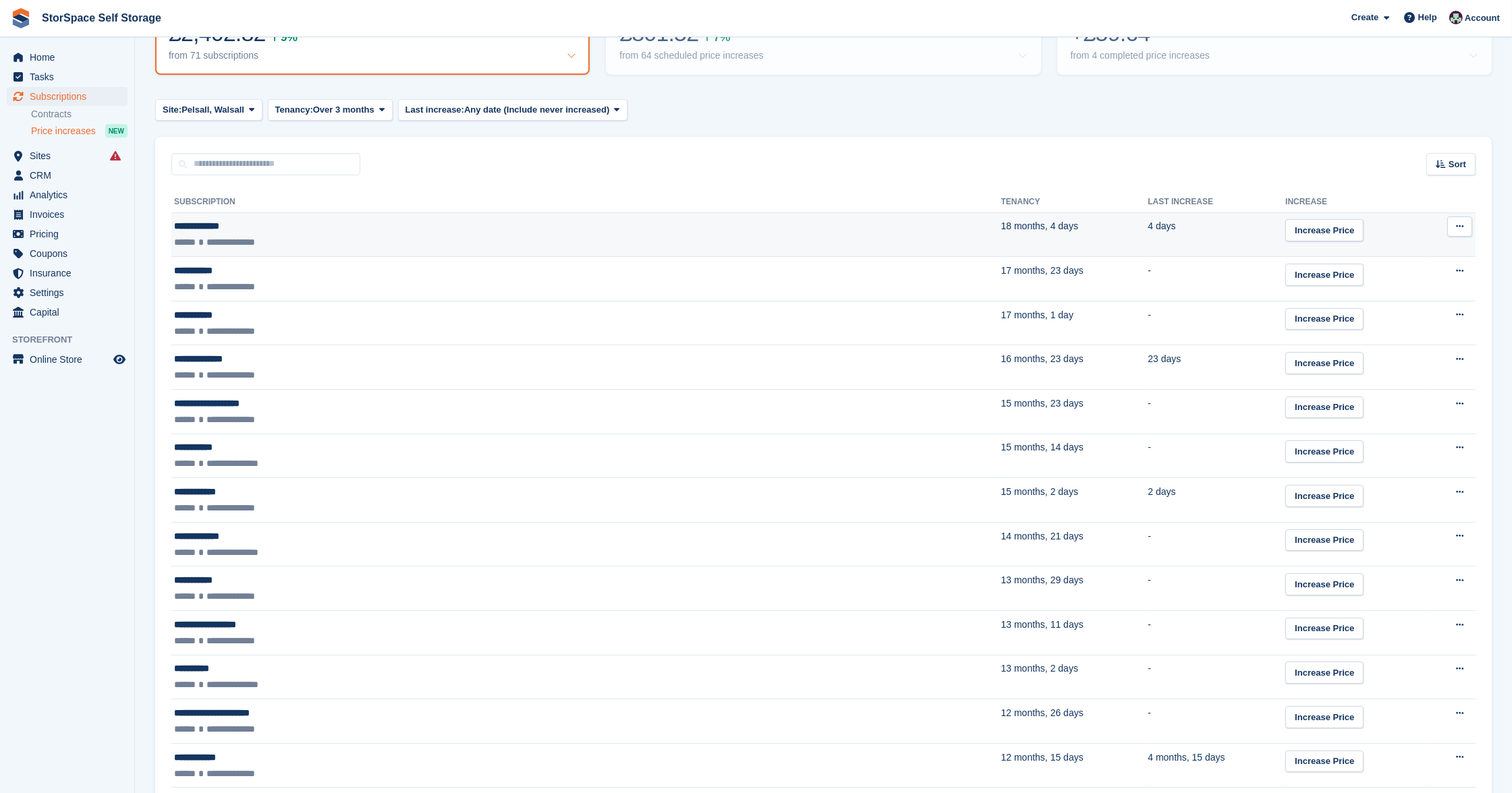
scroll to position [245, 0]
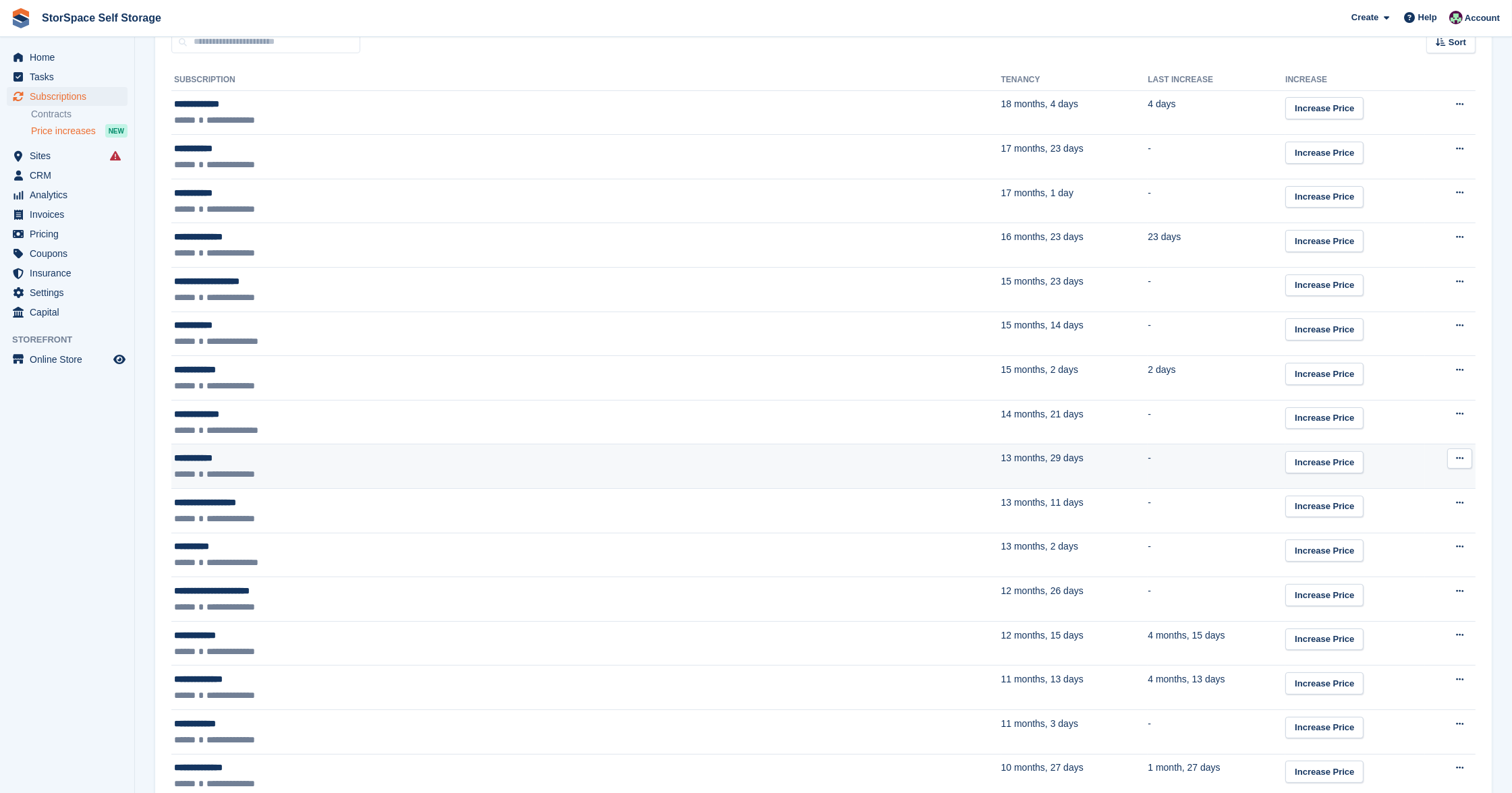
click at [401, 454] on div "**********" at bounding box center [405, 458] width 462 height 14
click at [317, 446] on td "**********" at bounding box center [586, 467] width 830 height 45
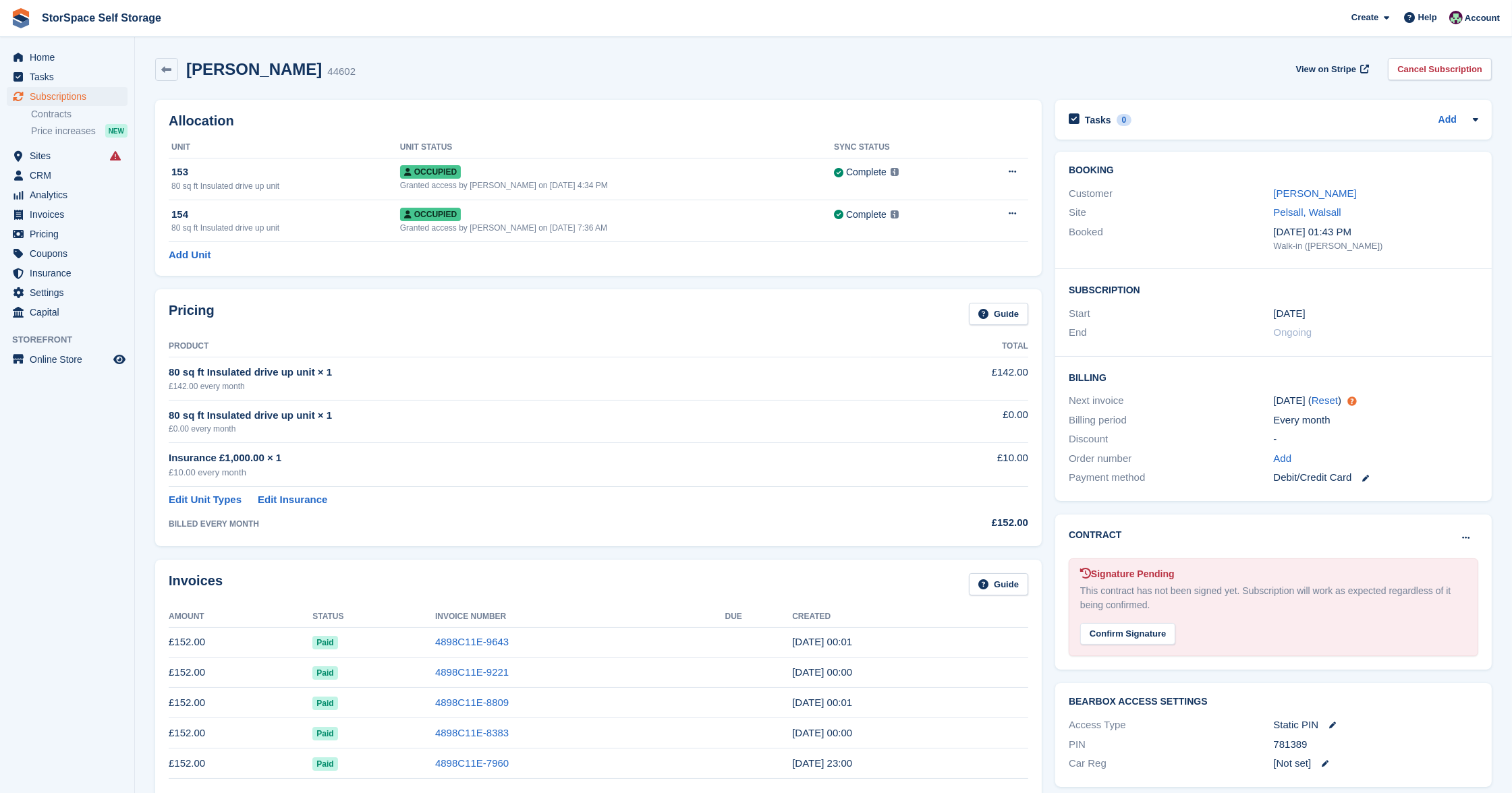
scroll to position [115, 0]
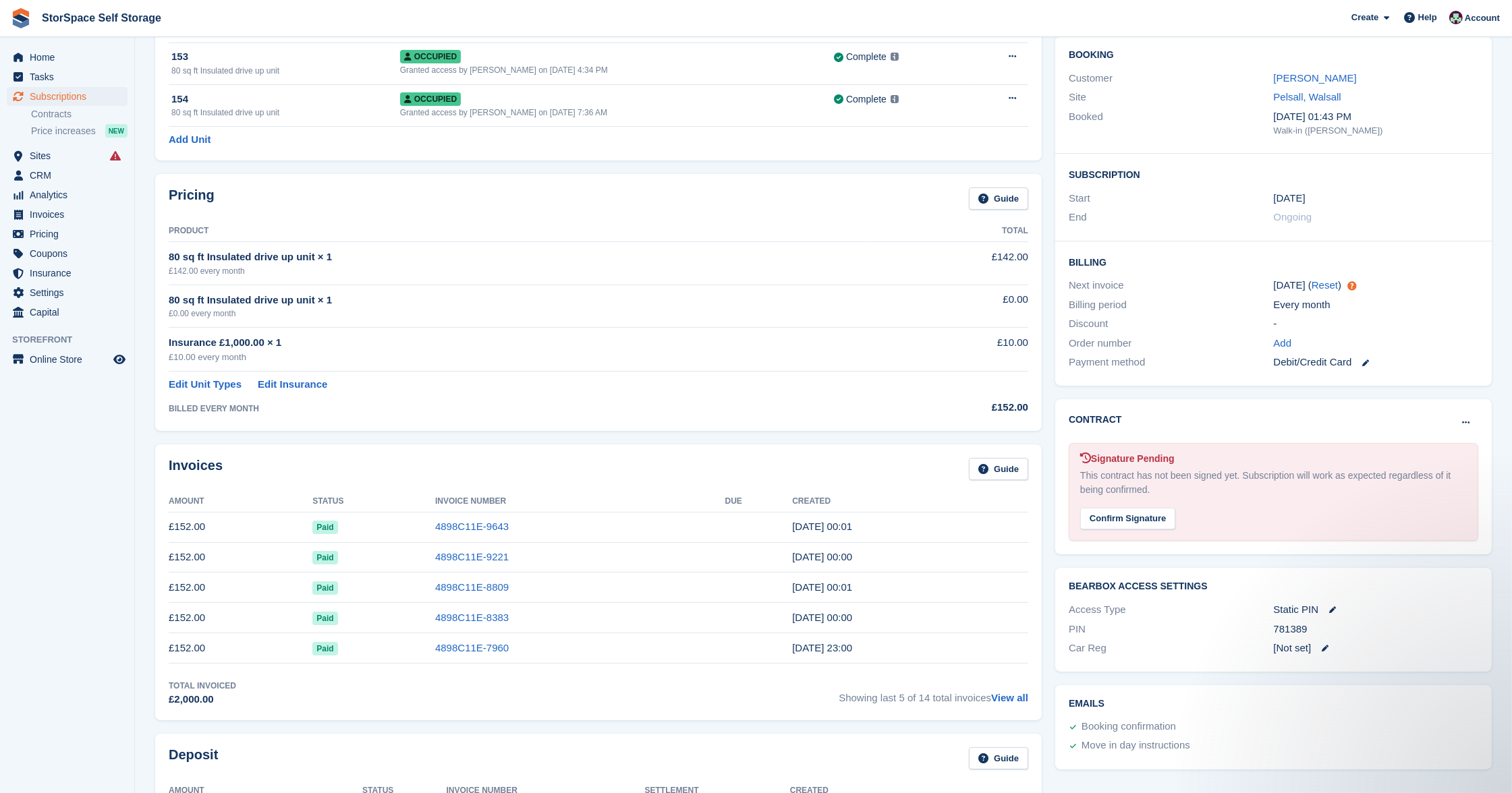
click at [1000, 702] on span "Showing last 5 of 14 total invoices View all" at bounding box center [933, 693] width 189 height 28
click at [1006, 699] on link "View all" at bounding box center [1010, 698] width 37 height 11
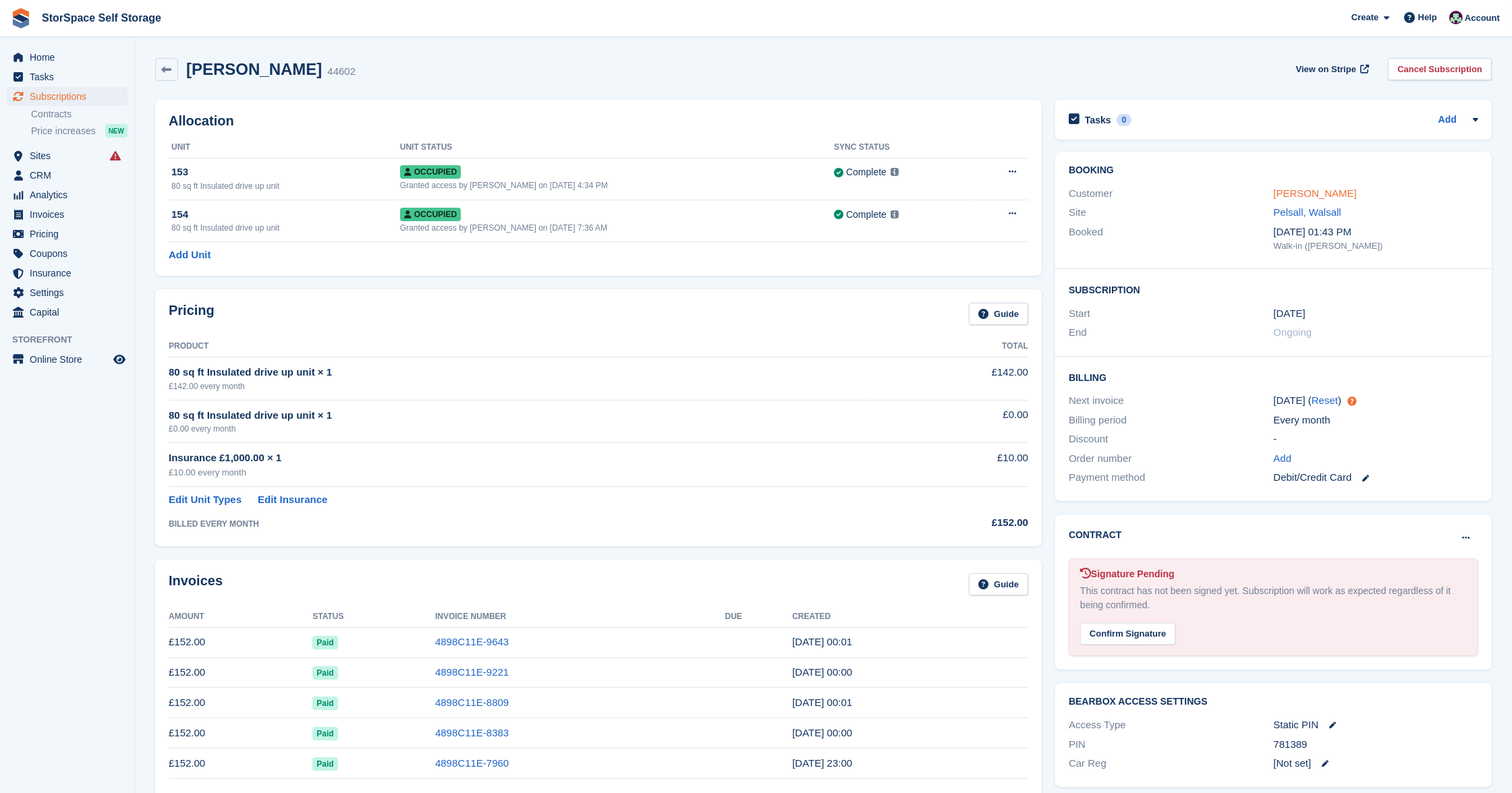
click at [1293, 192] on link "[PERSON_NAME]" at bounding box center [1316, 193] width 83 height 11
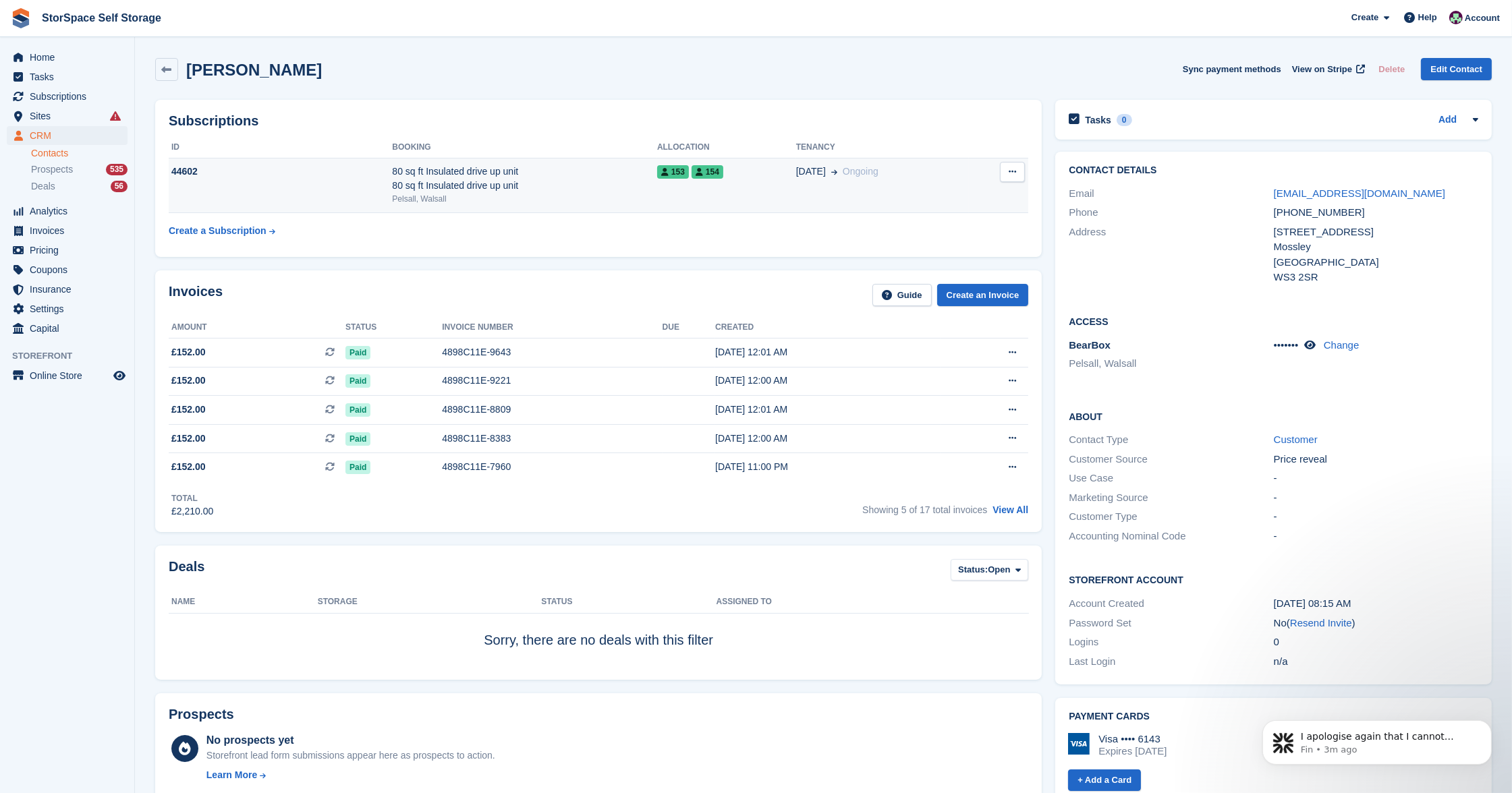
click at [427, 179] on div "80 sq ft Insulated drive up unit 80 sq ft Insulated drive up unit" at bounding box center [525, 178] width 265 height 28
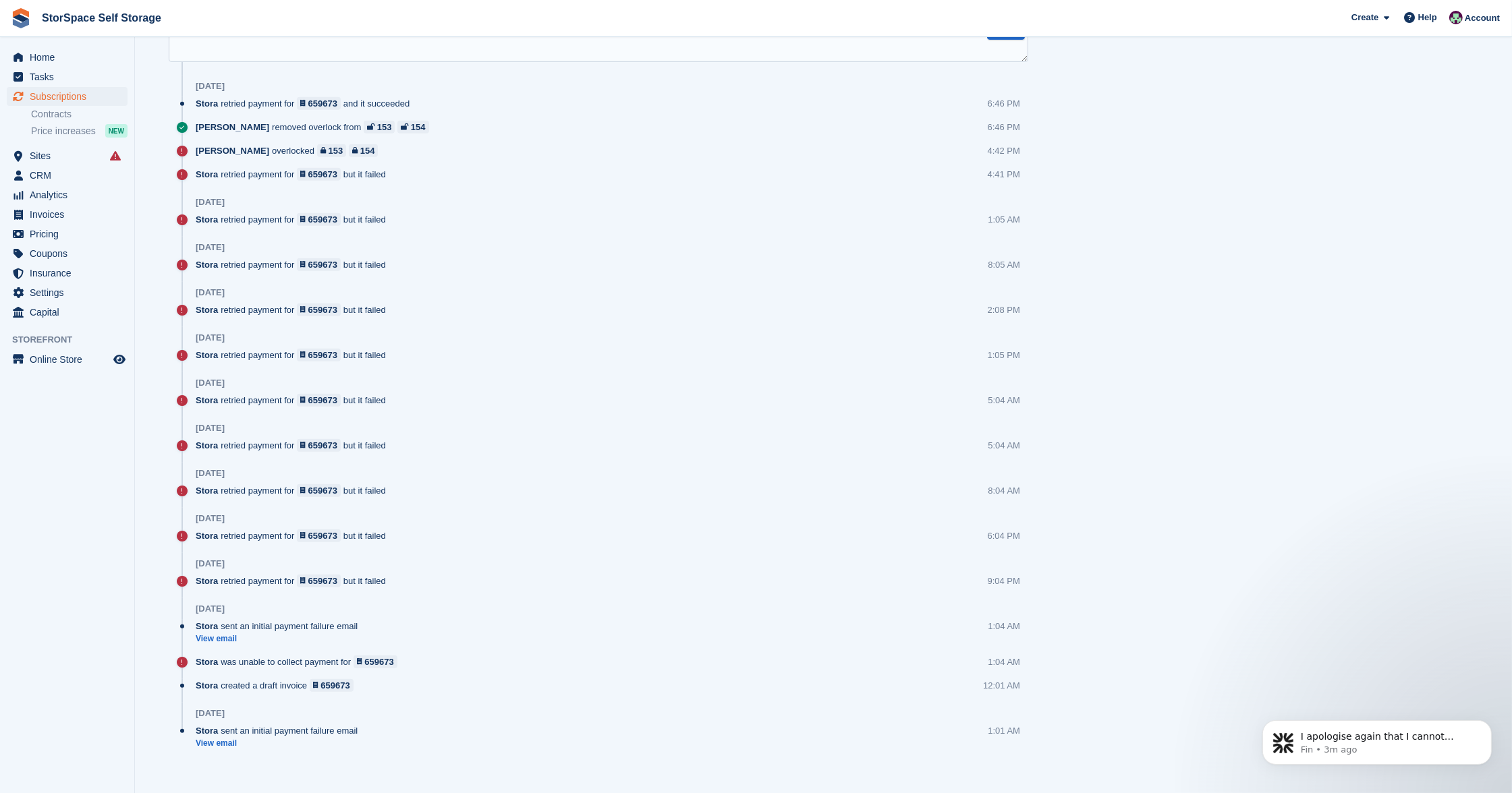
scroll to position [268, 0]
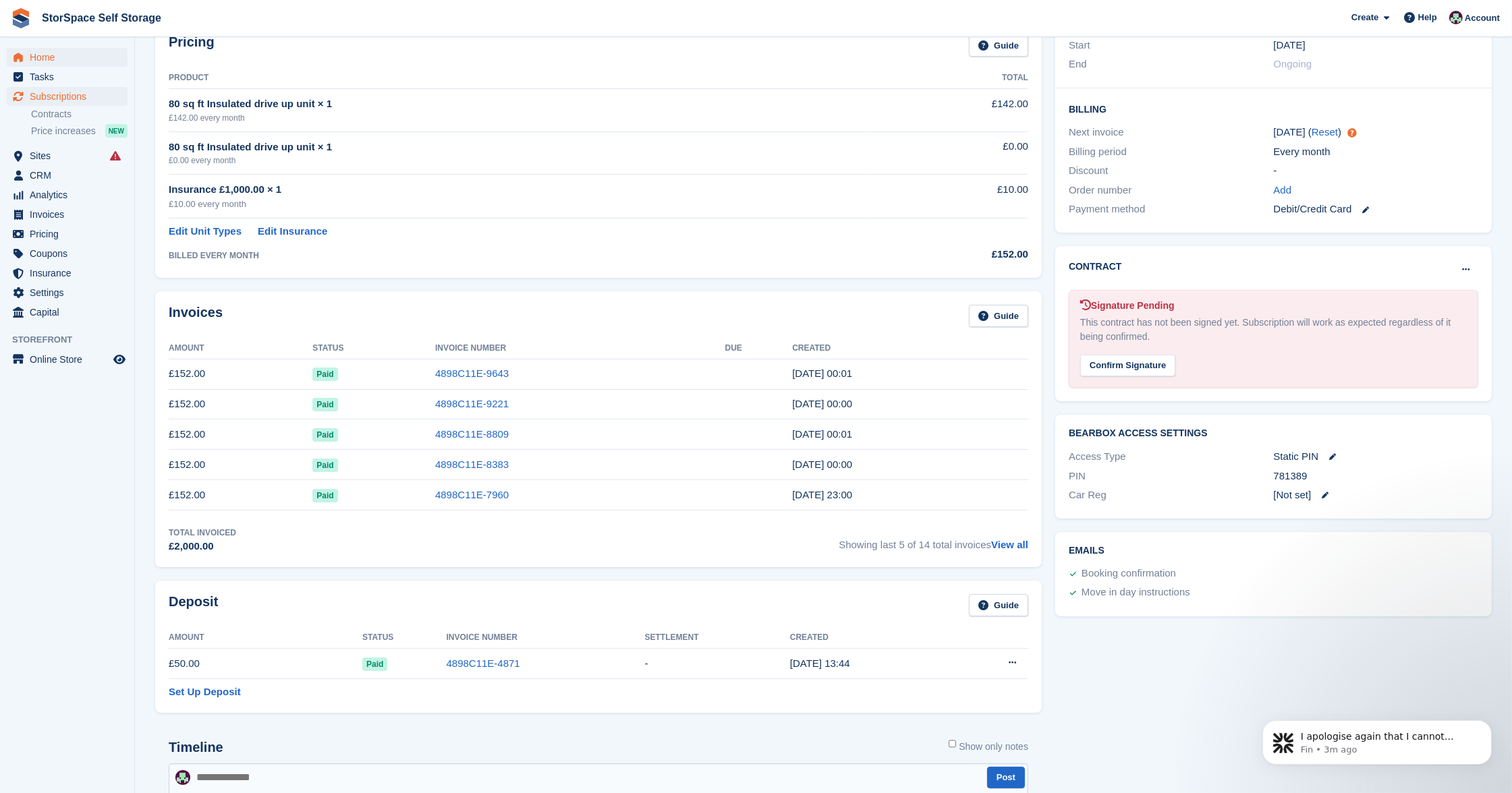
click at [59, 52] on span "Home" at bounding box center [69, 57] width 81 height 19
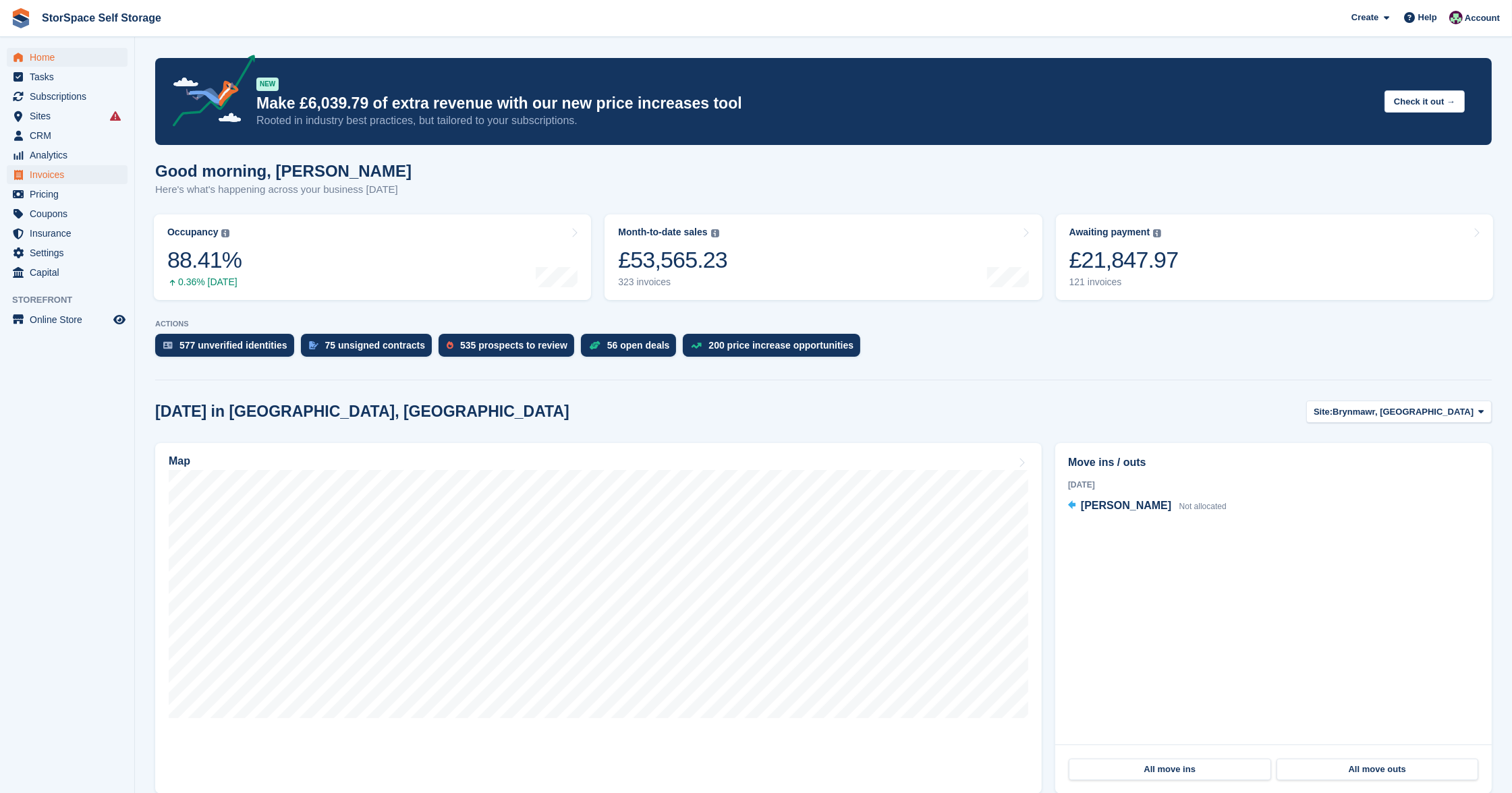
click at [51, 172] on span "Invoices" at bounding box center [69, 175] width 81 height 19
click at [1414, 415] on button "Site: [GEOGRAPHIC_DATA], [GEOGRAPHIC_DATA]" at bounding box center [1399, 412] width 185 height 22
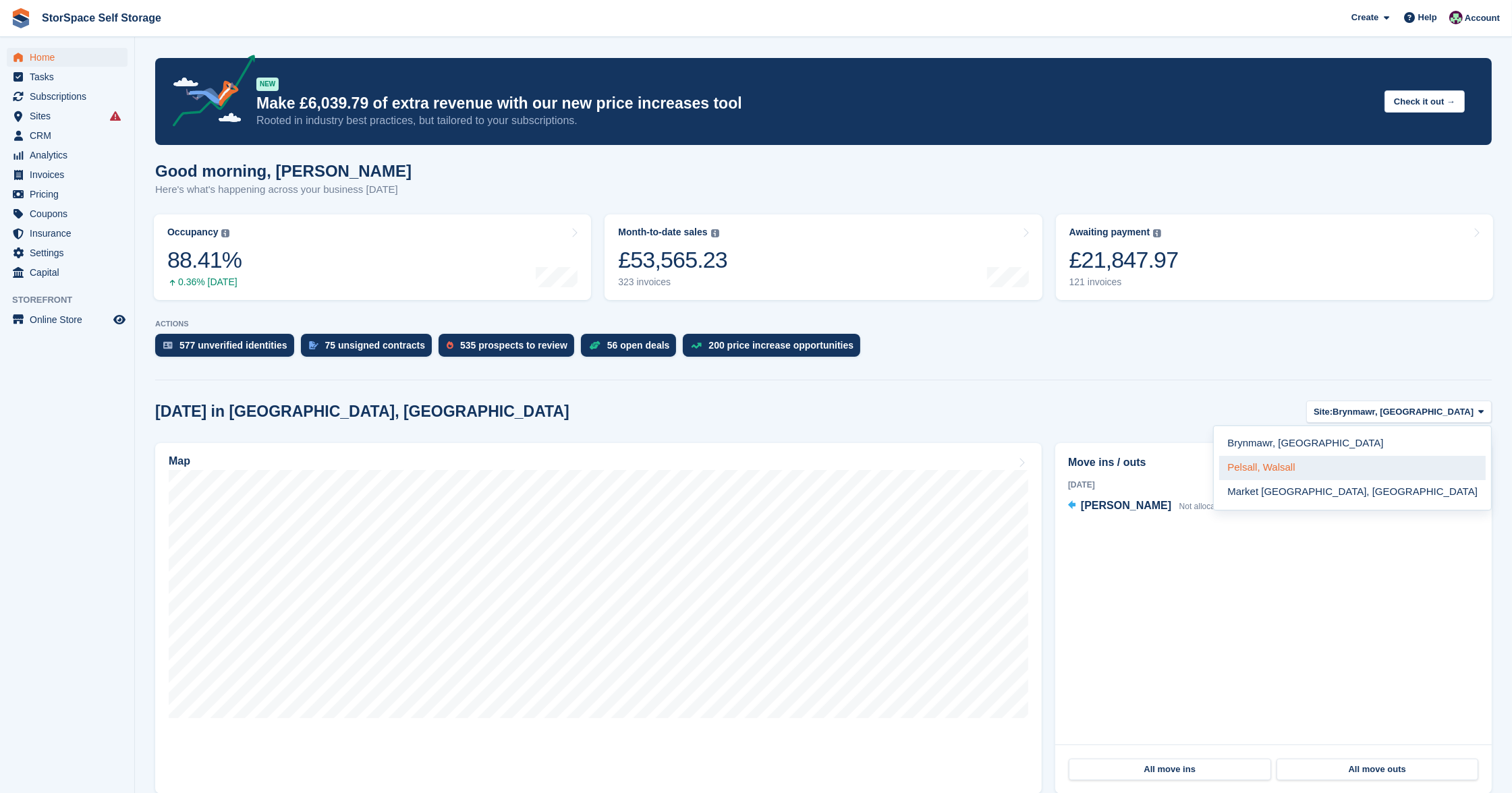
click at [1397, 464] on link "Pelsall, Walsall" at bounding box center [1352, 468] width 267 height 24
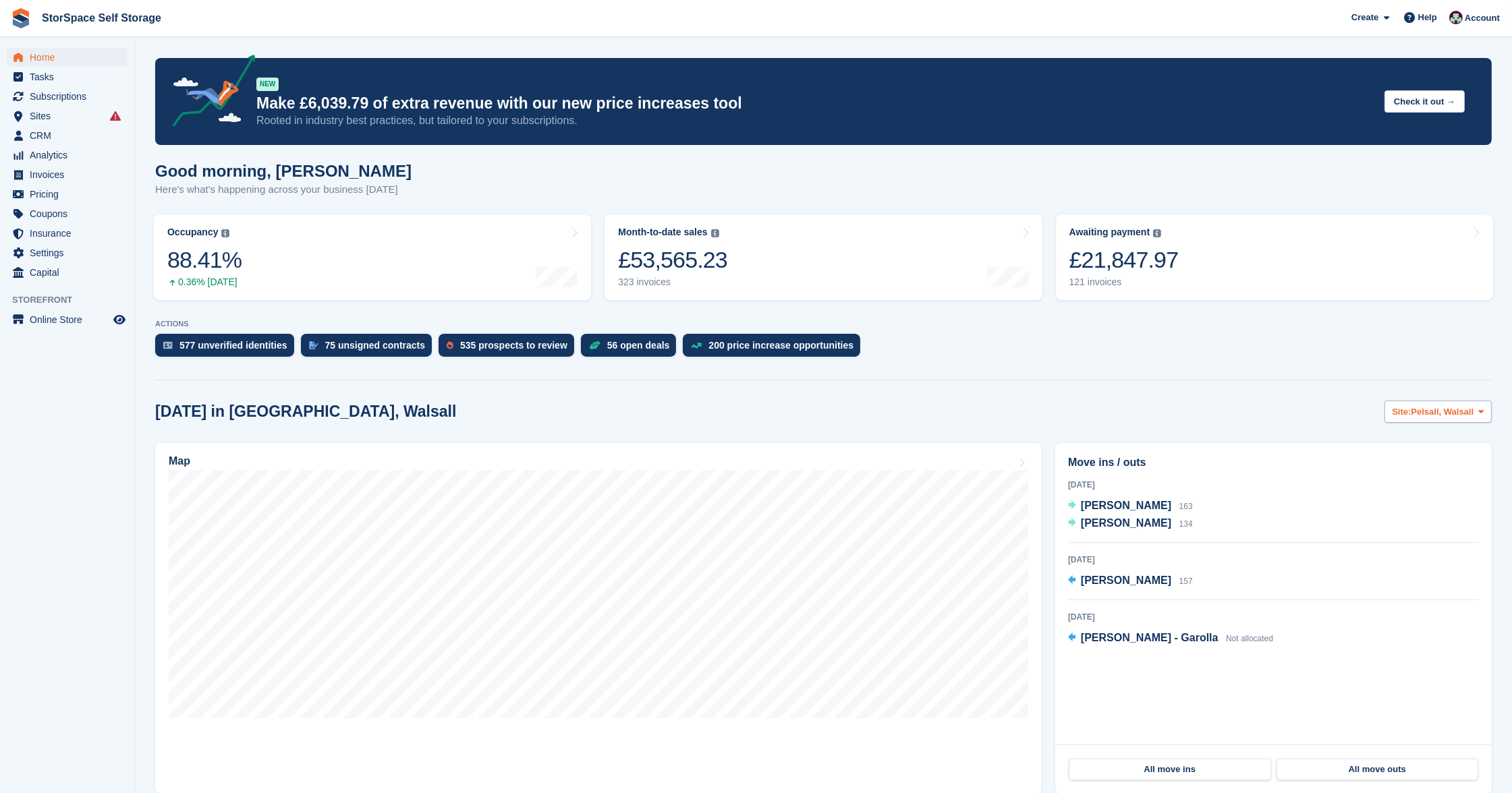
click at [1423, 410] on span "Pelsall, Walsall" at bounding box center [1443, 412] width 63 height 14
click at [1415, 487] on link "Market [GEOGRAPHIC_DATA], [GEOGRAPHIC_DATA]" at bounding box center [1352, 492] width 267 height 24
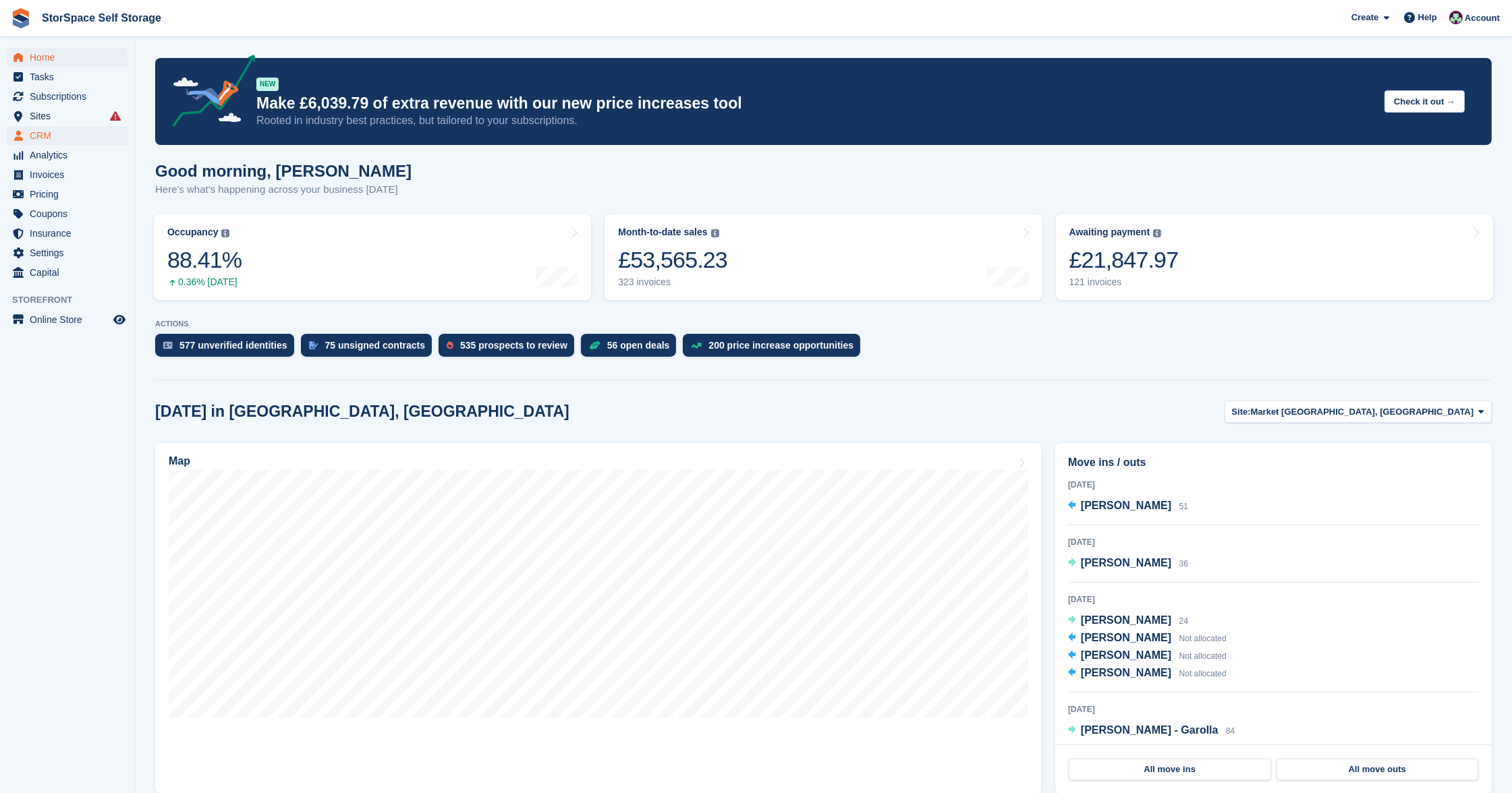
click at [58, 133] on span "CRM" at bounding box center [69, 136] width 81 height 19
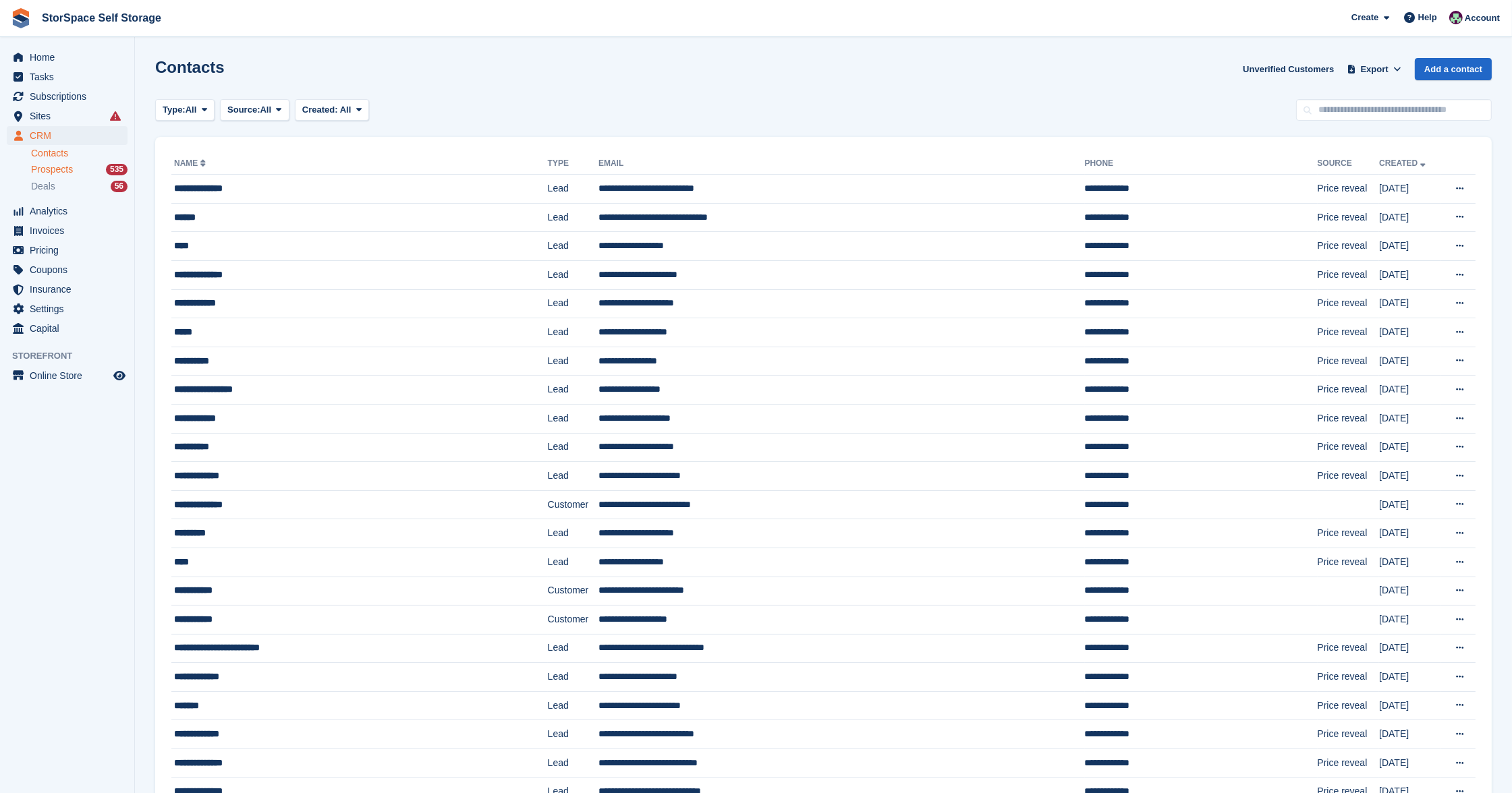
click at [37, 165] on span "Prospects" at bounding box center [52, 169] width 42 height 13
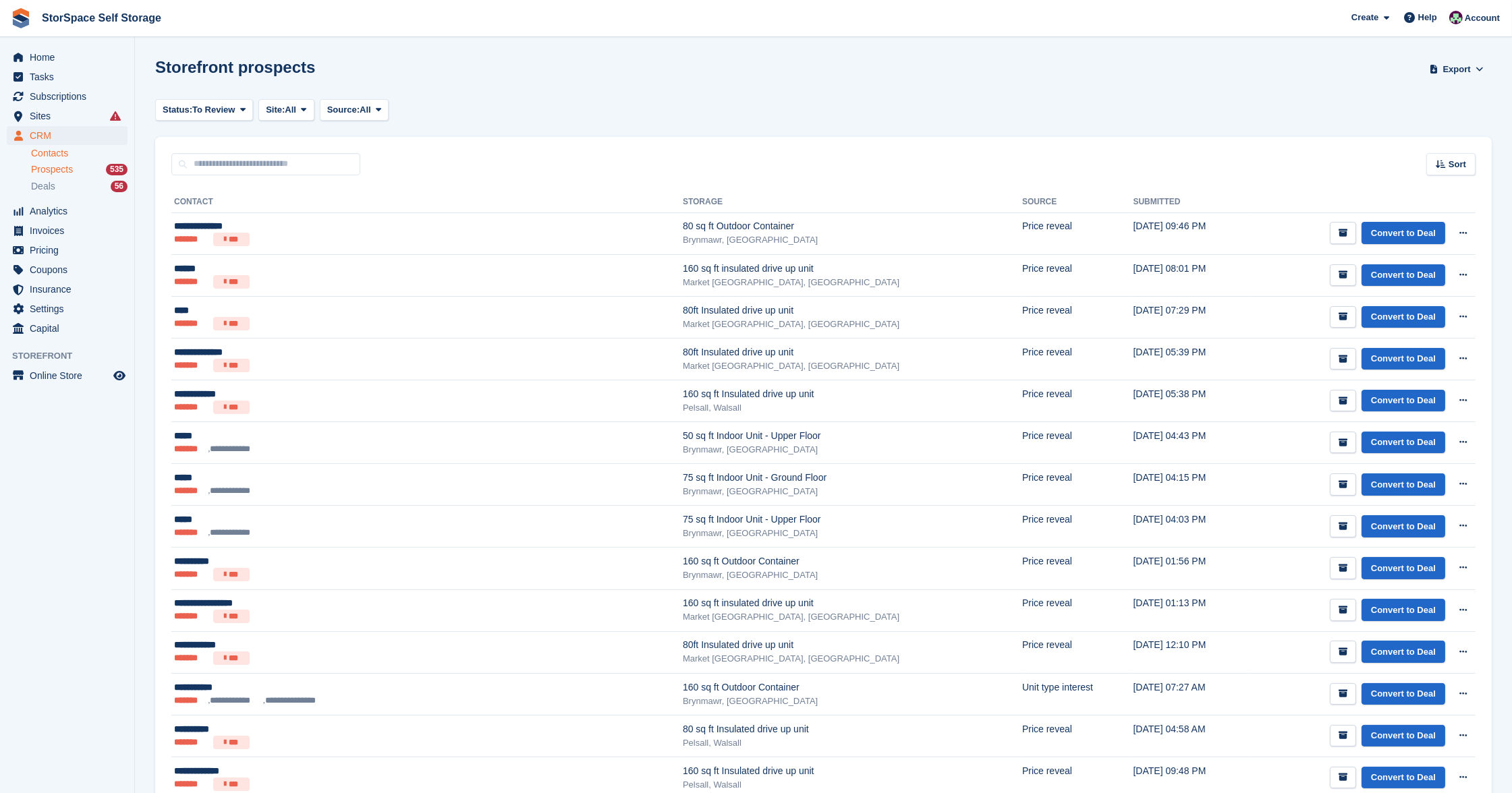
click at [63, 148] on link "Contacts" at bounding box center [79, 153] width 97 height 13
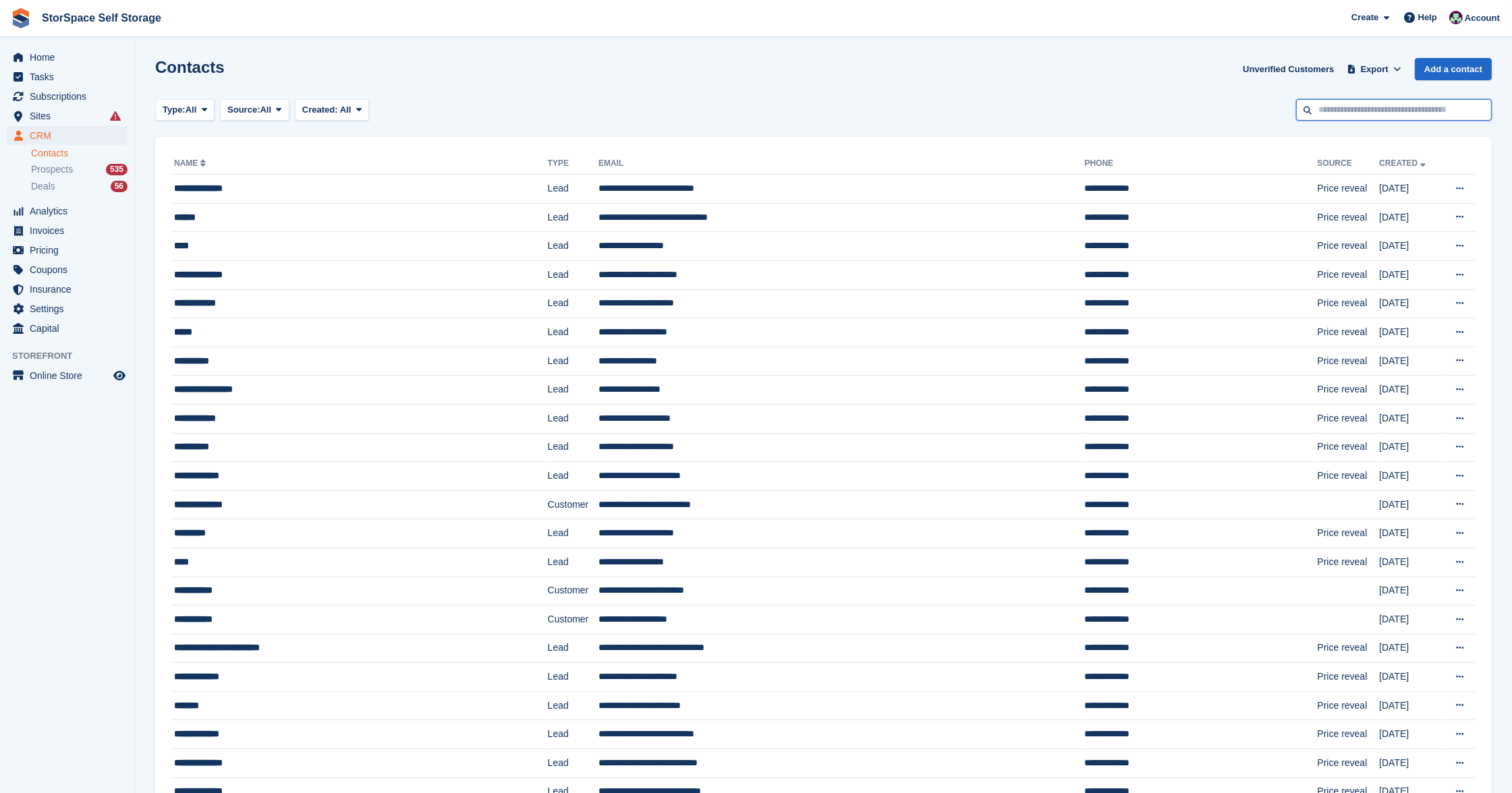
click at [1393, 101] on input "text" at bounding box center [1394, 110] width 196 height 22
type input "******"
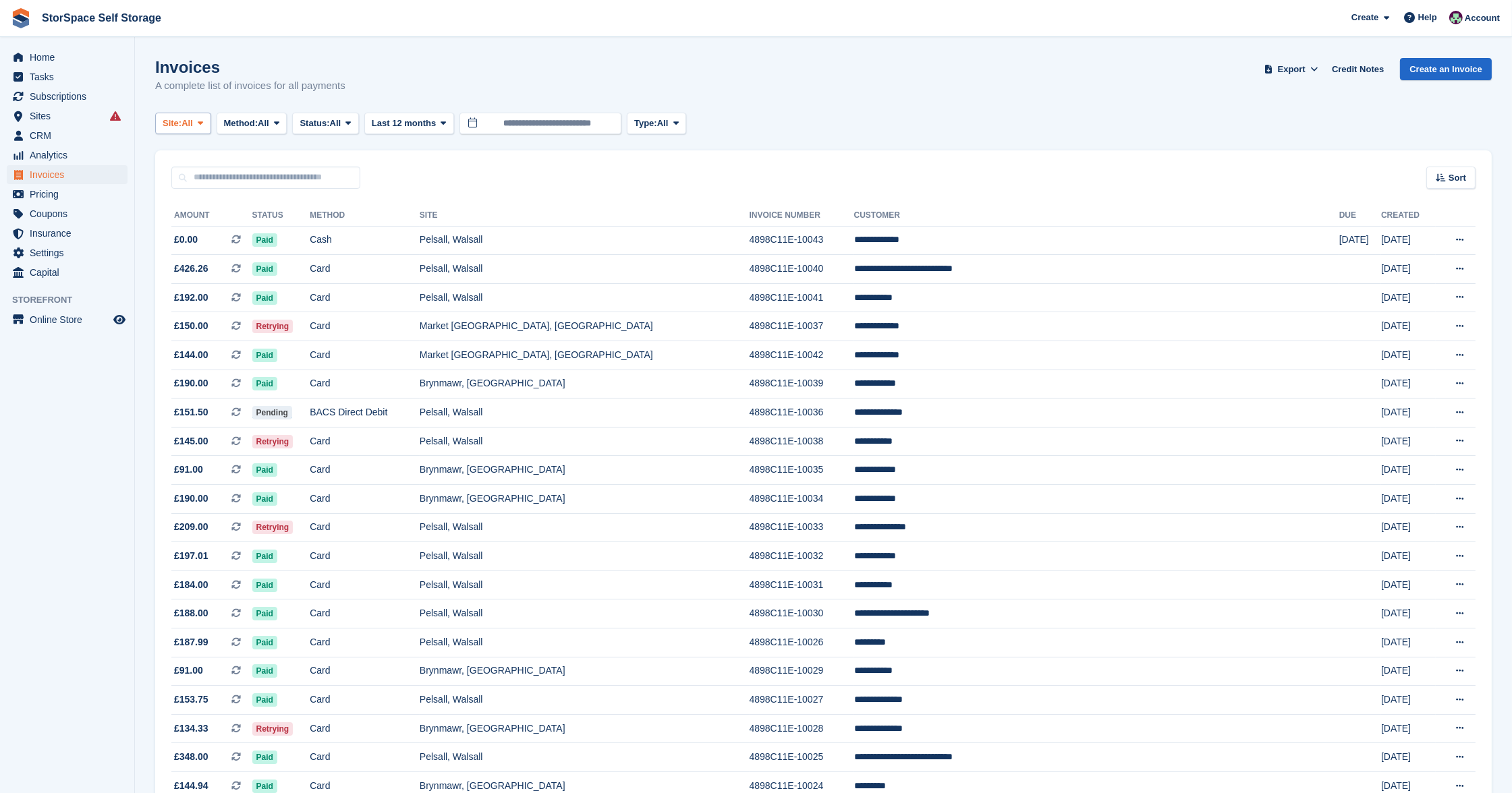
click at [189, 120] on span "All" at bounding box center [187, 123] width 11 height 14
click at [194, 201] on link "Pelsall, Walsall" at bounding box center [295, 204] width 267 height 24
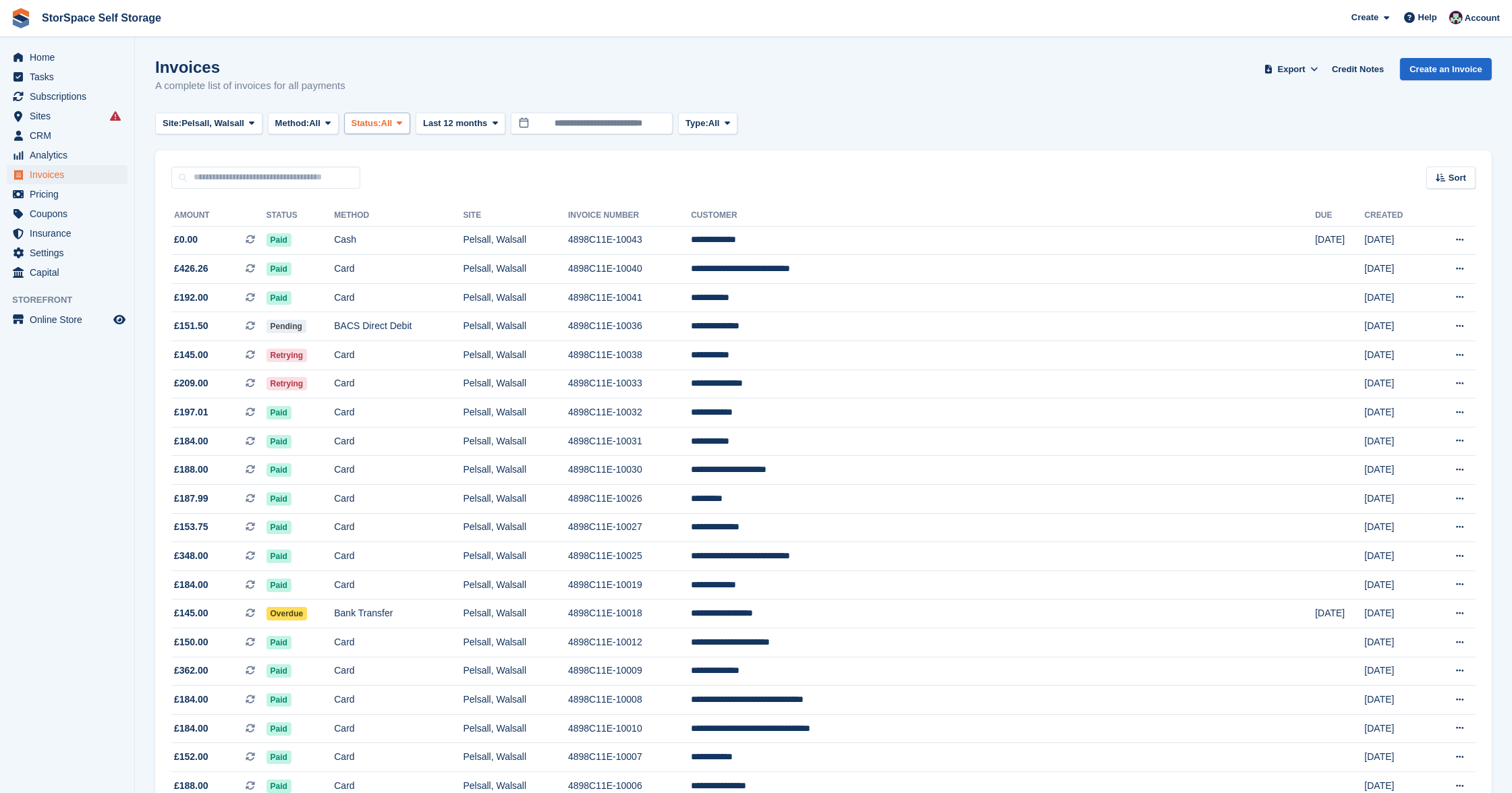
click at [411, 121] on button "Status: All" at bounding box center [377, 124] width 66 height 22
click at [412, 228] on link "Open" at bounding box center [408, 228] width 117 height 24
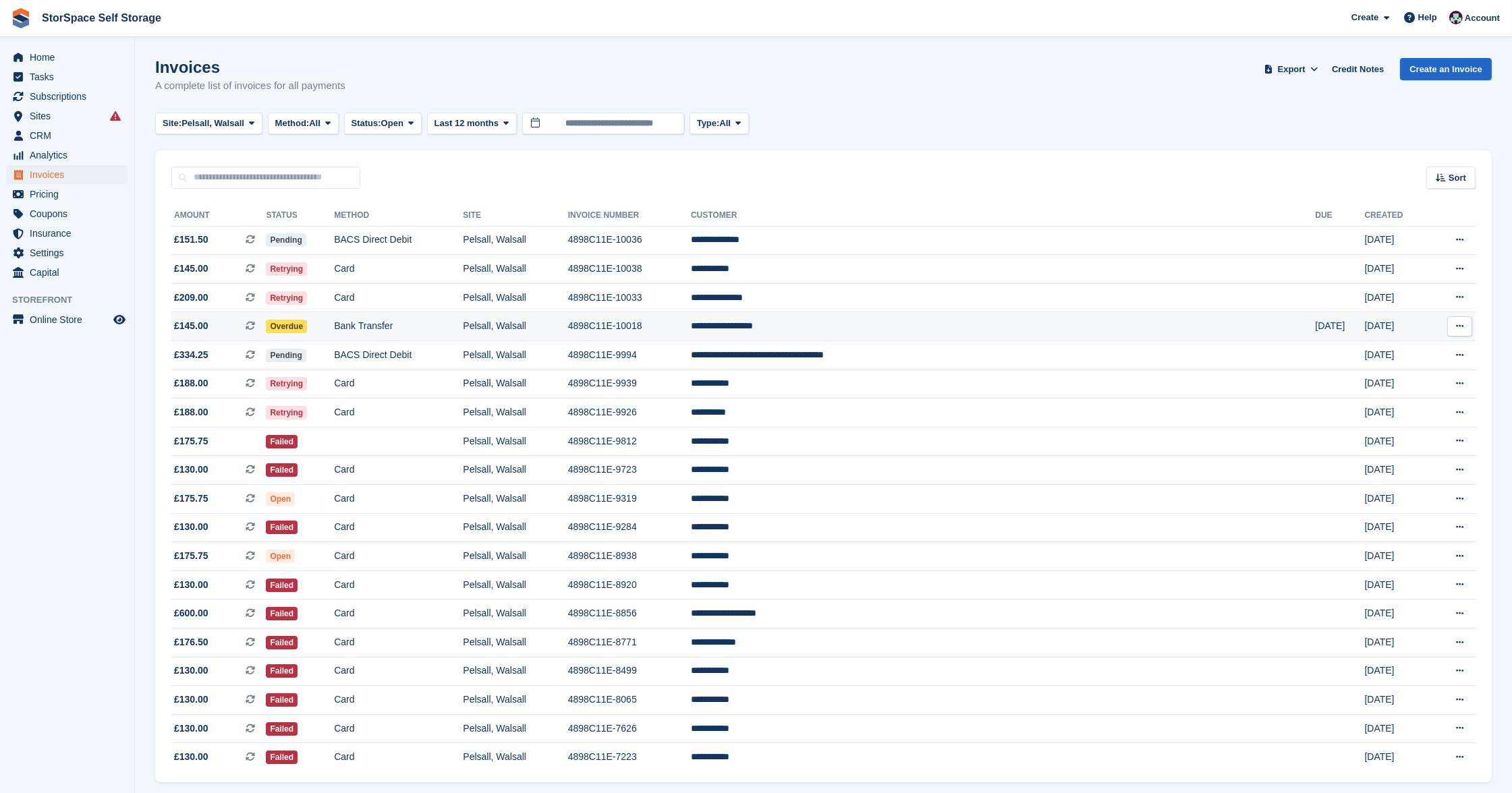
click at [691, 327] on td "4898C11E-10018" at bounding box center [629, 327] width 123 height 29
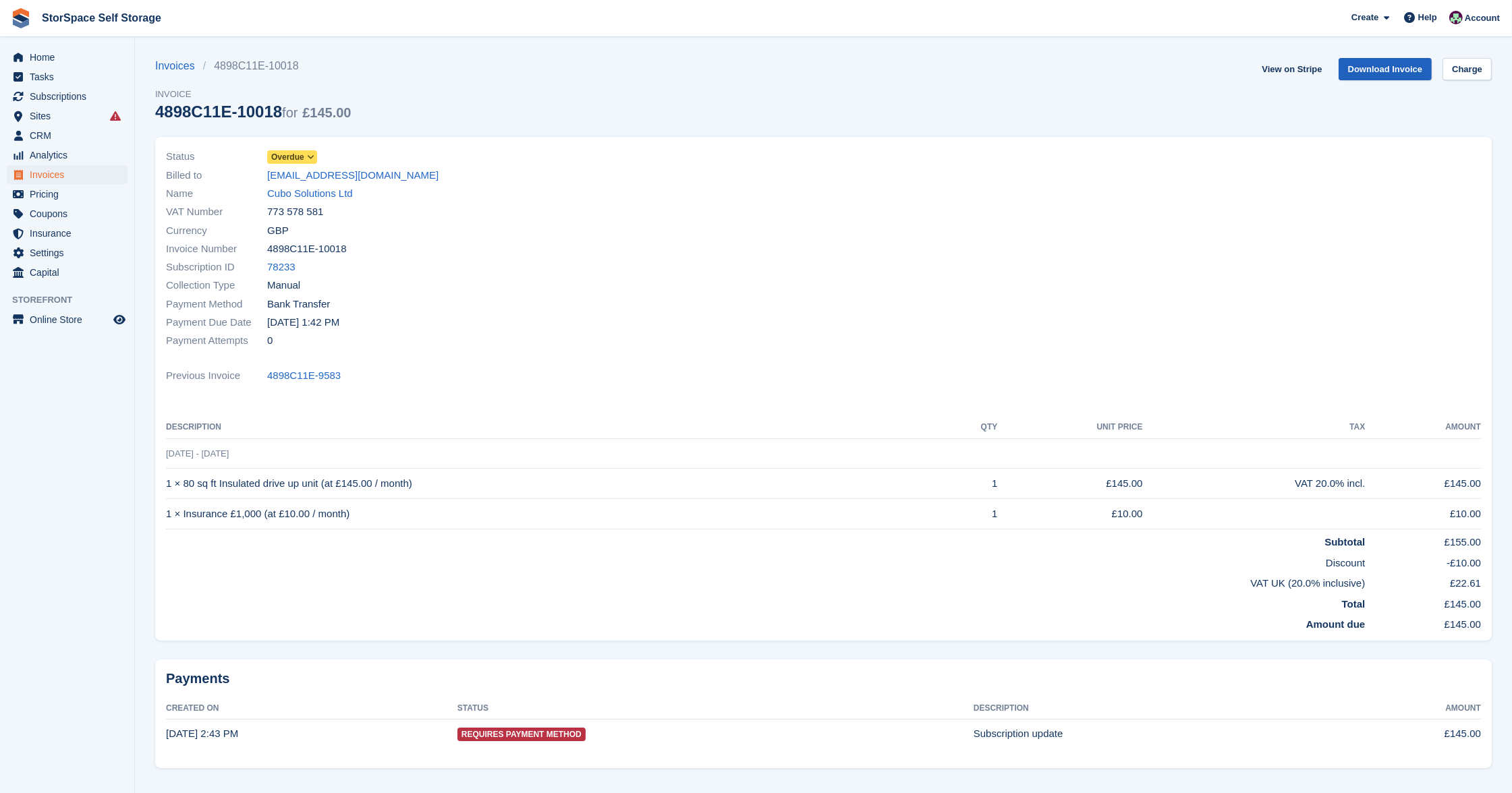
click at [1383, 67] on link "Download Invoice" at bounding box center [1385, 69] width 93 height 22
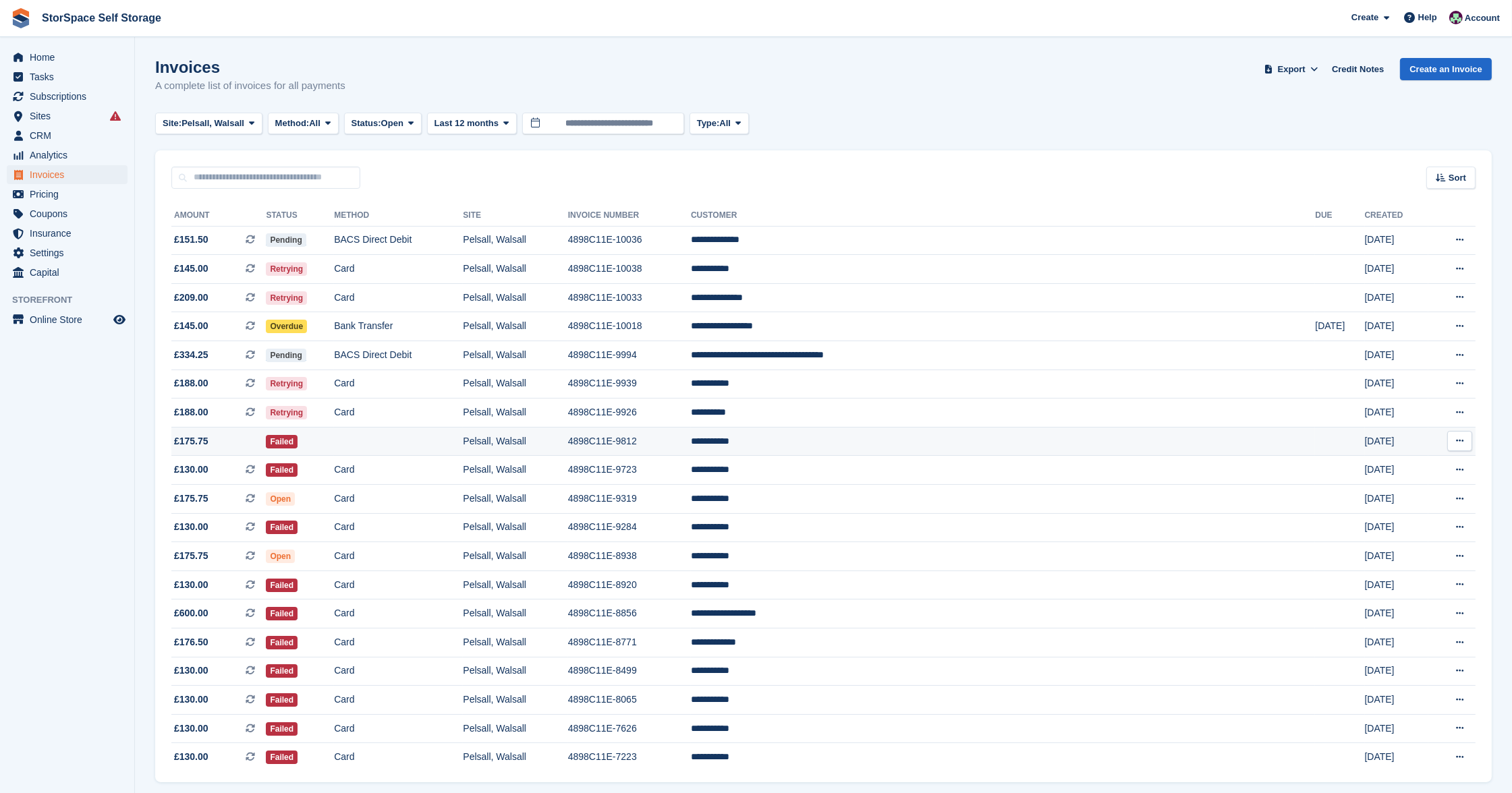
click at [462, 437] on td at bounding box center [398, 442] width 129 height 29
click at [254, 113] on button "Site: Pelsall, Walsall" at bounding box center [208, 124] width 107 height 22
click at [245, 225] on link "Market [GEOGRAPHIC_DATA], [GEOGRAPHIC_DATA]" at bounding box center [295, 228] width 267 height 24
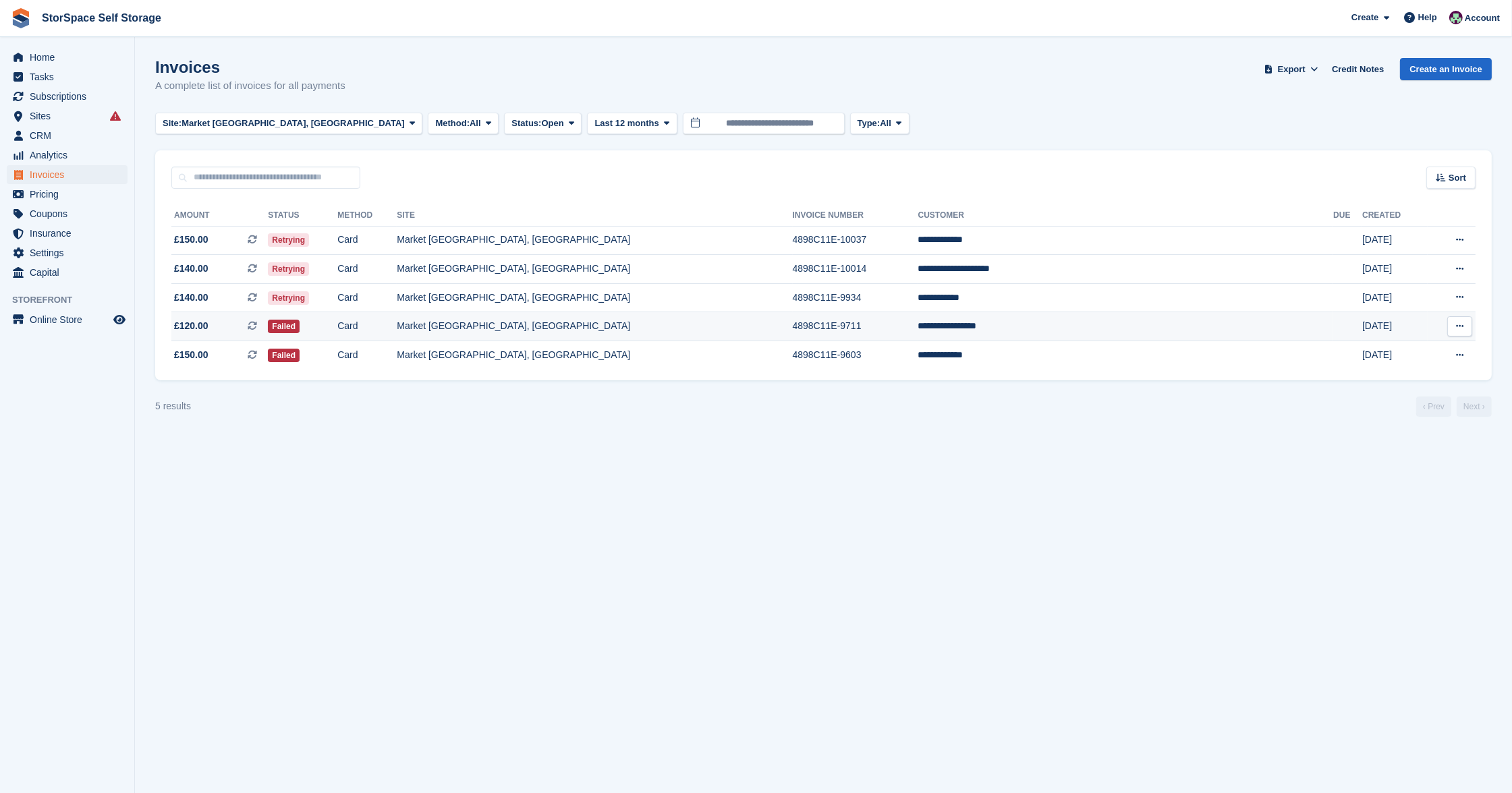
click at [597, 325] on td "Market [GEOGRAPHIC_DATA], [GEOGRAPHIC_DATA]" at bounding box center [594, 327] width 395 height 29
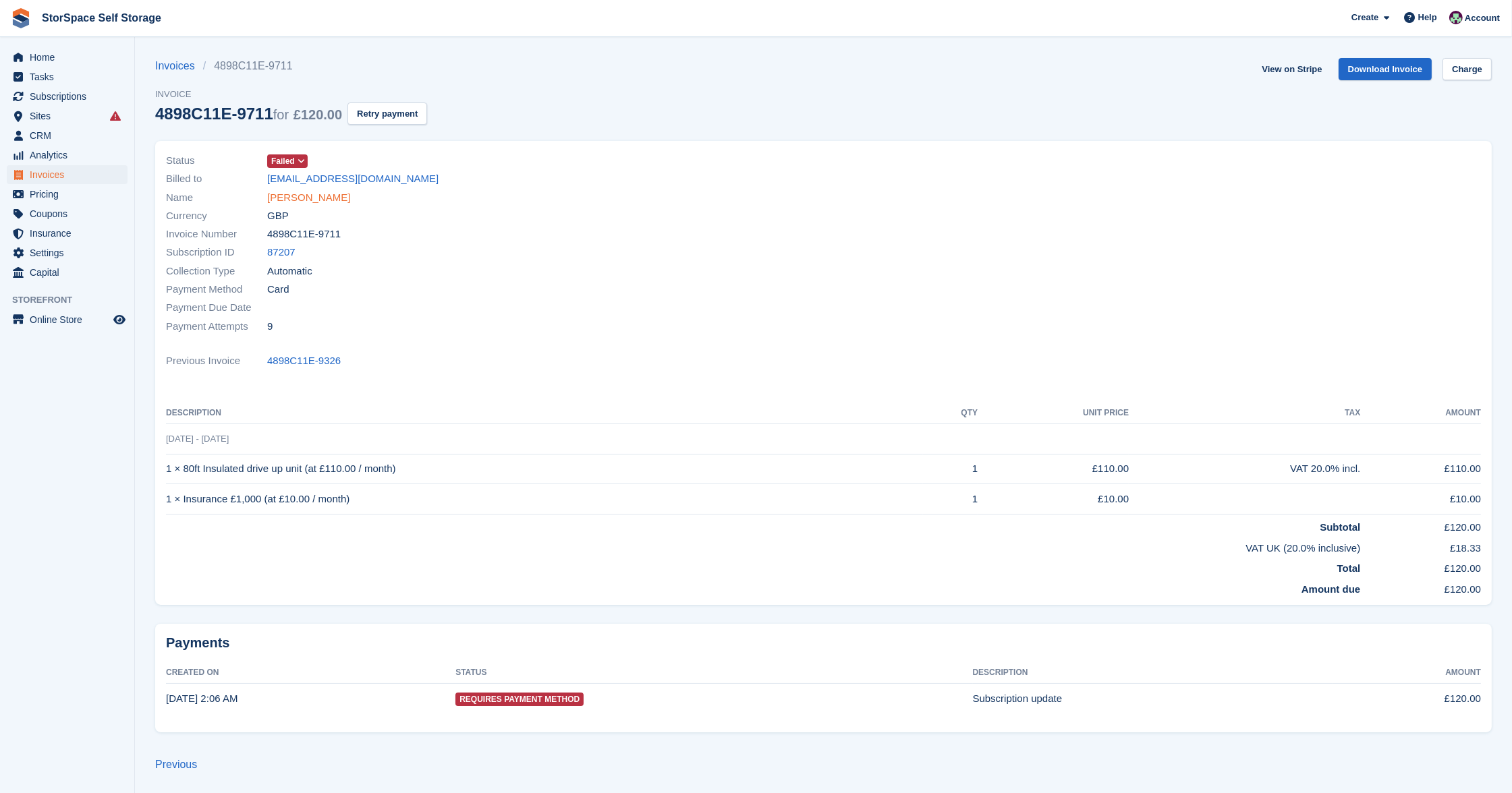
click at [340, 194] on link "[PERSON_NAME]" at bounding box center [308, 197] width 83 height 15
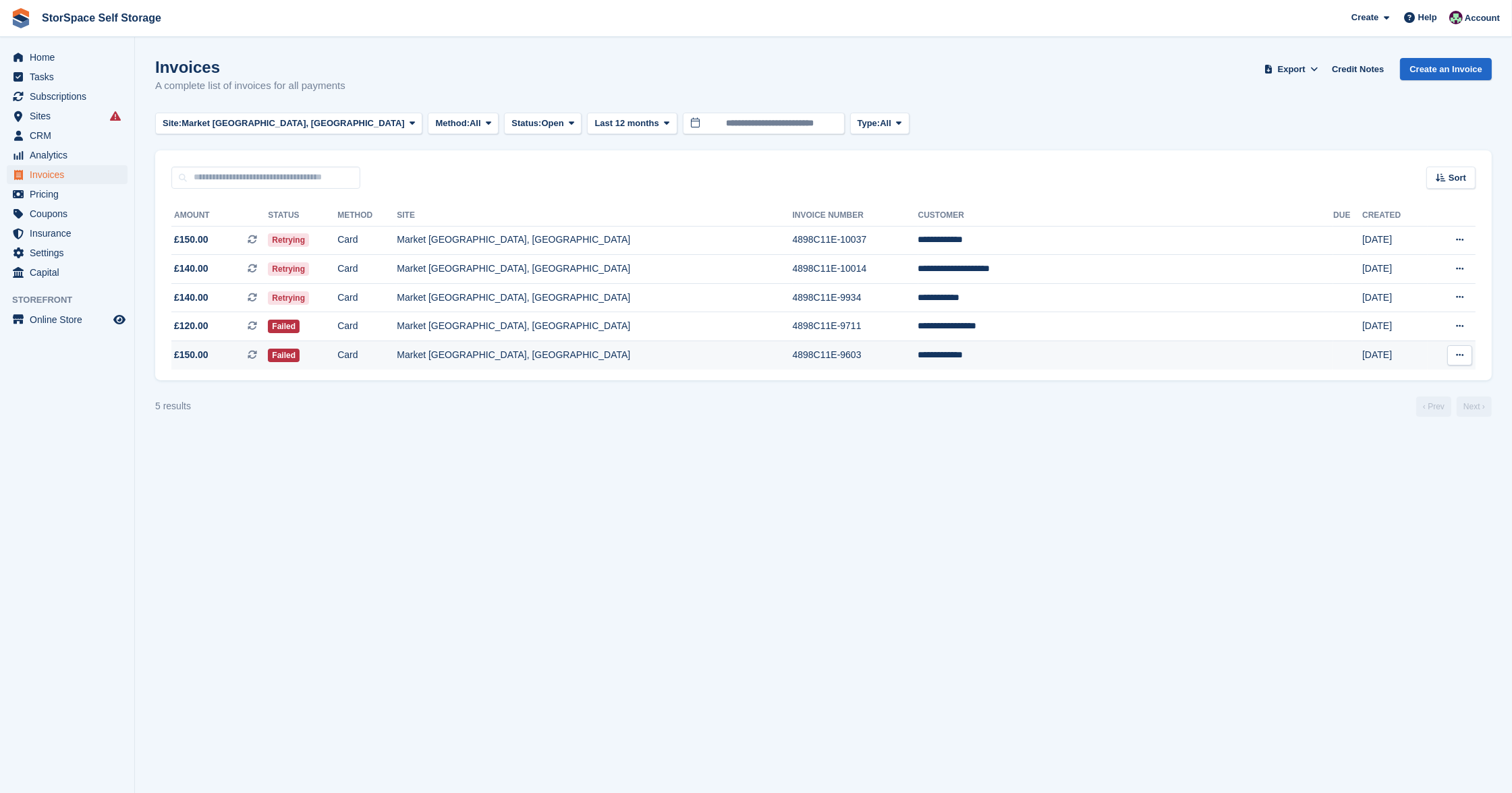
click at [653, 349] on td "Market [GEOGRAPHIC_DATA], [GEOGRAPHIC_DATA]" at bounding box center [594, 355] width 395 height 28
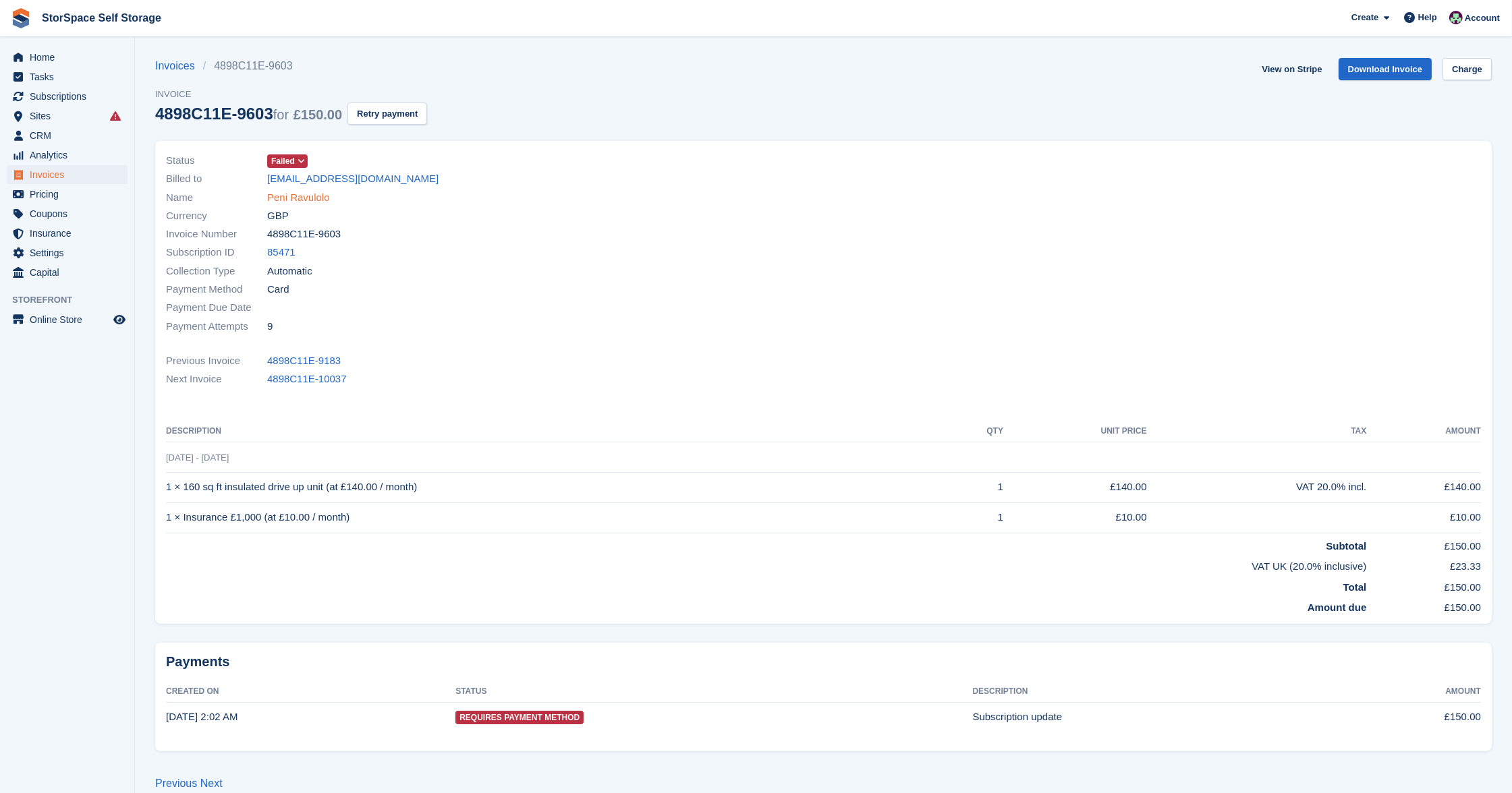
click at [320, 199] on link "Peni Ravulolo" at bounding box center [298, 197] width 63 height 15
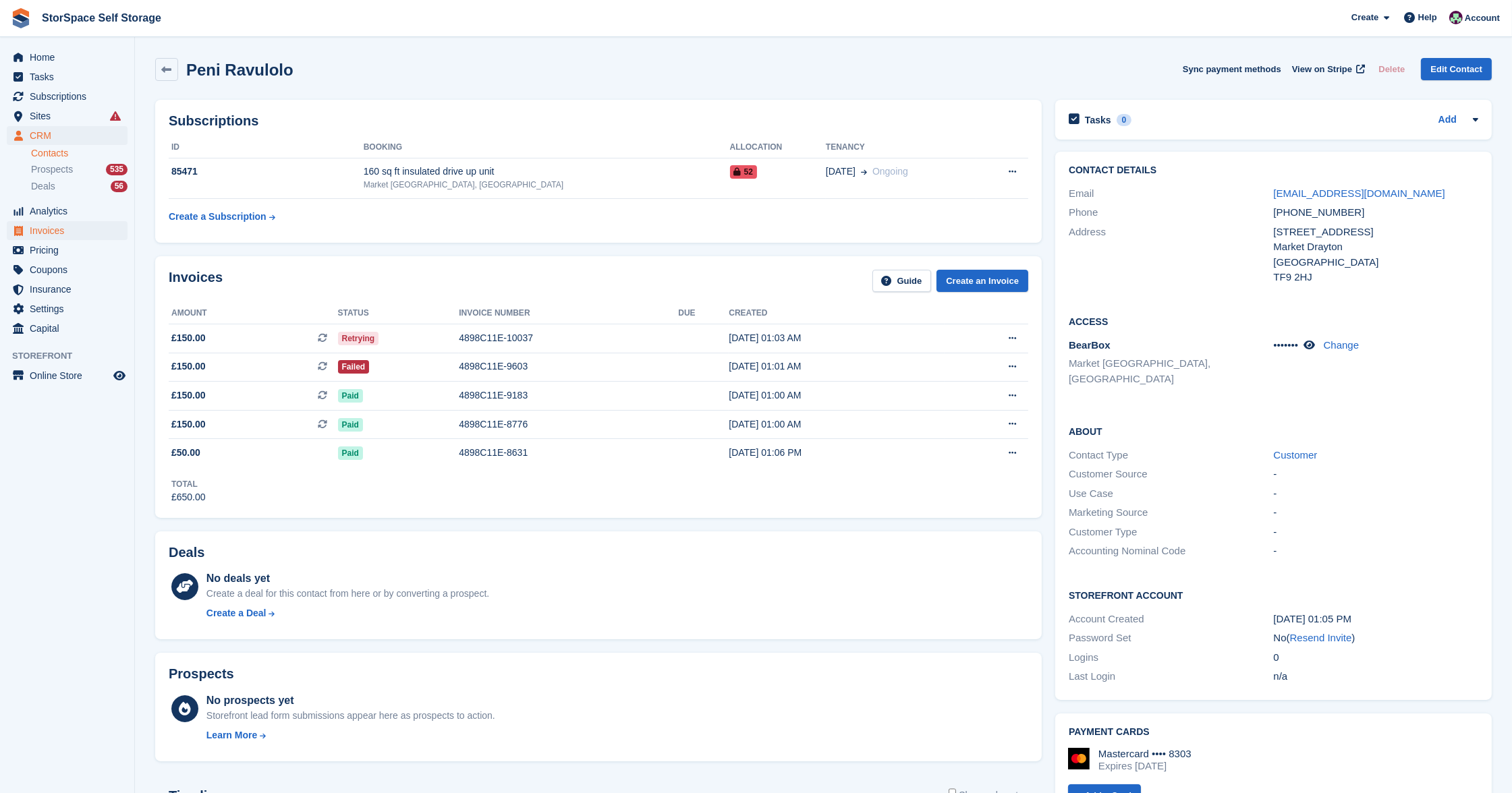
click at [59, 232] on span "Invoices" at bounding box center [69, 231] width 81 height 19
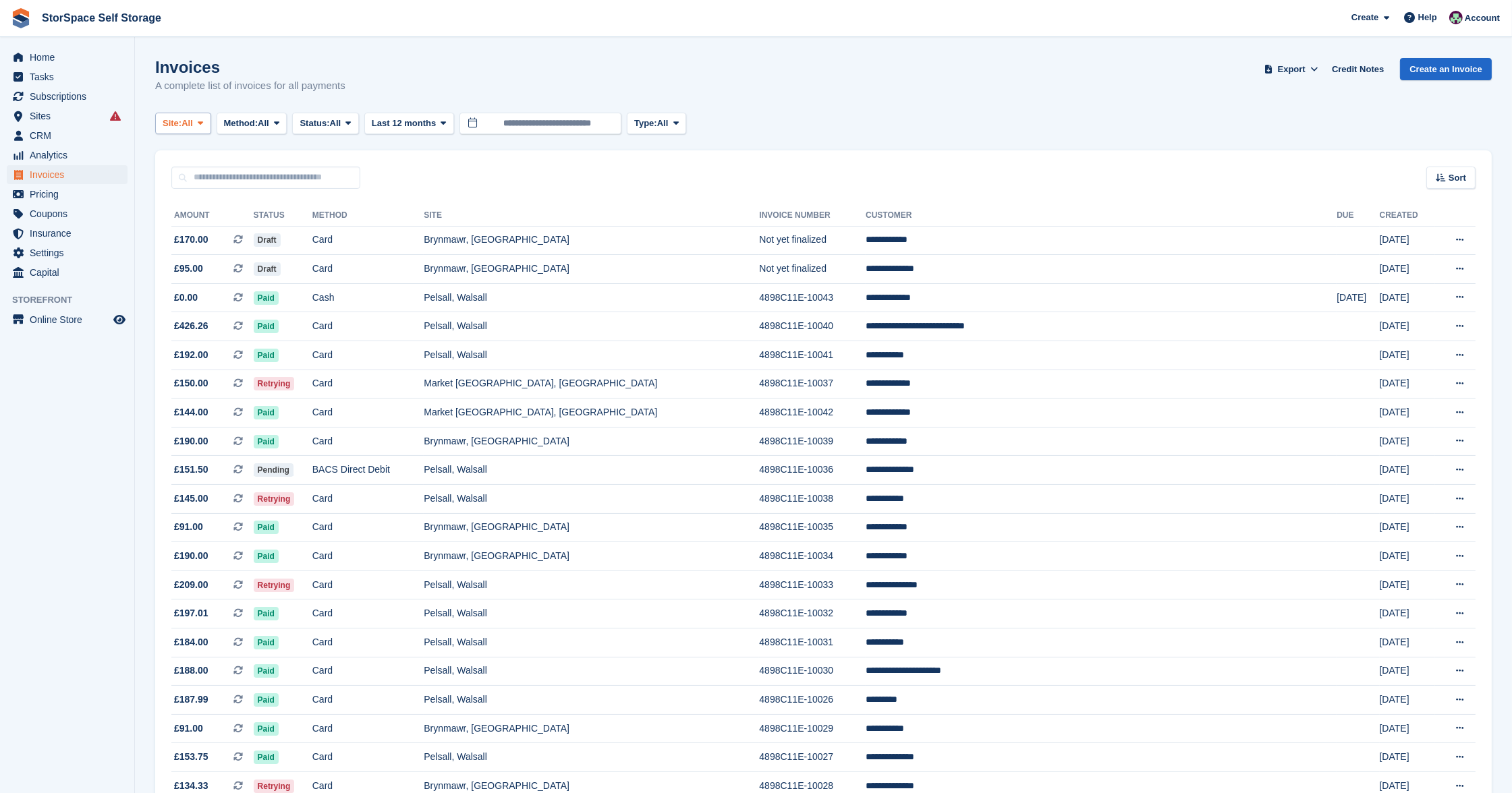
click at [193, 126] on span "All" at bounding box center [187, 123] width 11 height 14
click at [204, 196] on link "Pelsall, Walsall" at bounding box center [295, 204] width 267 height 24
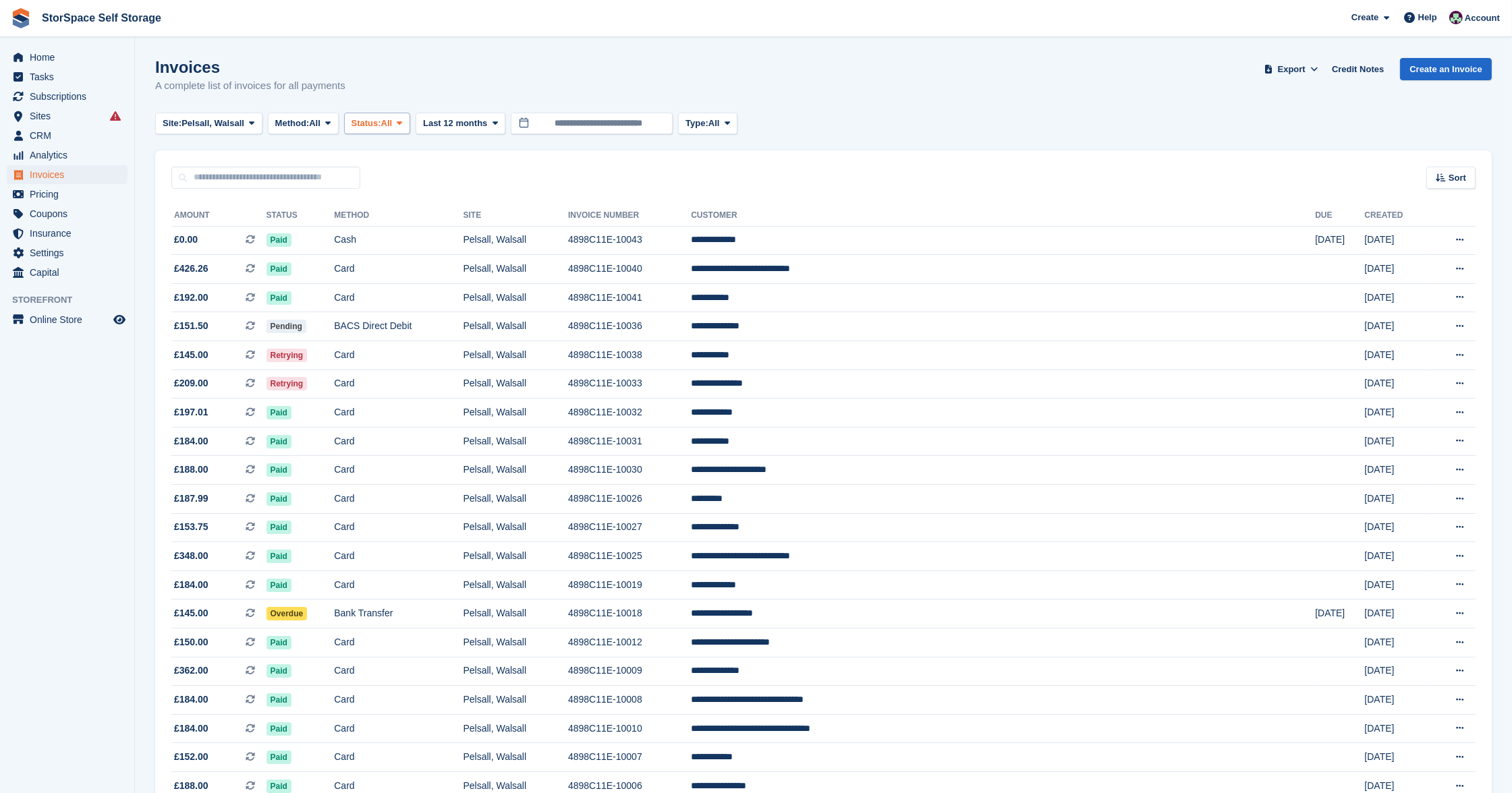
click at [371, 127] on span "Status:" at bounding box center [366, 123] width 30 height 14
click at [390, 227] on link "Open" at bounding box center [408, 228] width 117 height 24
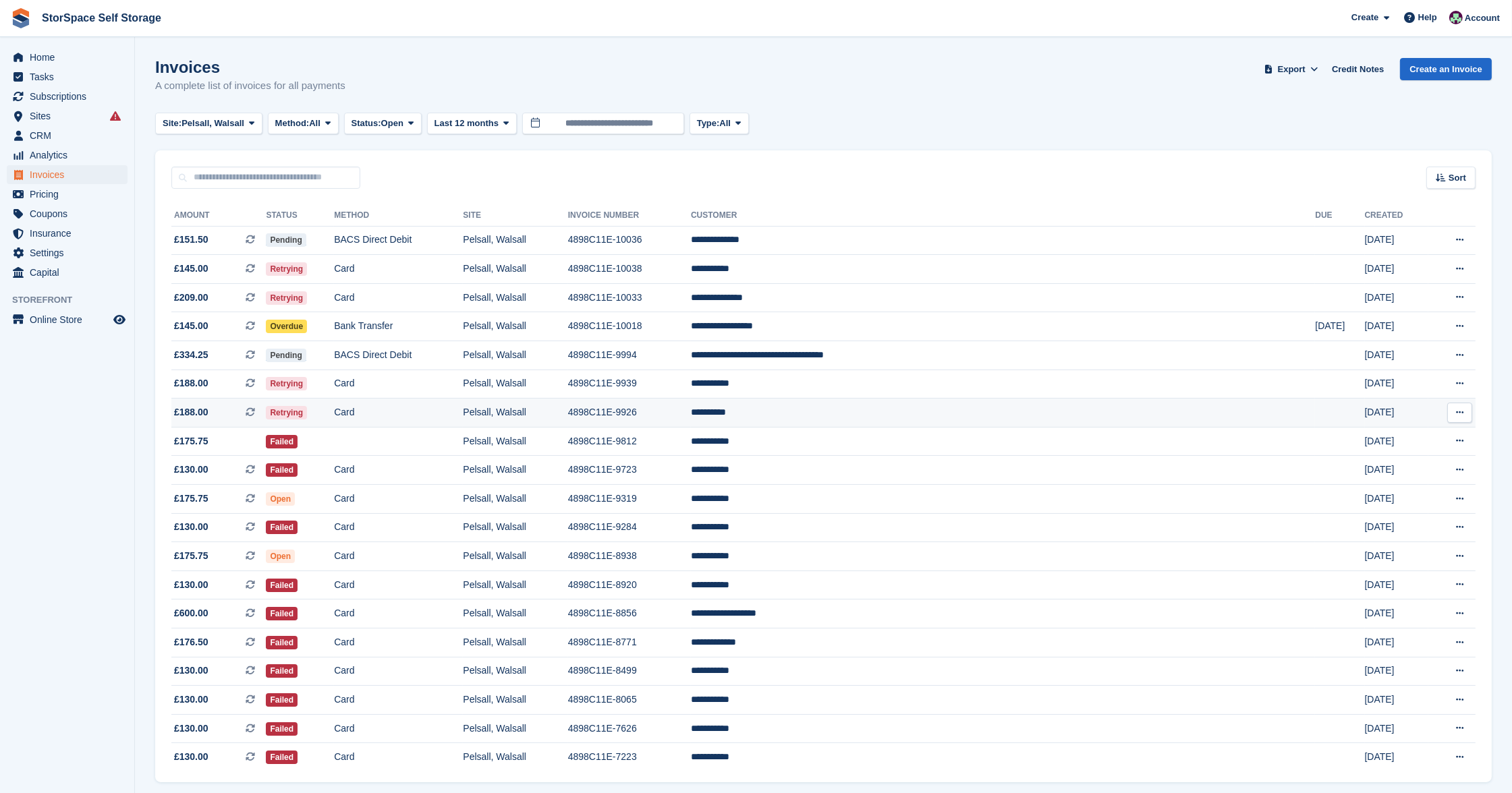
click at [462, 410] on td "Card" at bounding box center [398, 413] width 129 height 29
click at [567, 391] on td "Pelsall, Walsall" at bounding box center [514, 384] width 105 height 29
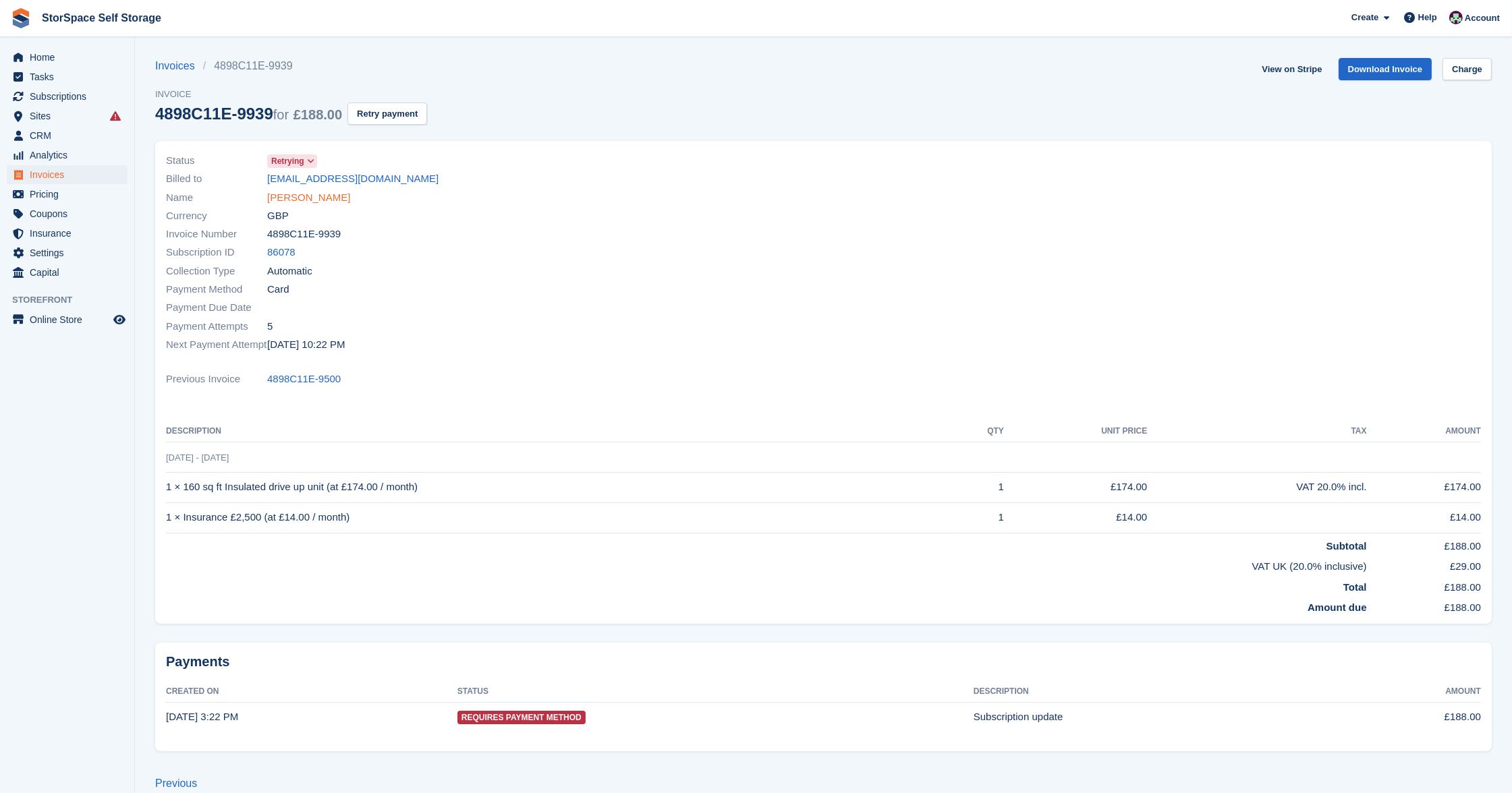
click at [320, 196] on link "[PERSON_NAME]" at bounding box center [308, 197] width 83 height 15
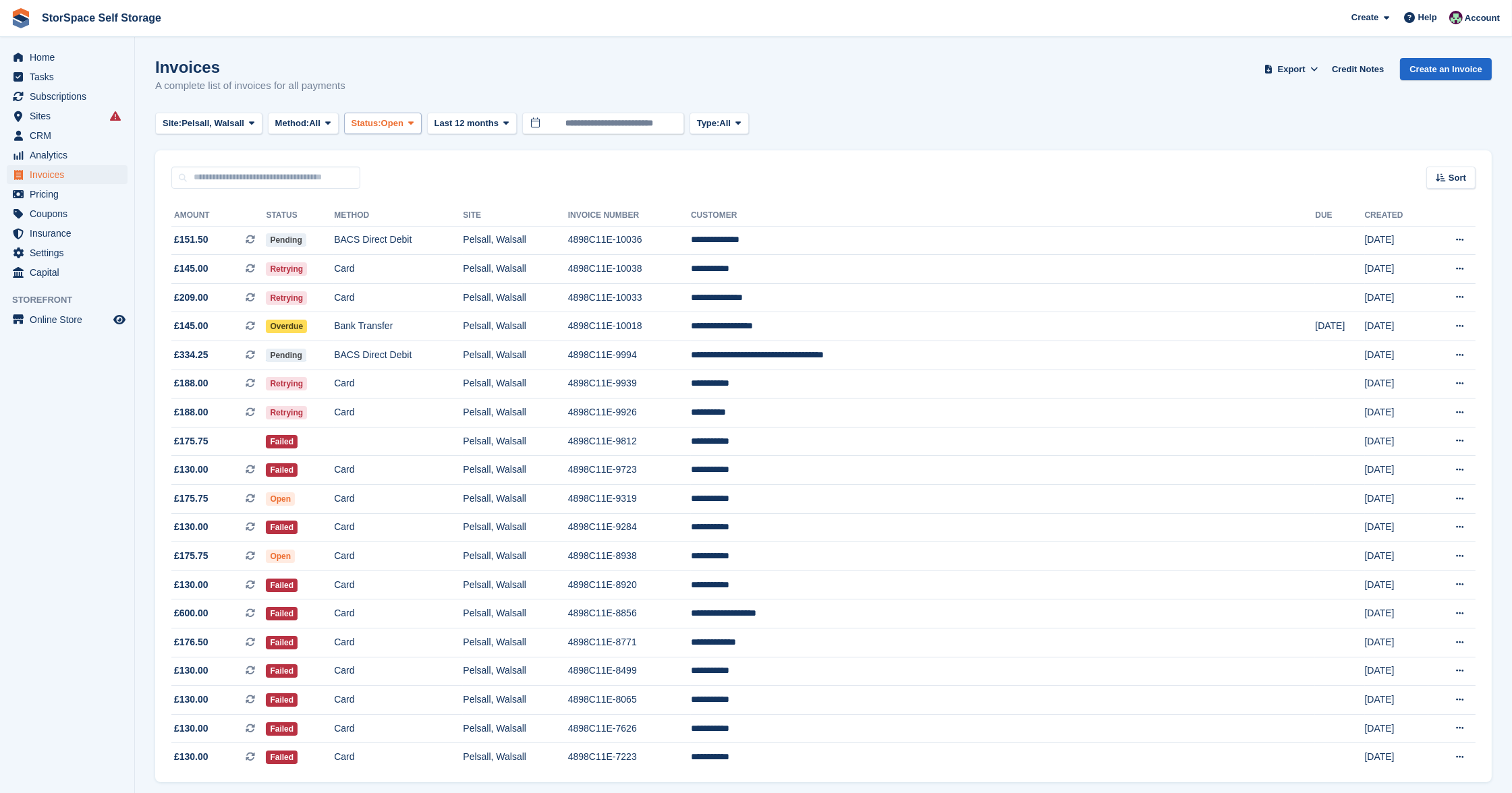
click at [403, 123] on span "Open" at bounding box center [392, 123] width 22 height 14
click at [462, 413] on td "Card" at bounding box center [398, 413] width 129 height 29
click at [462, 380] on td "Card" at bounding box center [398, 384] width 129 height 29
click at [462, 406] on td "Card" at bounding box center [398, 413] width 129 height 29
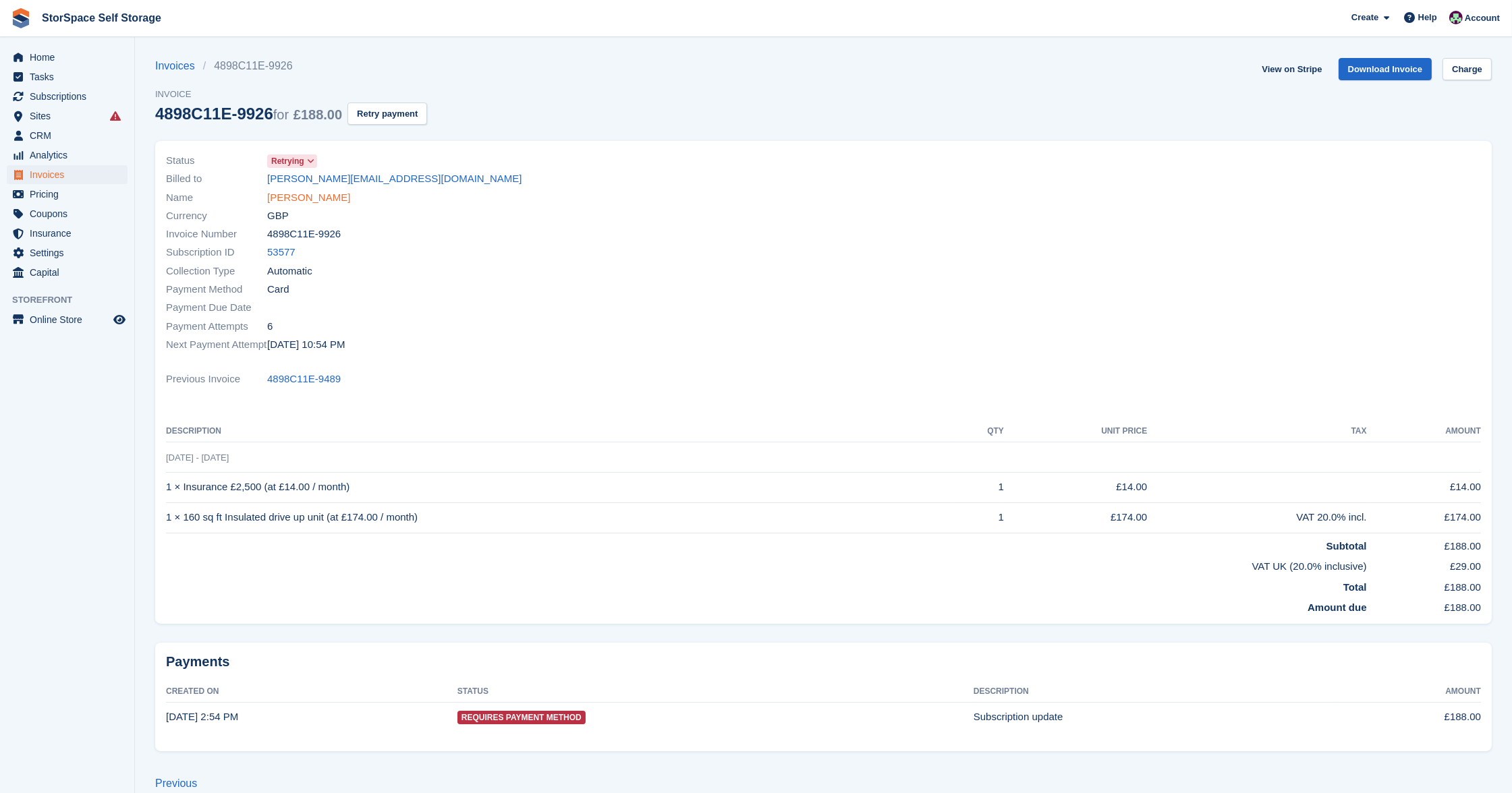
click at [302, 196] on link "[PERSON_NAME]" at bounding box center [308, 197] width 83 height 15
click at [322, 197] on link "[PERSON_NAME]" at bounding box center [308, 197] width 83 height 15
click at [295, 201] on link "[PERSON_NAME]" at bounding box center [308, 197] width 83 height 15
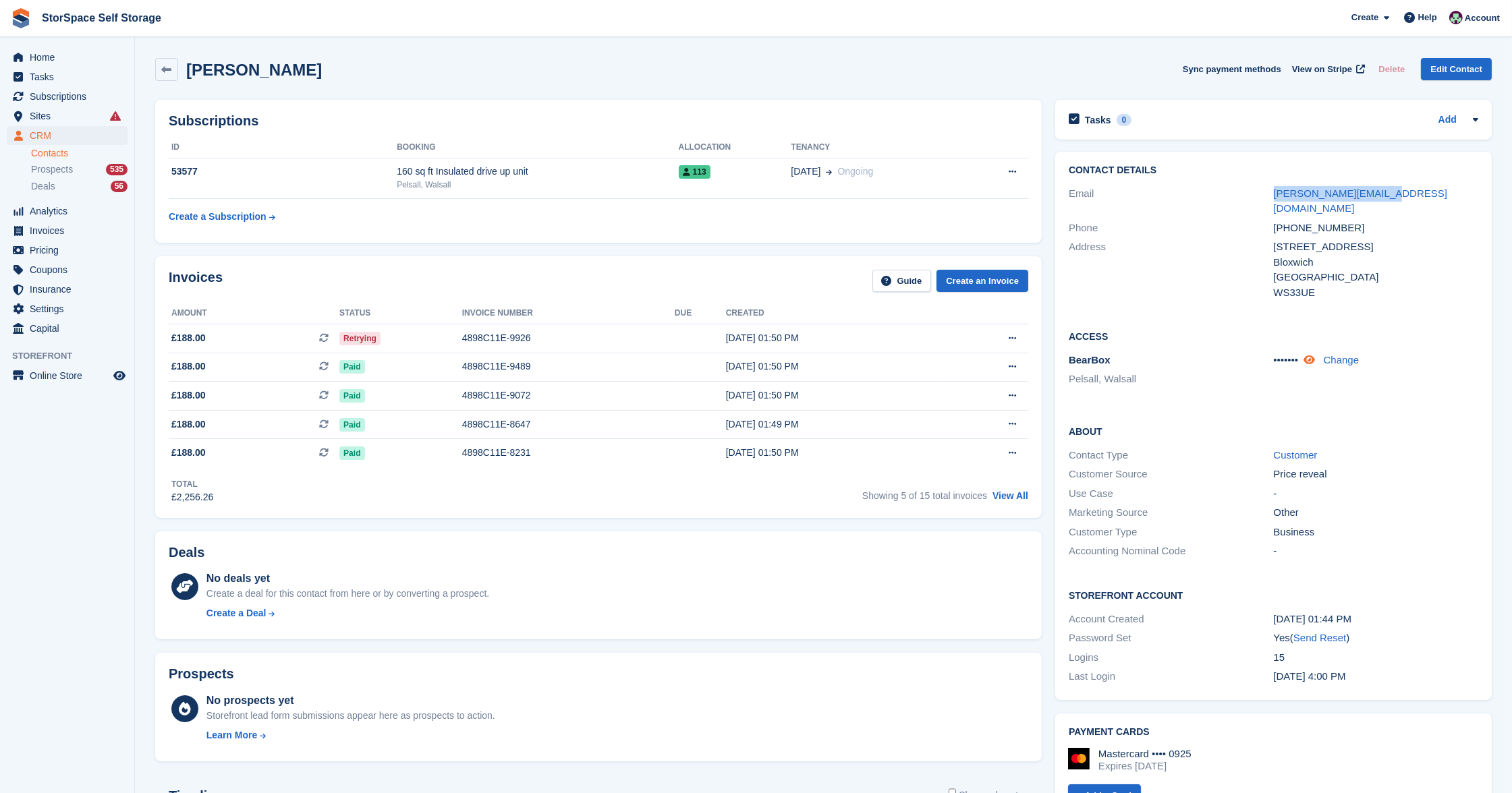
click at [1315, 355] on icon at bounding box center [1309, 359] width 11 height 10
